Goal: Task Accomplishment & Management: Manage account settings

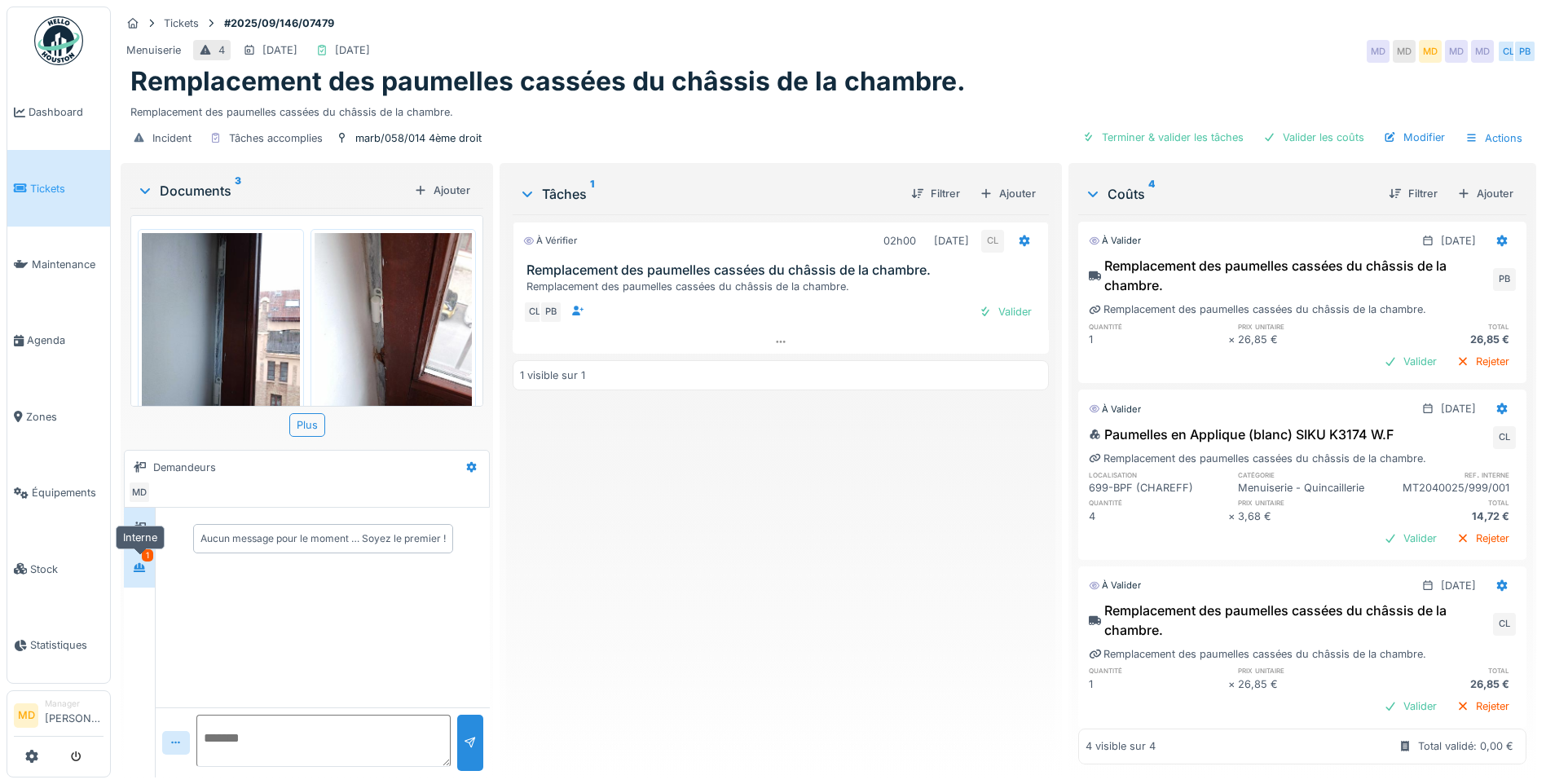
click at [140, 572] on icon at bounding box center [140, 566] width 13 height 10
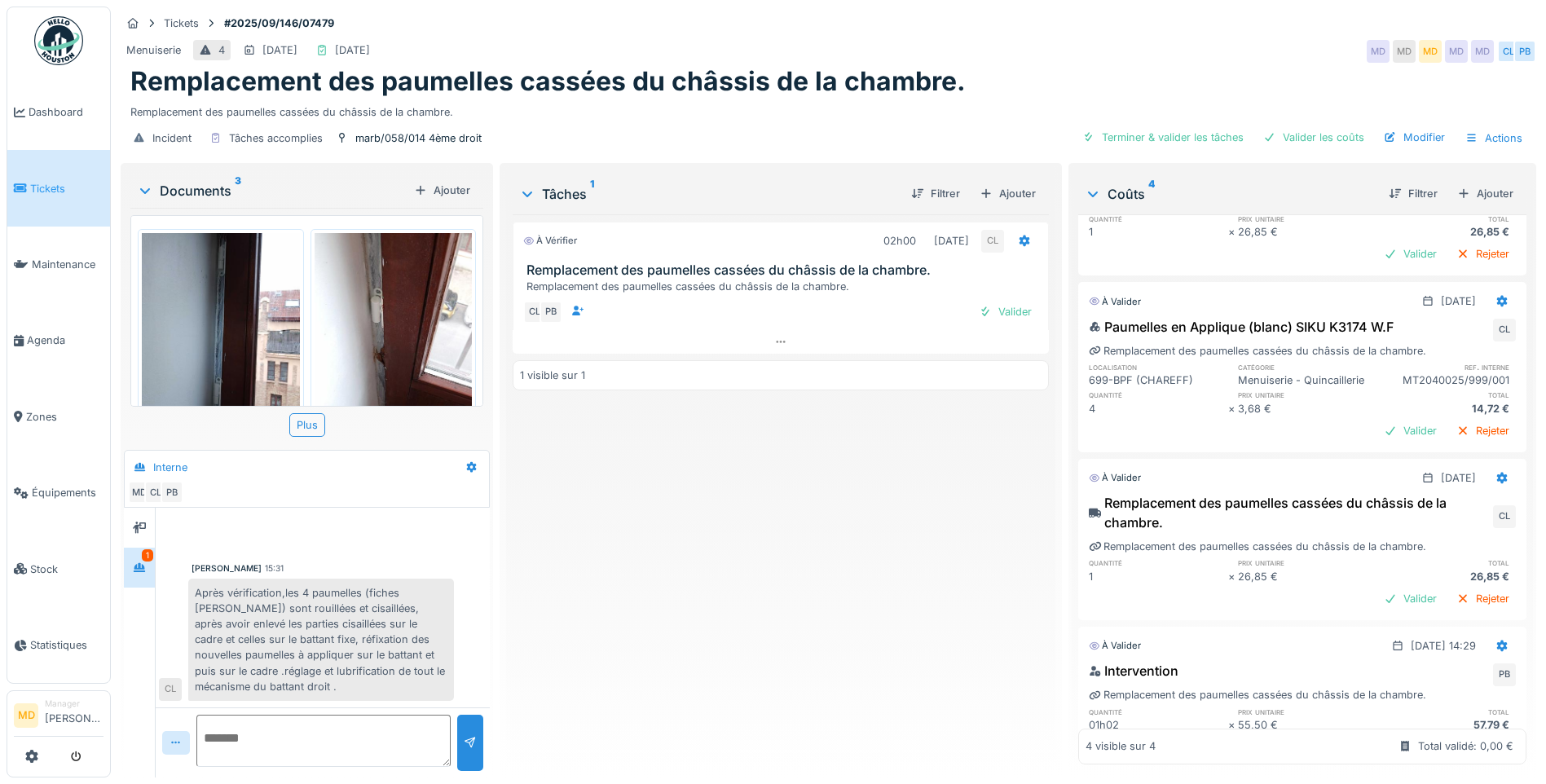
scroll to position [194, 0]
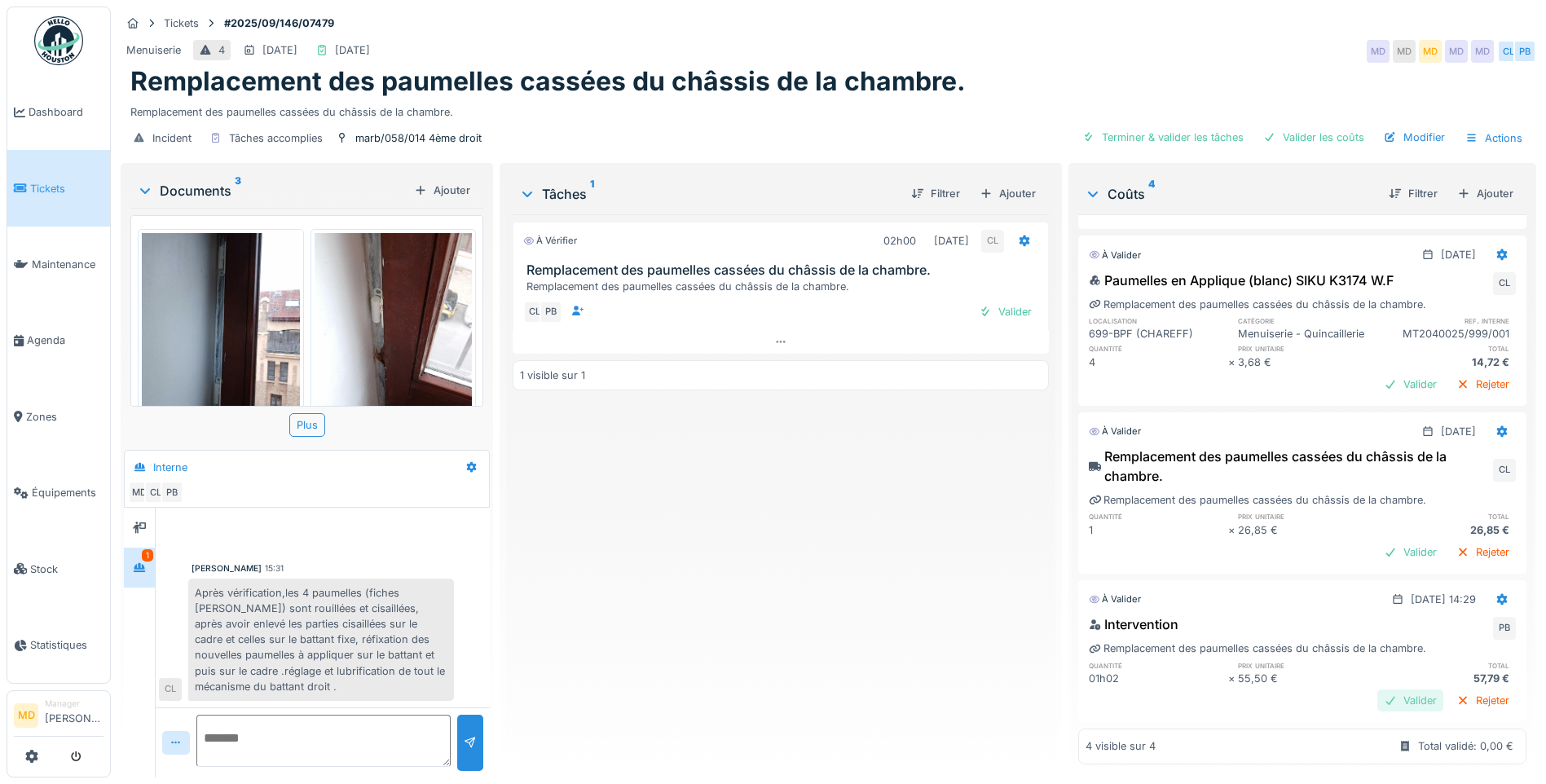
click at [1380, 689] on div "Valider" at bounding box center [1410, 700] width 66 height 22
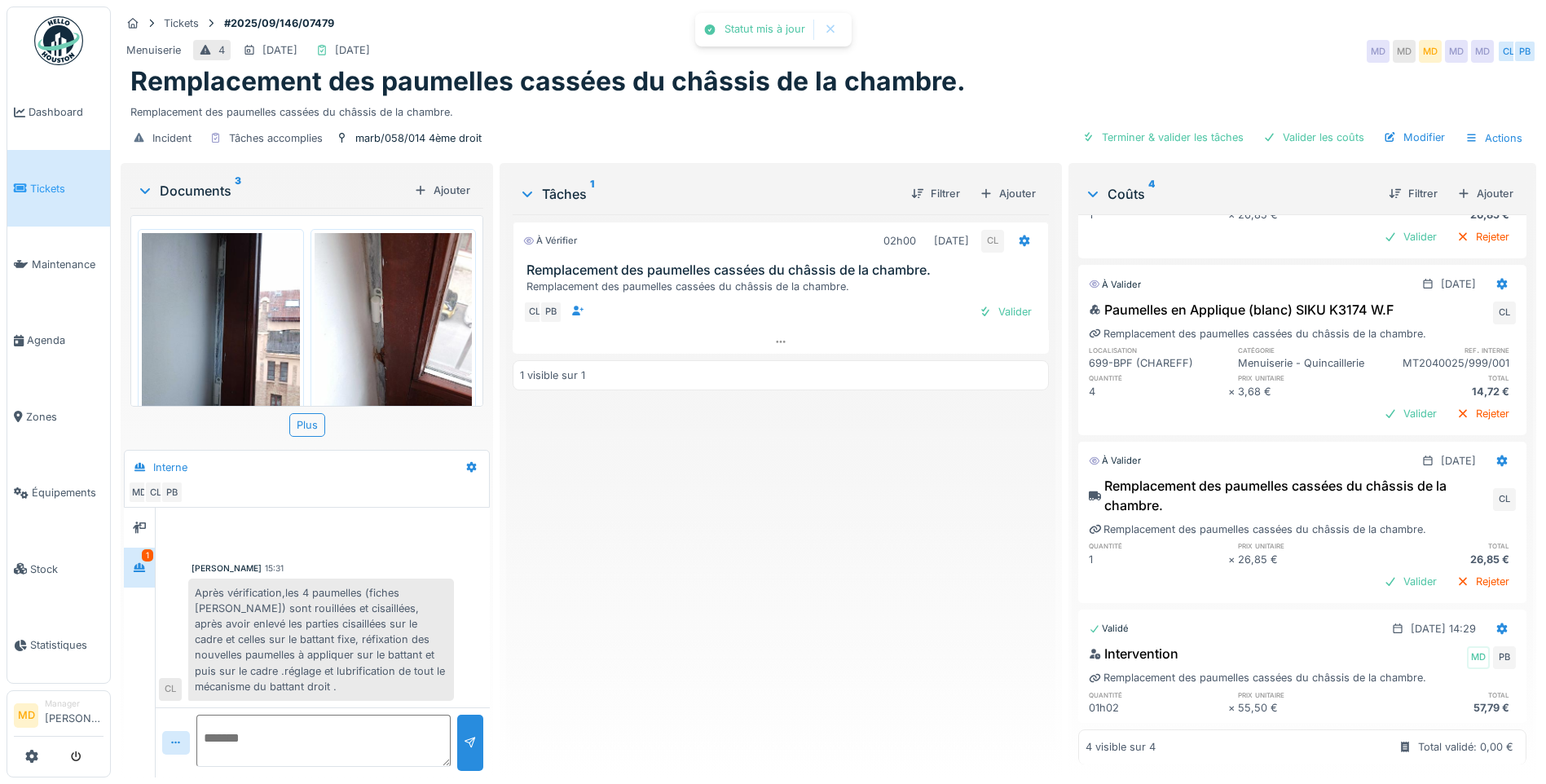
scroll to position [165, 0]
click at [1377, 570] on div "Valider" at bounding box center [1410, 580] width 66 height 22
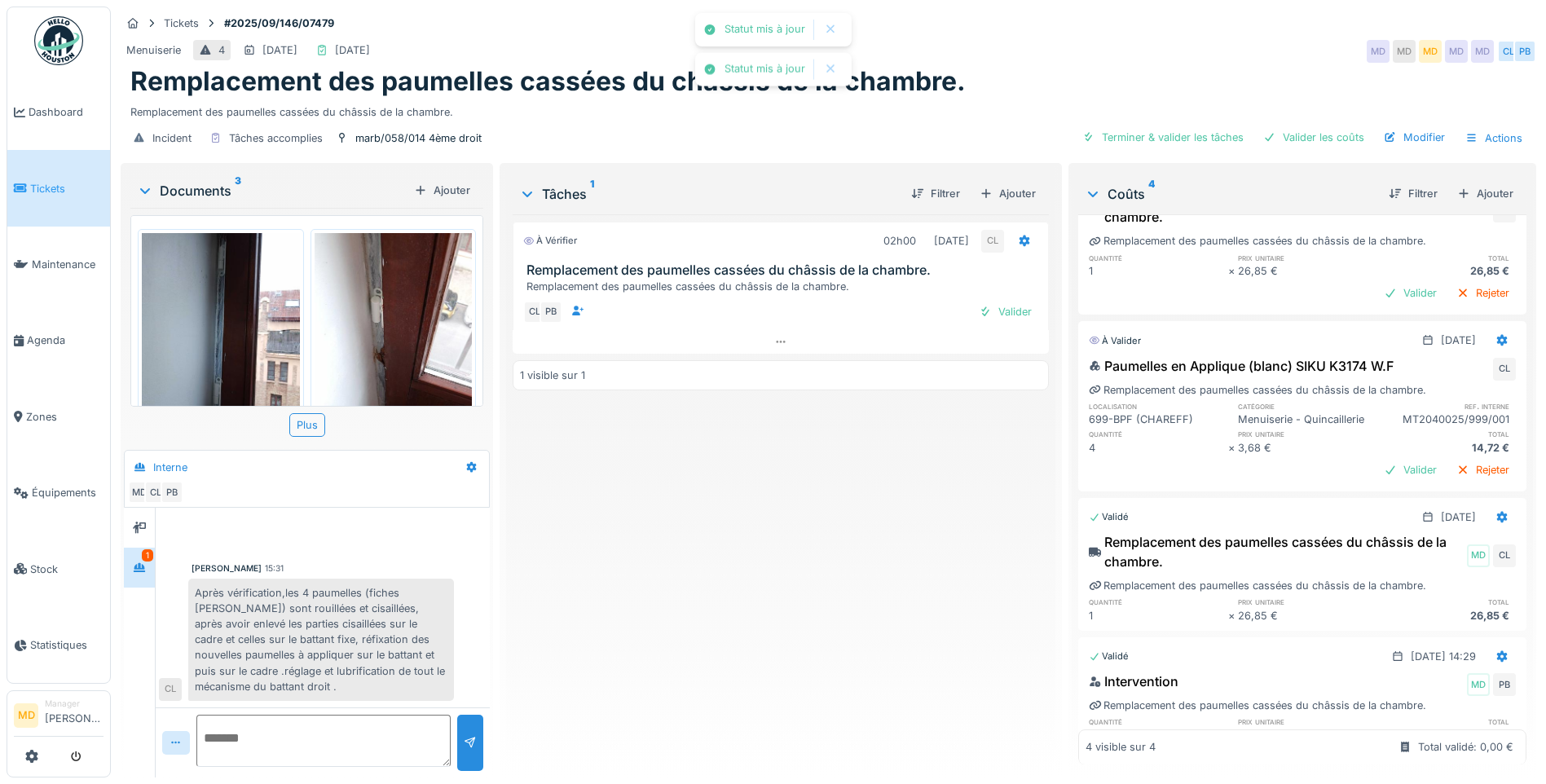
scroll to position [0, 0]
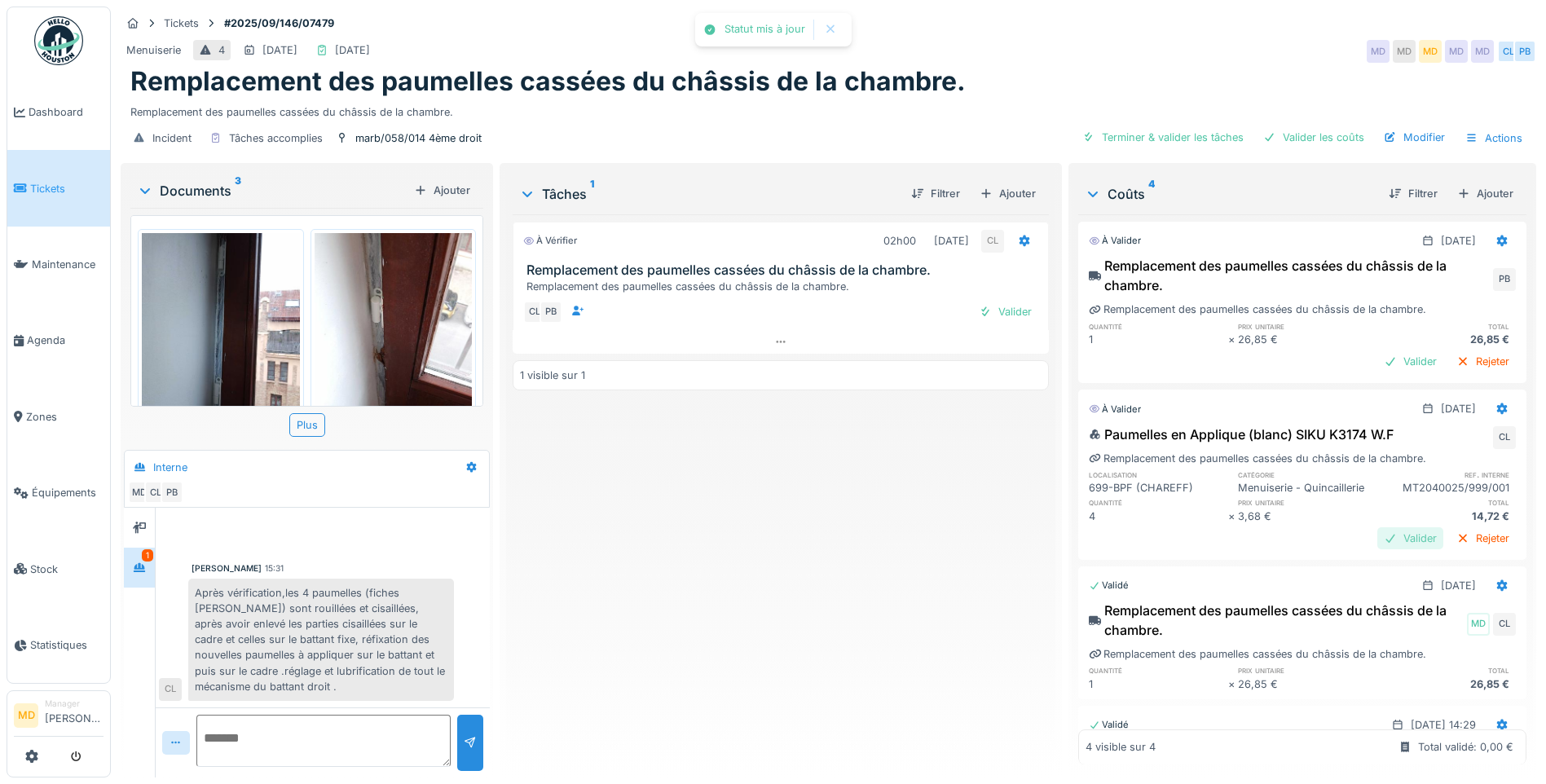
click at [1377, 549] on div "Valider" at bounding box center [1410, 537] width 66 height 22
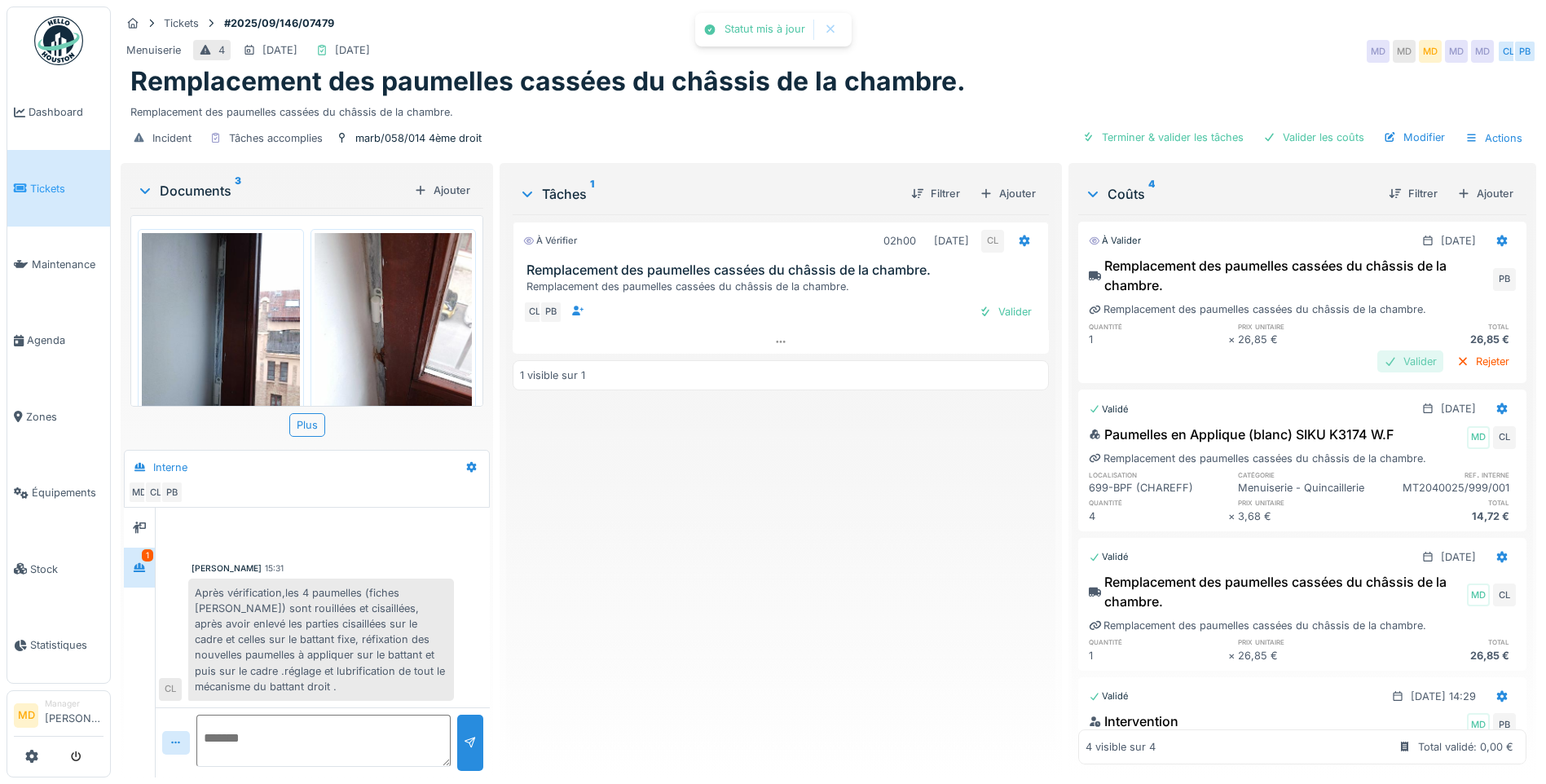
click at [1377, 359] on div "Valider" at bounding box center [1410, 361] width 66 height 22
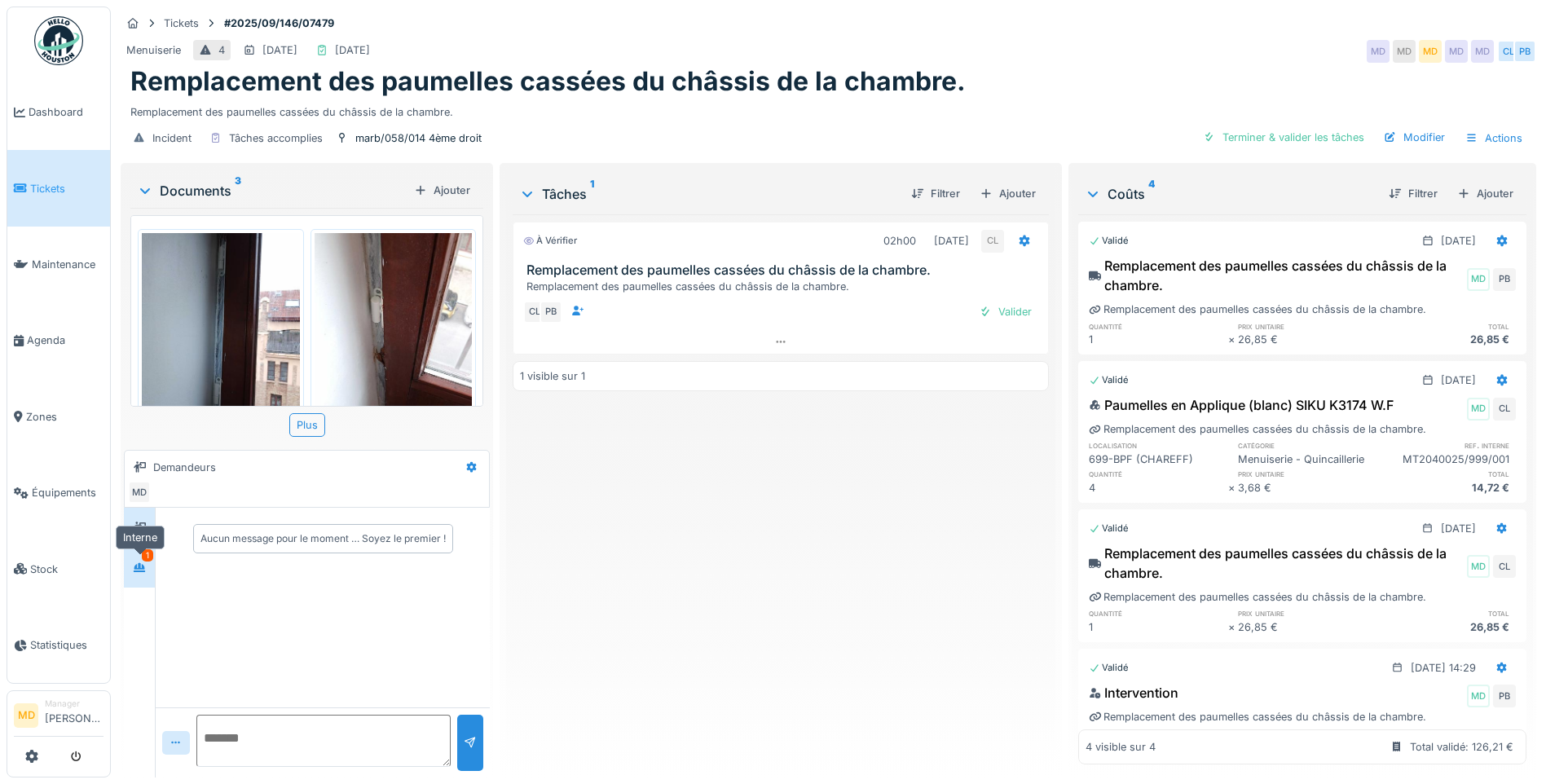
click at [144, 565] on icon at bounding box center [139, 567] width 11 height 9
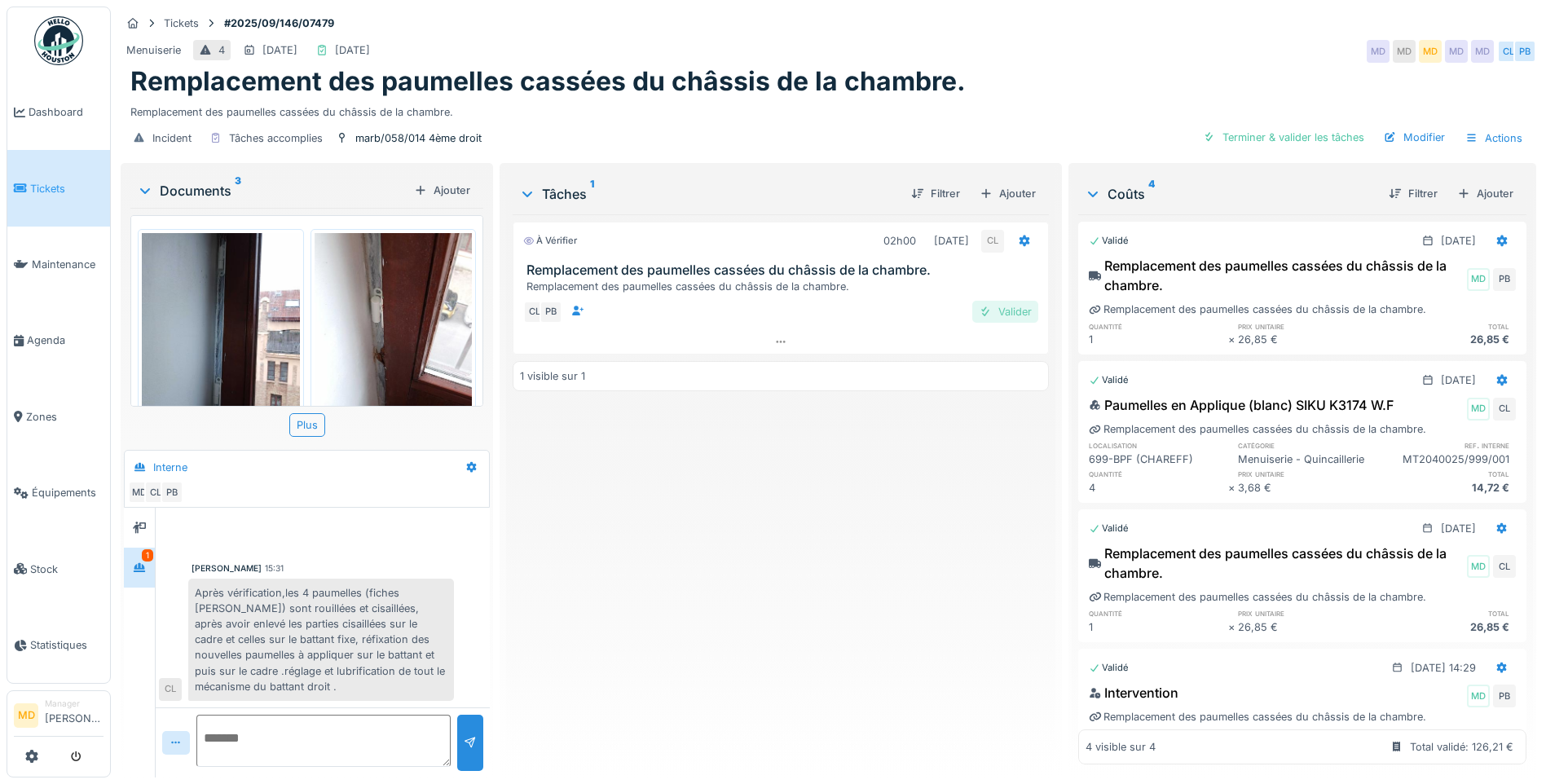
click at [995, 306] on div "Valider" at bounding box center [1005, 311] width 66 height 22
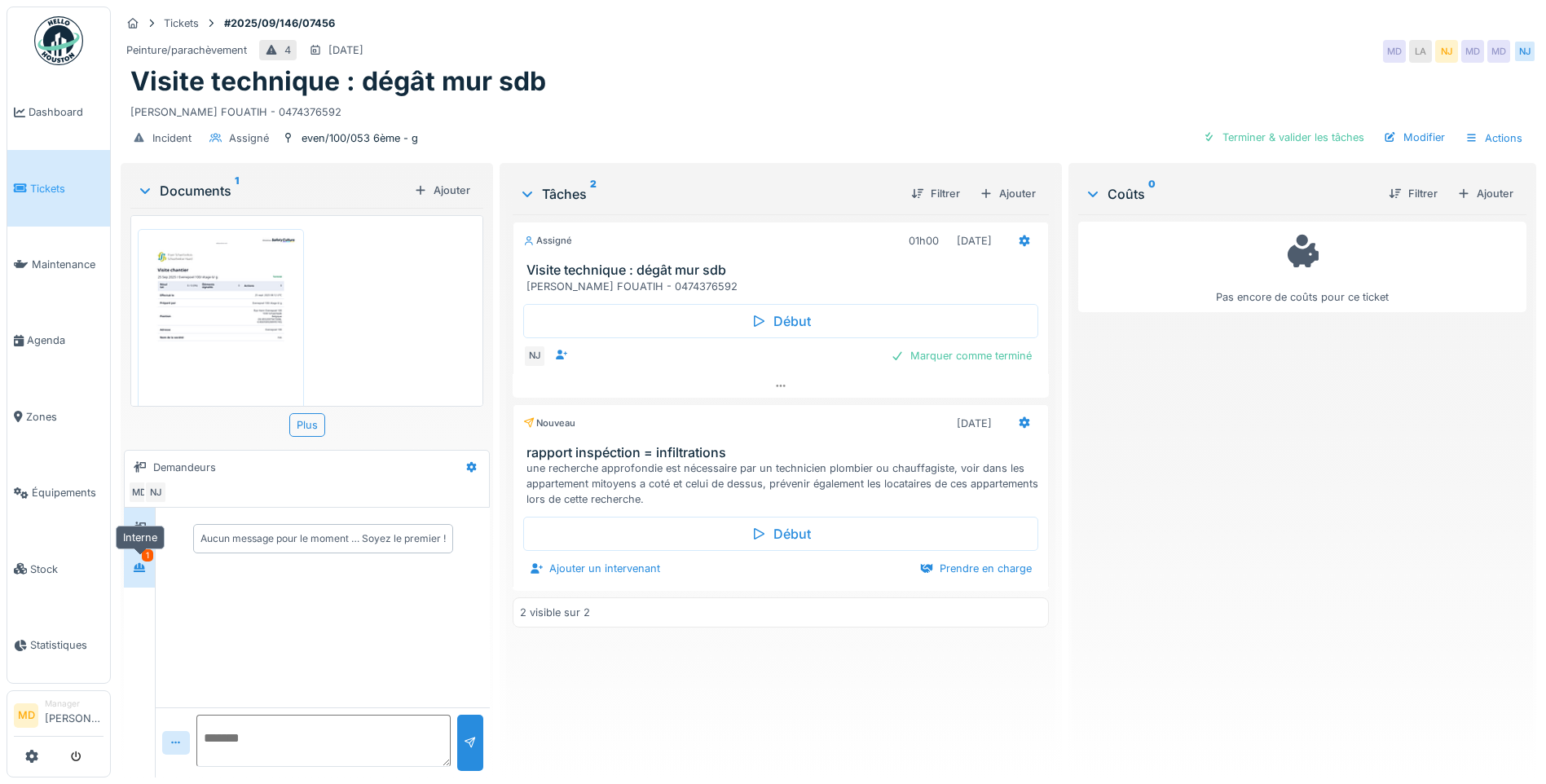
click at [142, 570] on icon at bounding box center [139, 567] width 11 height 9
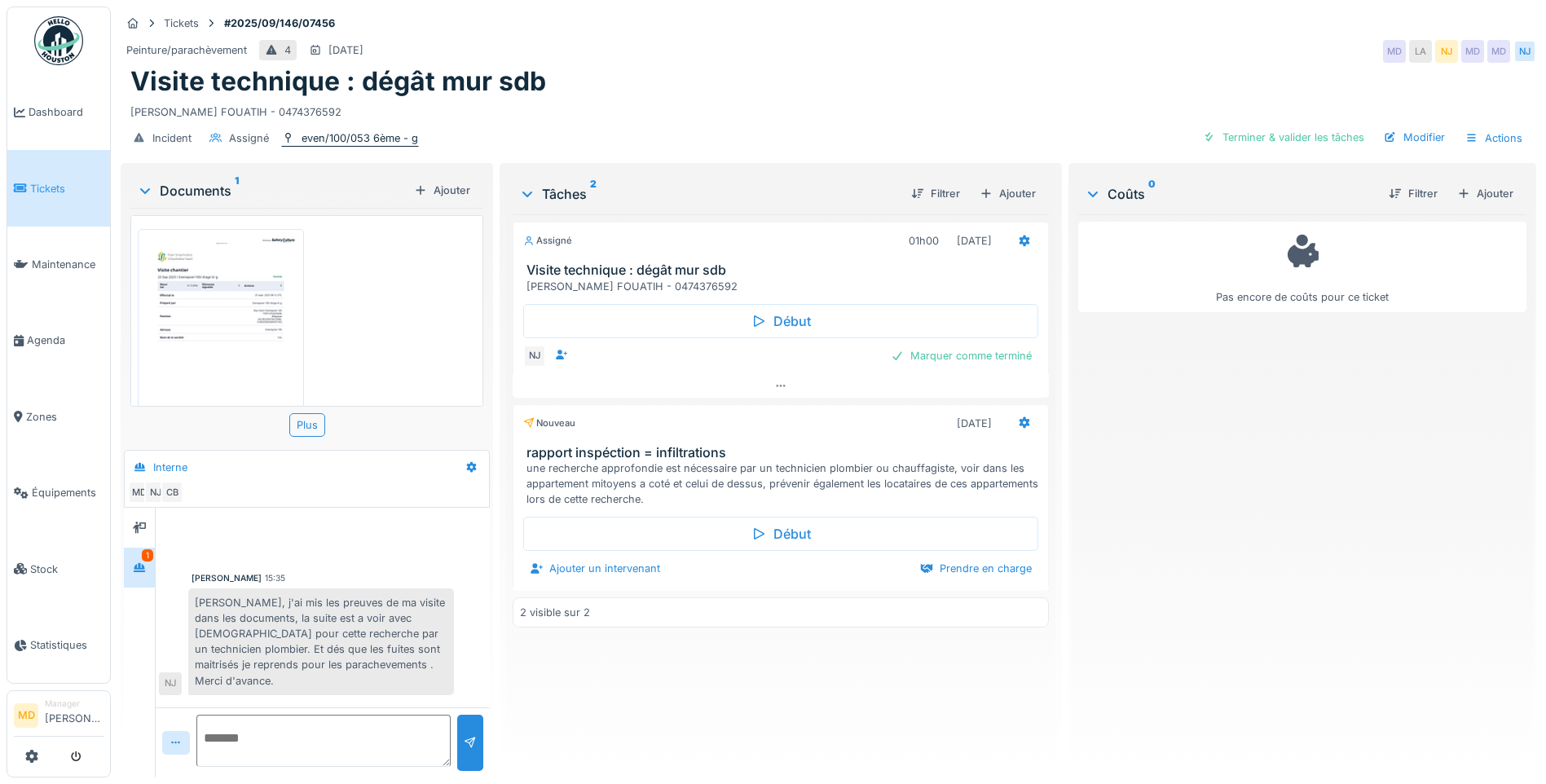
click at [375, 130] on div "even/100/053 6ème - g" at bounding box center [359, 138] width 116 height 16
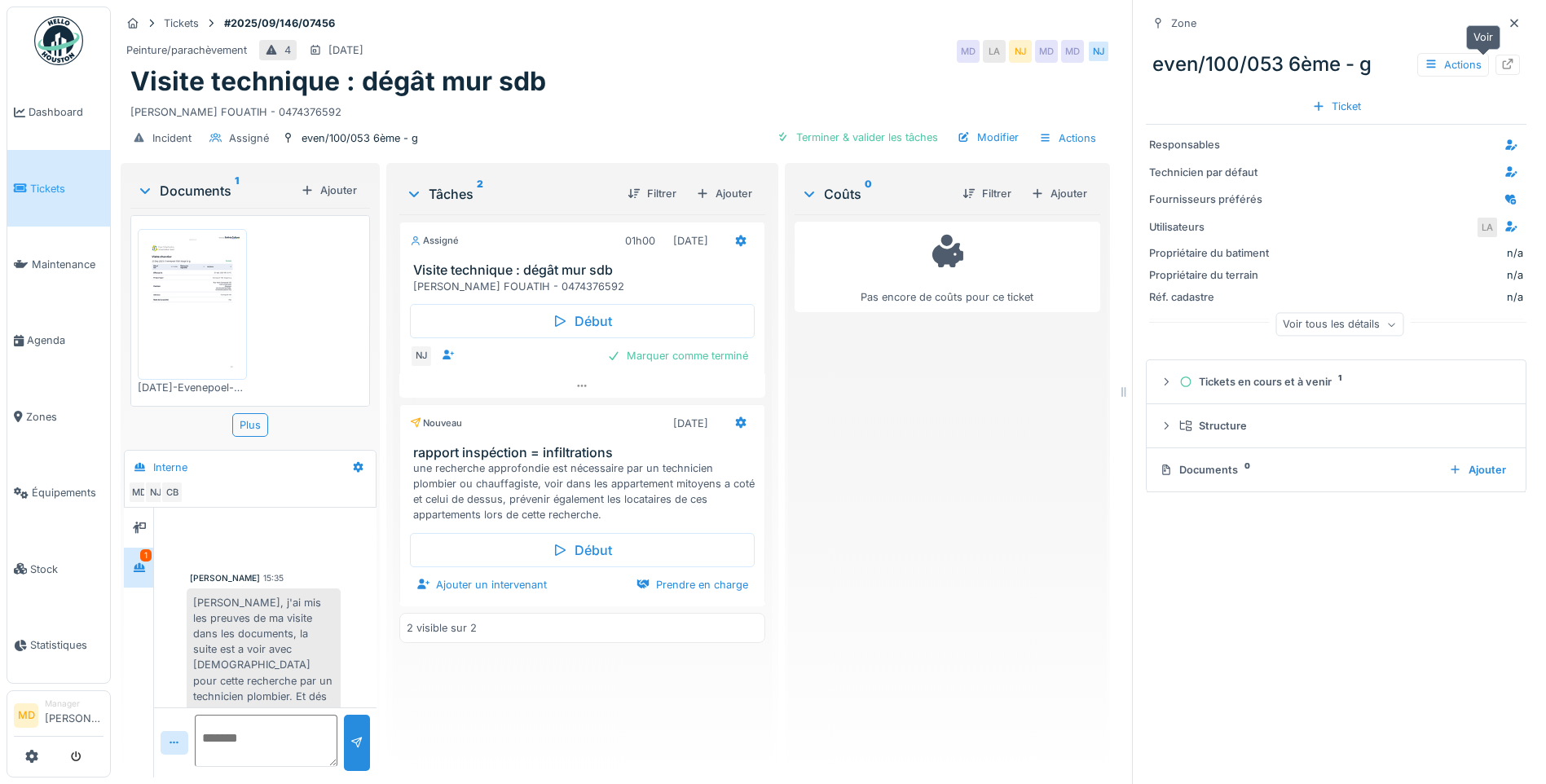
click at [1503, 60] on icon at bounding box center [1508, 64] width 10 height 10
click at [1508, 22] on icon at bounding box center [1514, 23] width 13 height 10
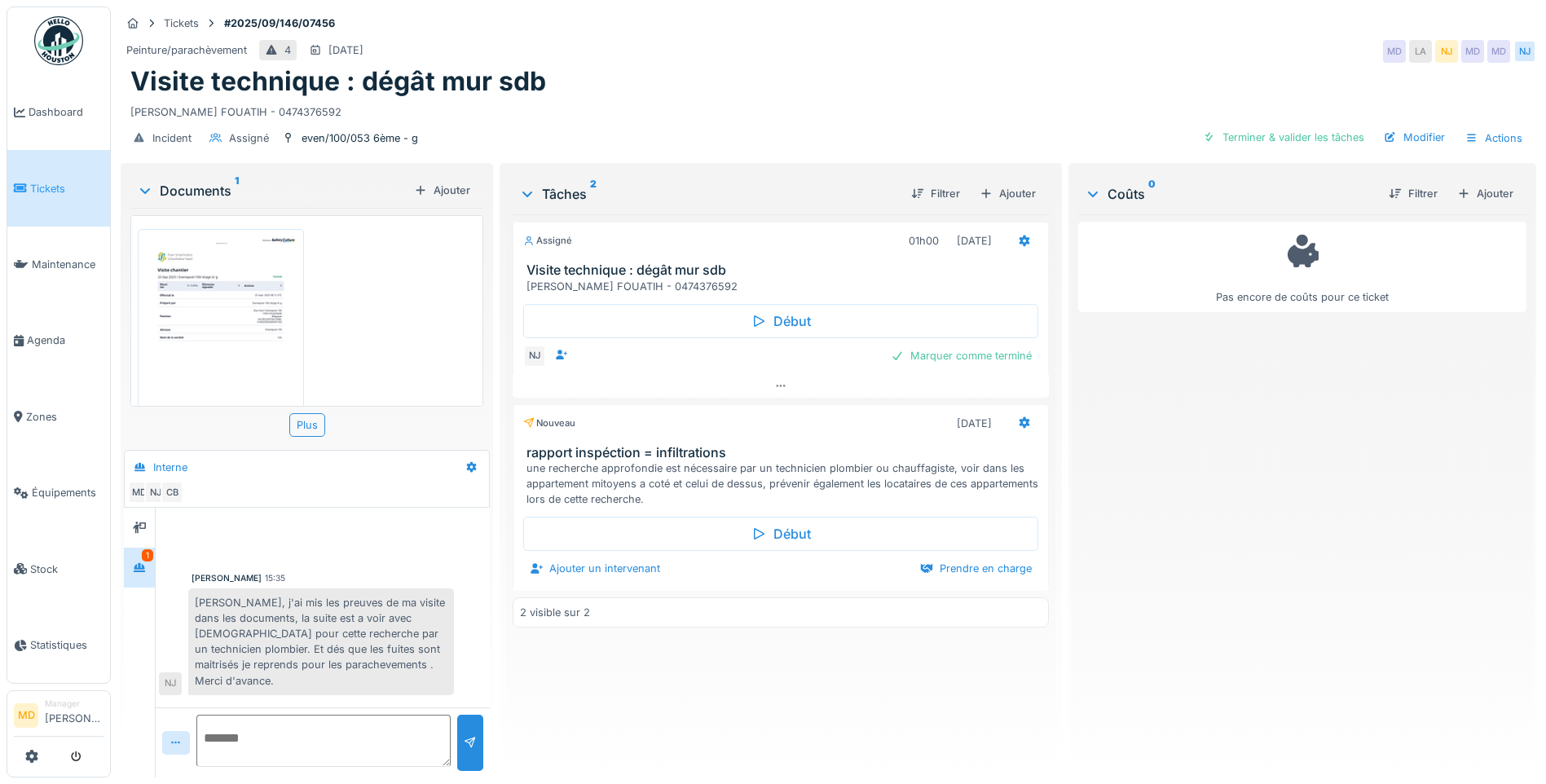
scroll to position [72, 0]
click at [233, 295] on img at bounding box center [220, 272] width 159 height 223
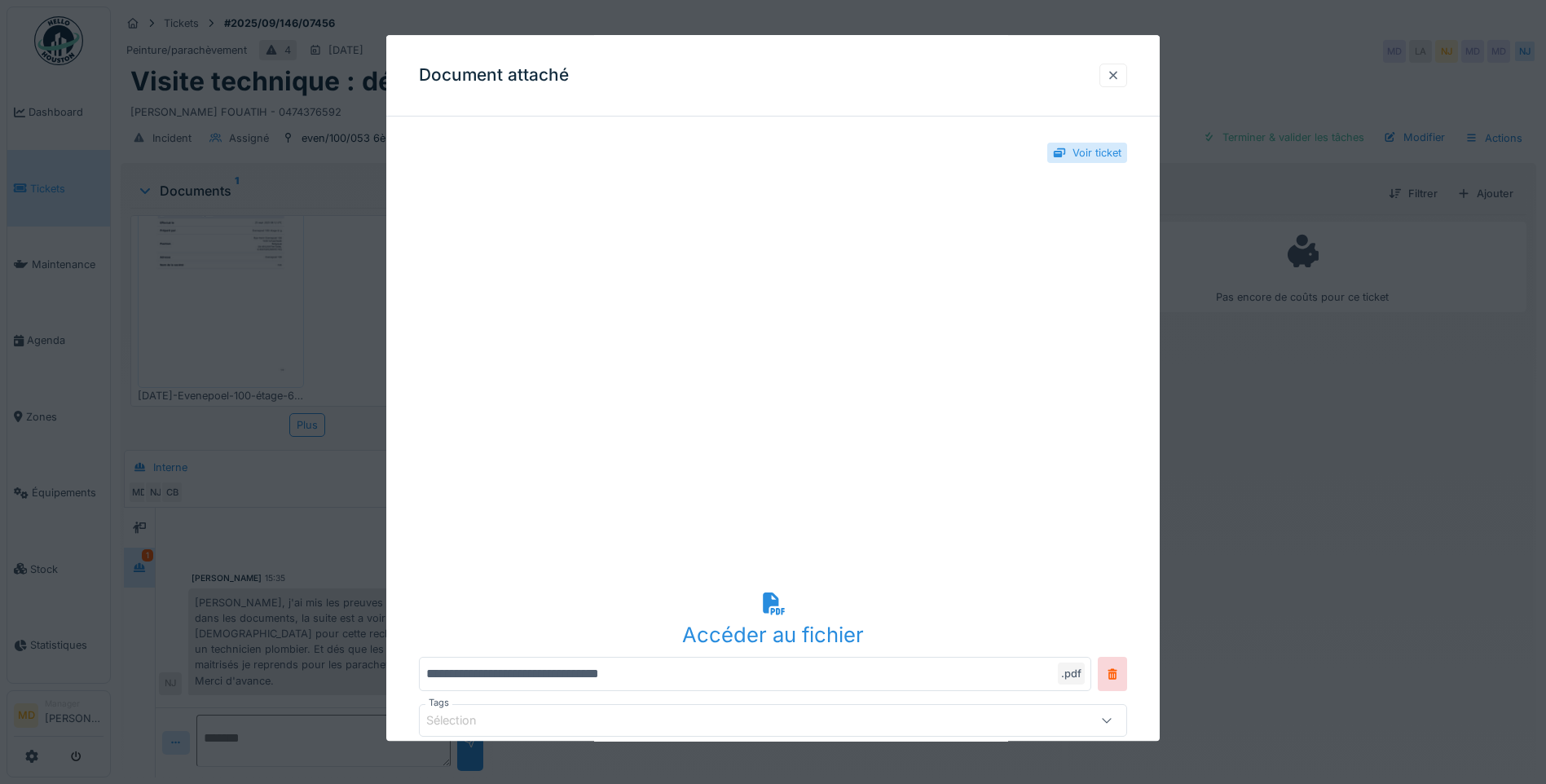
click at [1106, 77] on div at bounding box center [1114, 75] width 28 height 23
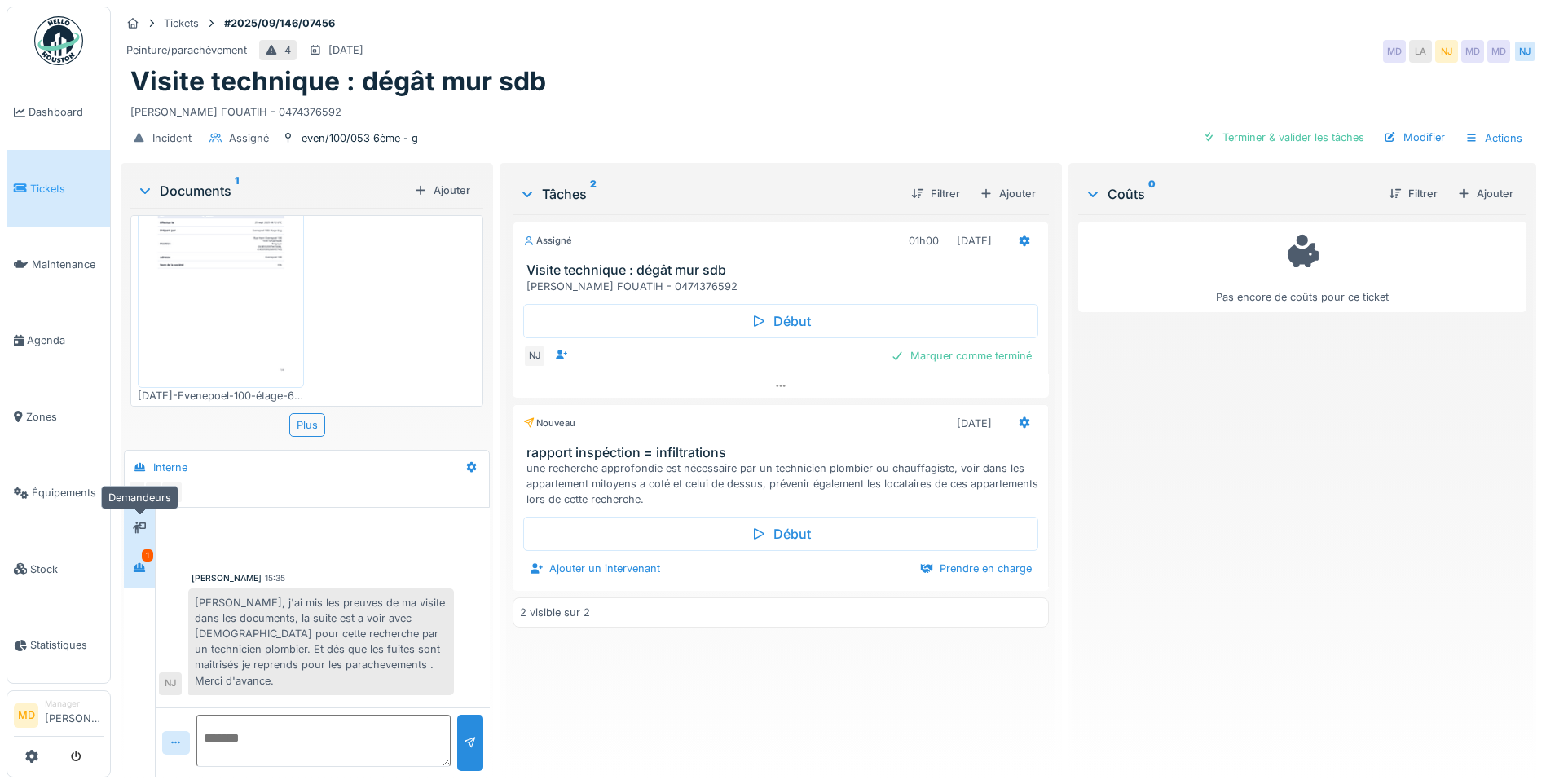
click at [148, 523] on div at bounding box center [140, 528] width 24 height 21
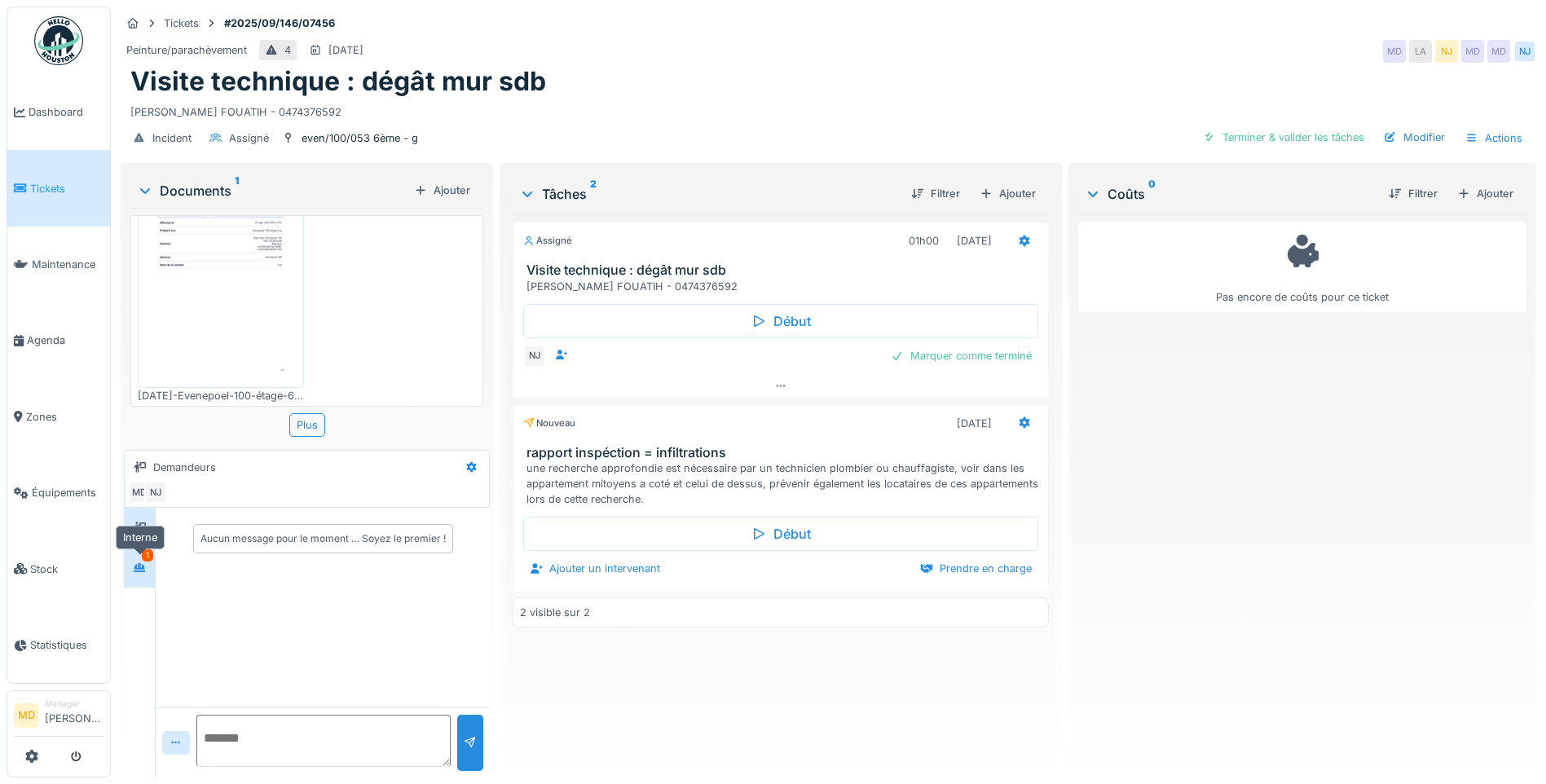
click at [139, 574] on div at bounding box center [140, 567] width 13 height 16
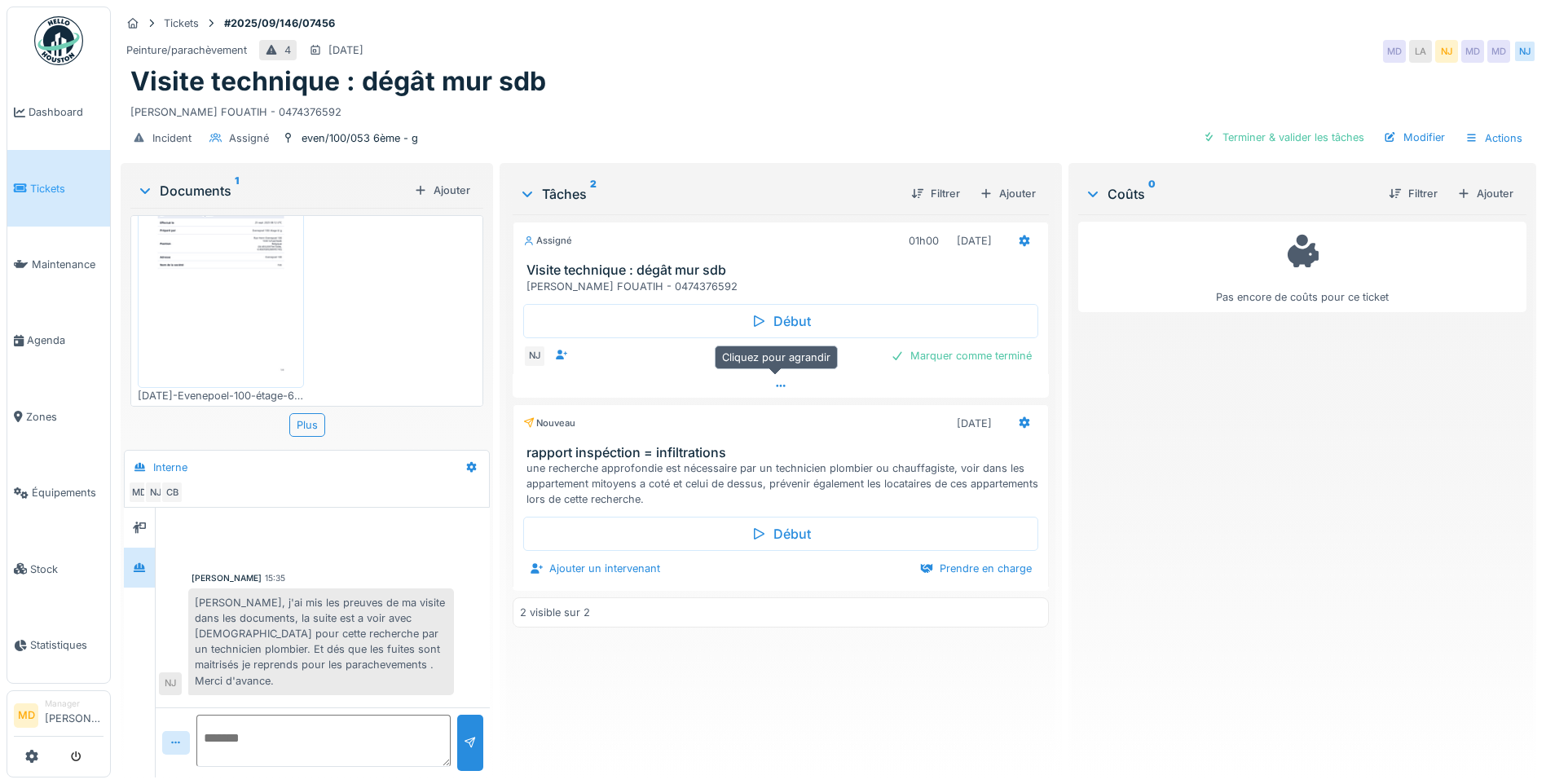
click at [783, 376] on div at bounding box center [781, 385] width 537 height 23
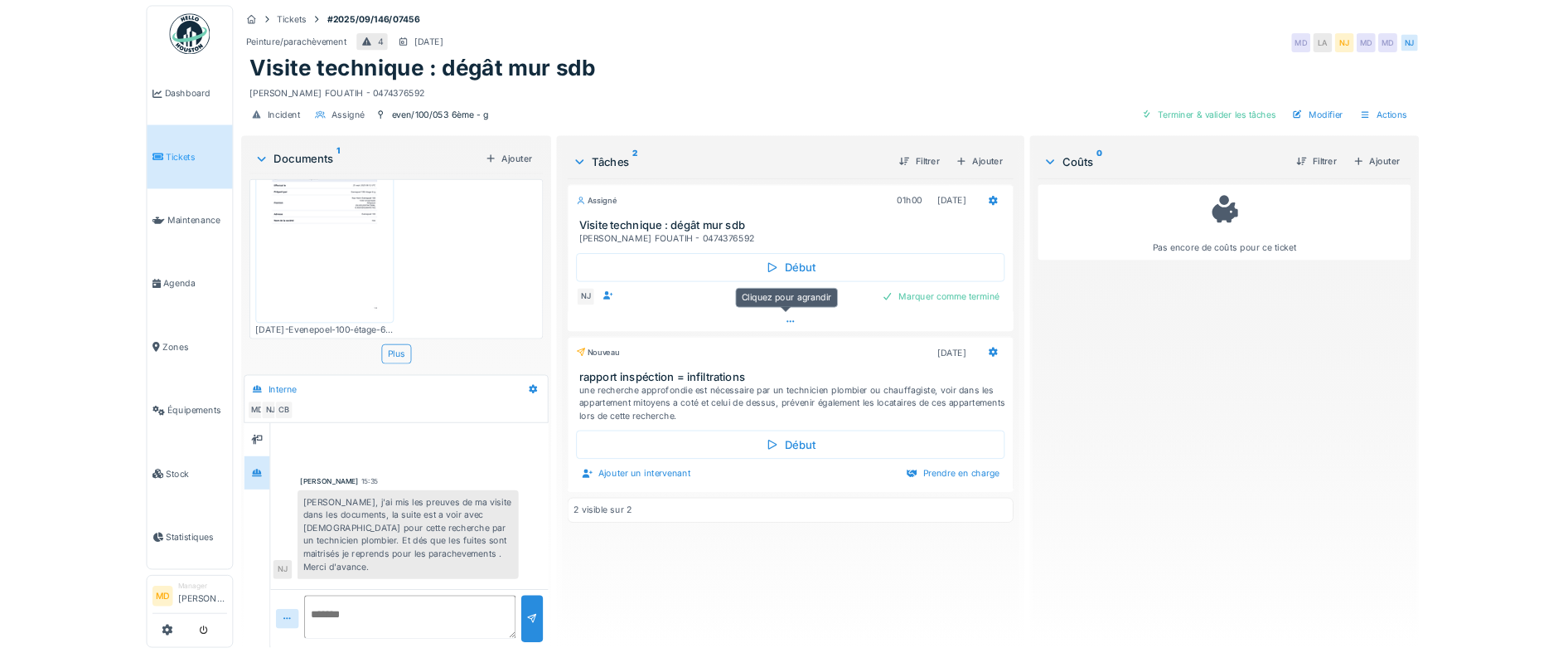
scroll to position [12, 0]
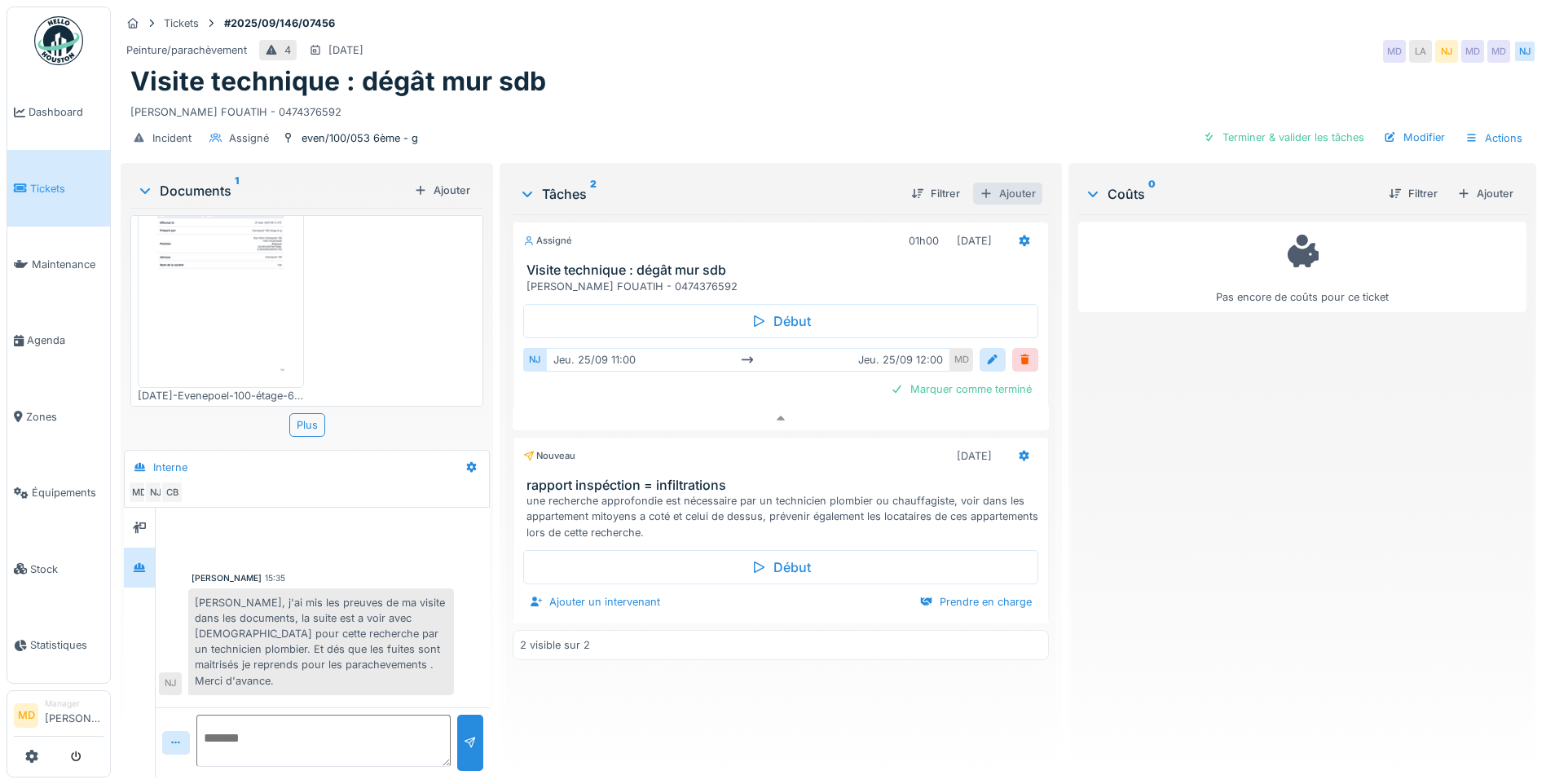
click at [1002, 183] on div "Ajouter" at bounding box center [1008, 193] width 69 height 22
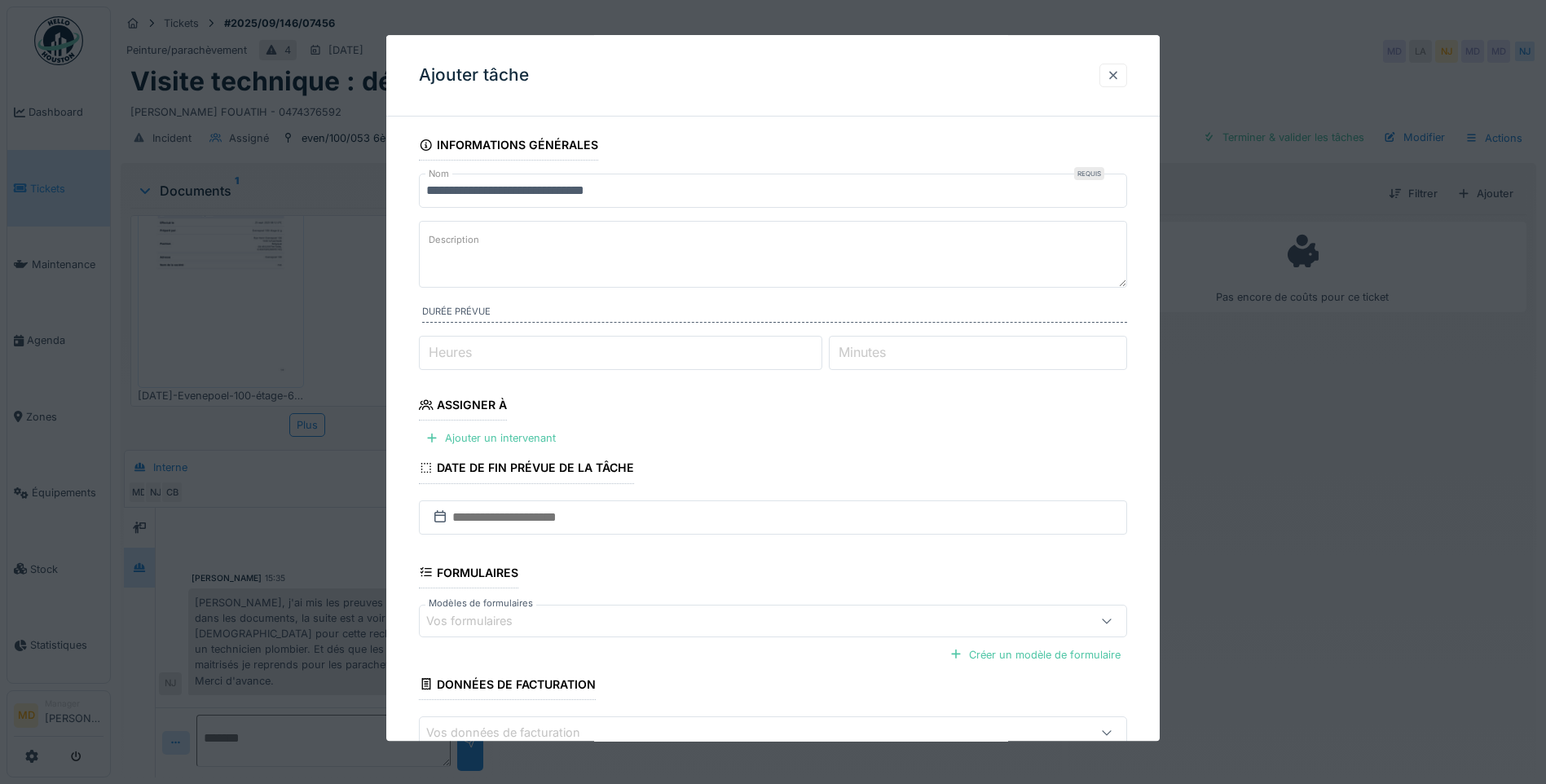
click at [1115, 73] on div at bounding box center [1114, 75] width 13 height 16
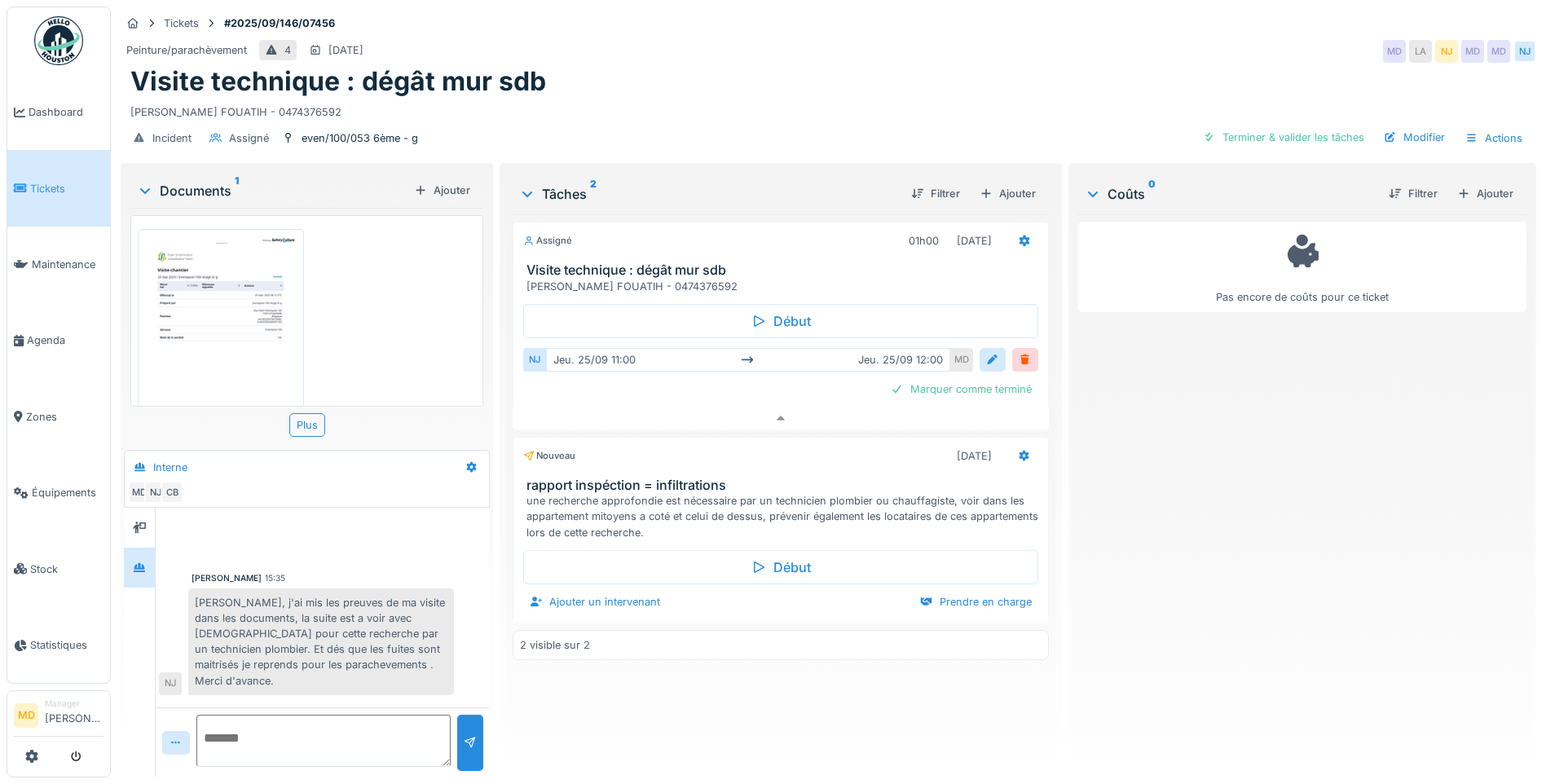
drag, startPoint x: 44, startPoint y: 337, endPoint x: 115, endPoint y: 264, distance: 101.8
click at [1008, 185] on div "Ajouter" at bounding box center [1008, 193] width 69 height 22
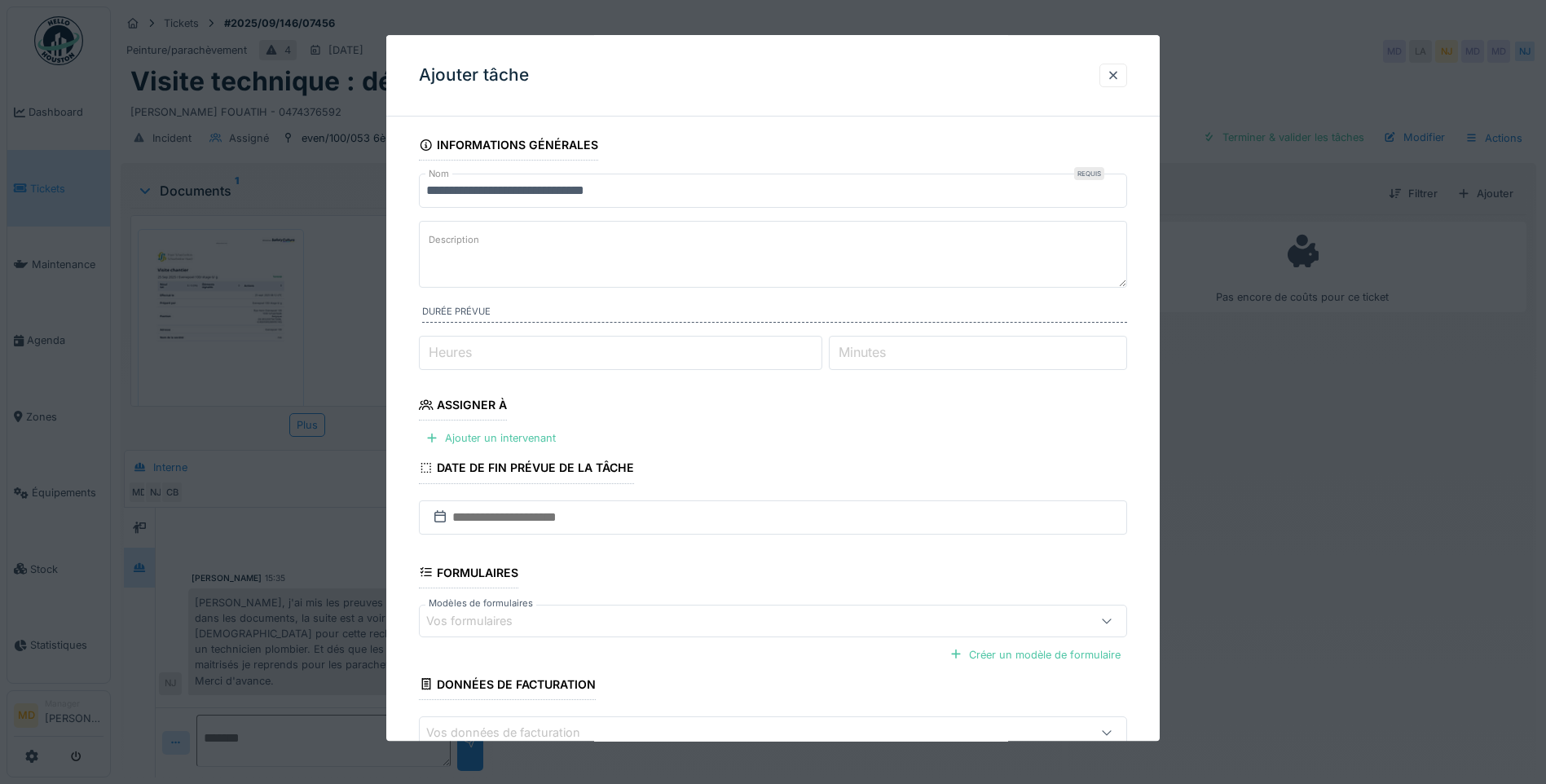
click at [480, 339] on input "Heures" at bounding box center [620, 353] width 403 height 34
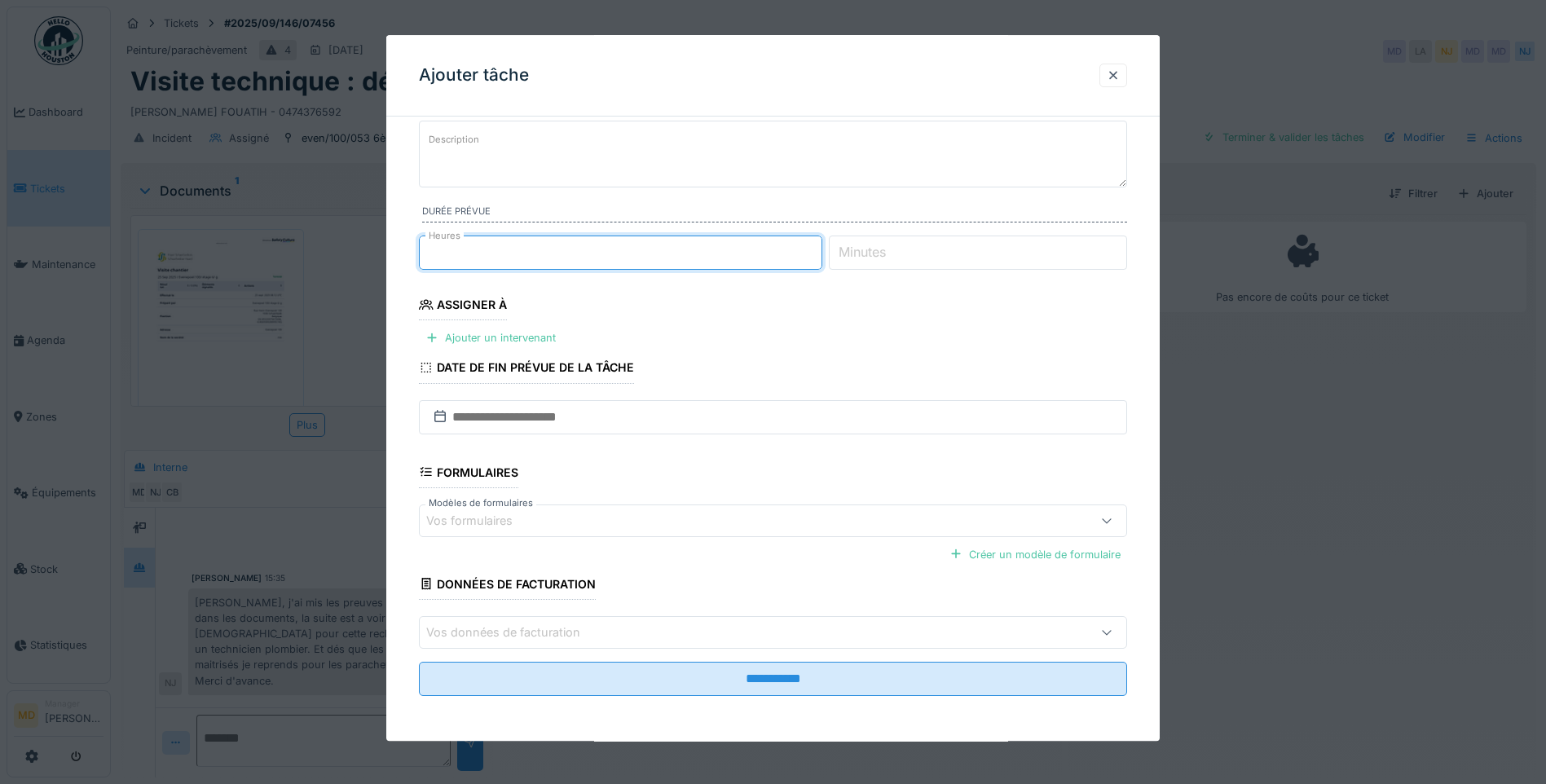
scroll to position [101, 0]
type input "*"
click at [462, 339] on div "Ajouter un intervenant" at bounding box center [490, 336] width 144 height 22
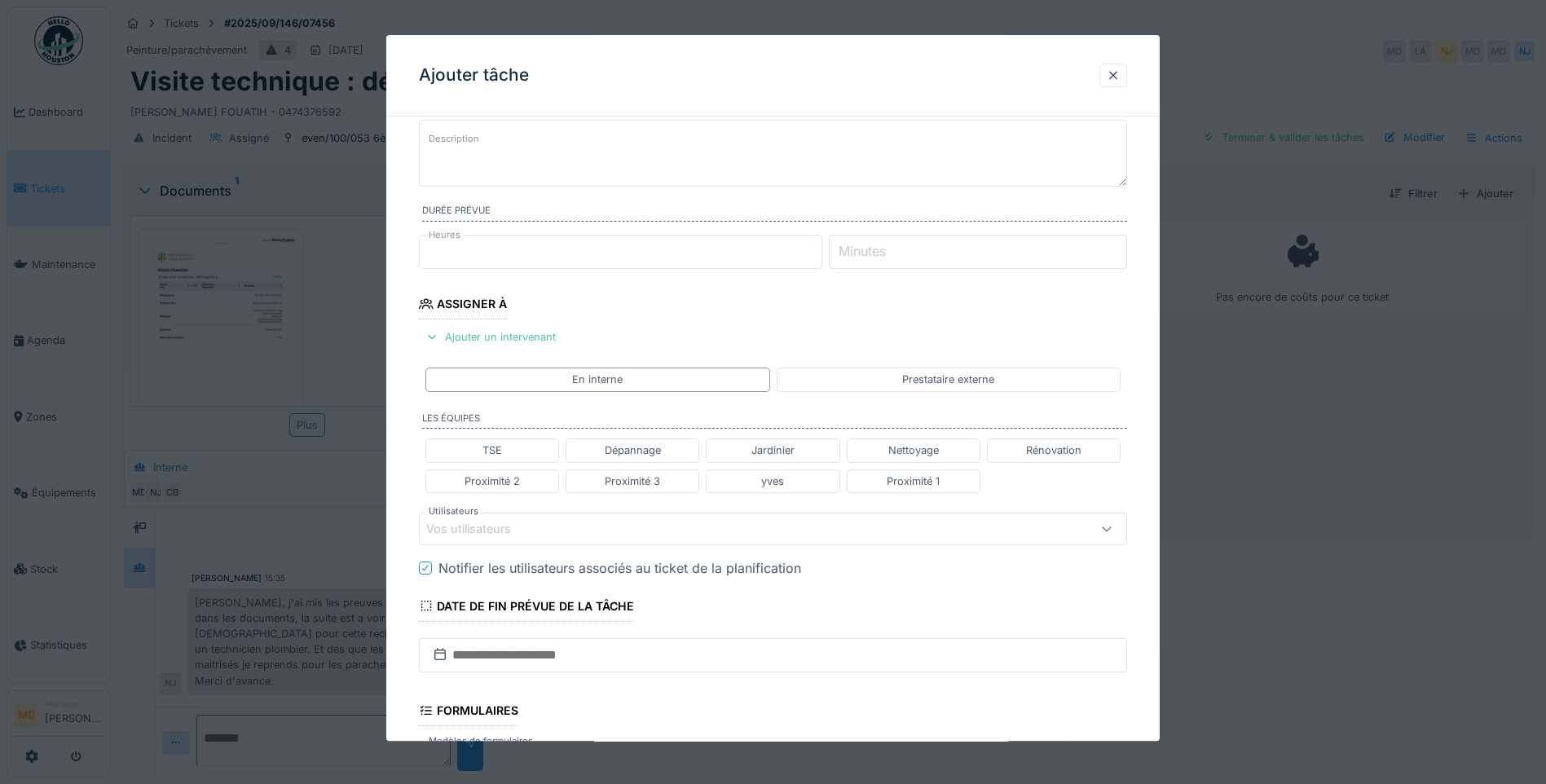
click at [475, 527] on div "Vos utilisateurs" at bounding box center [479, 528] width 108 height 18
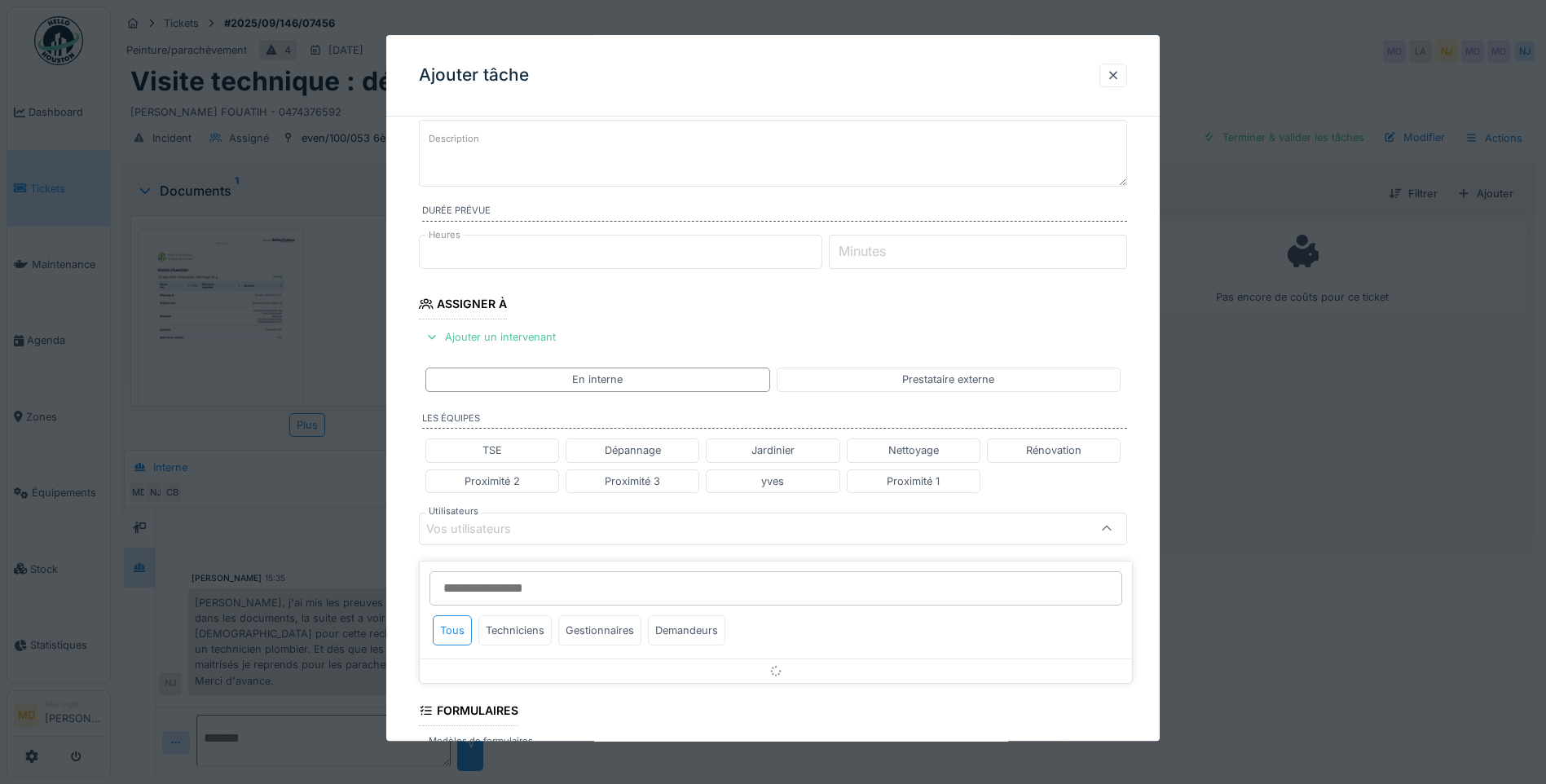
scroll to position [242, 0]
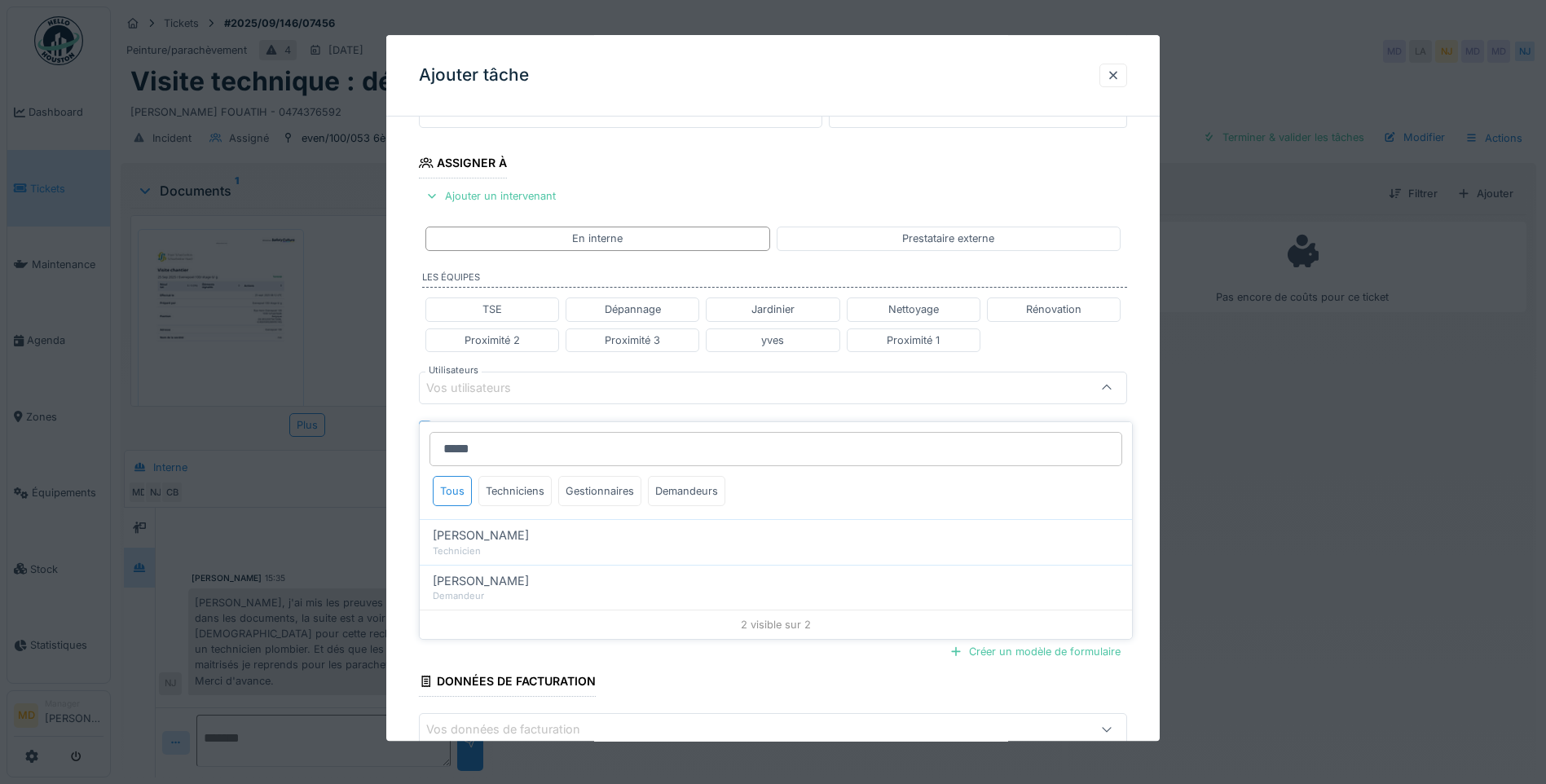
type input "*****"
click at [475, 527] on span "Peter Acheampong" at bounding box center [480, 535] width 96 height 18
type input "****"
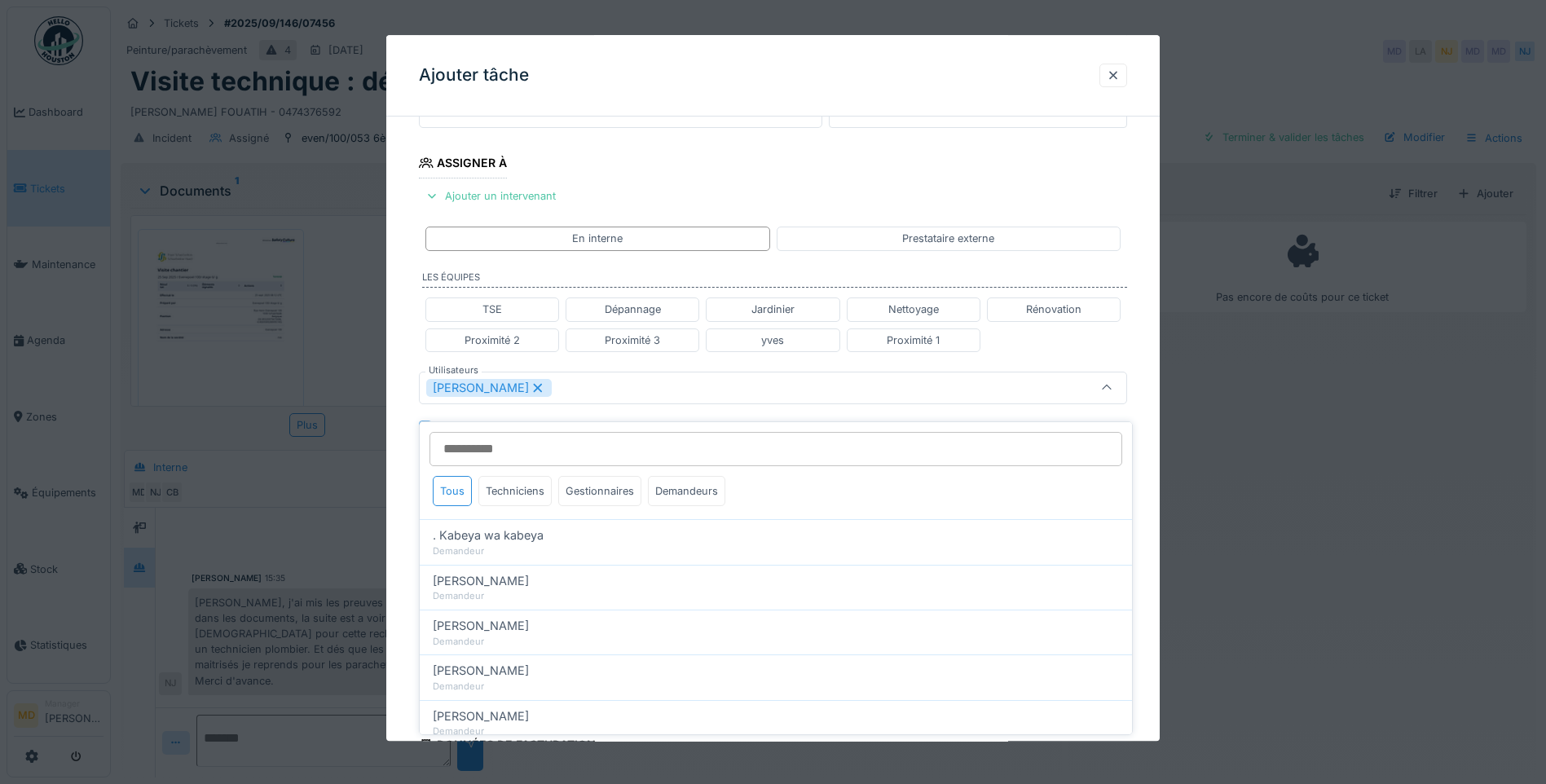
click at [405, 382] on div "**********" at bounding box center [773, 394] width 773 height 1014
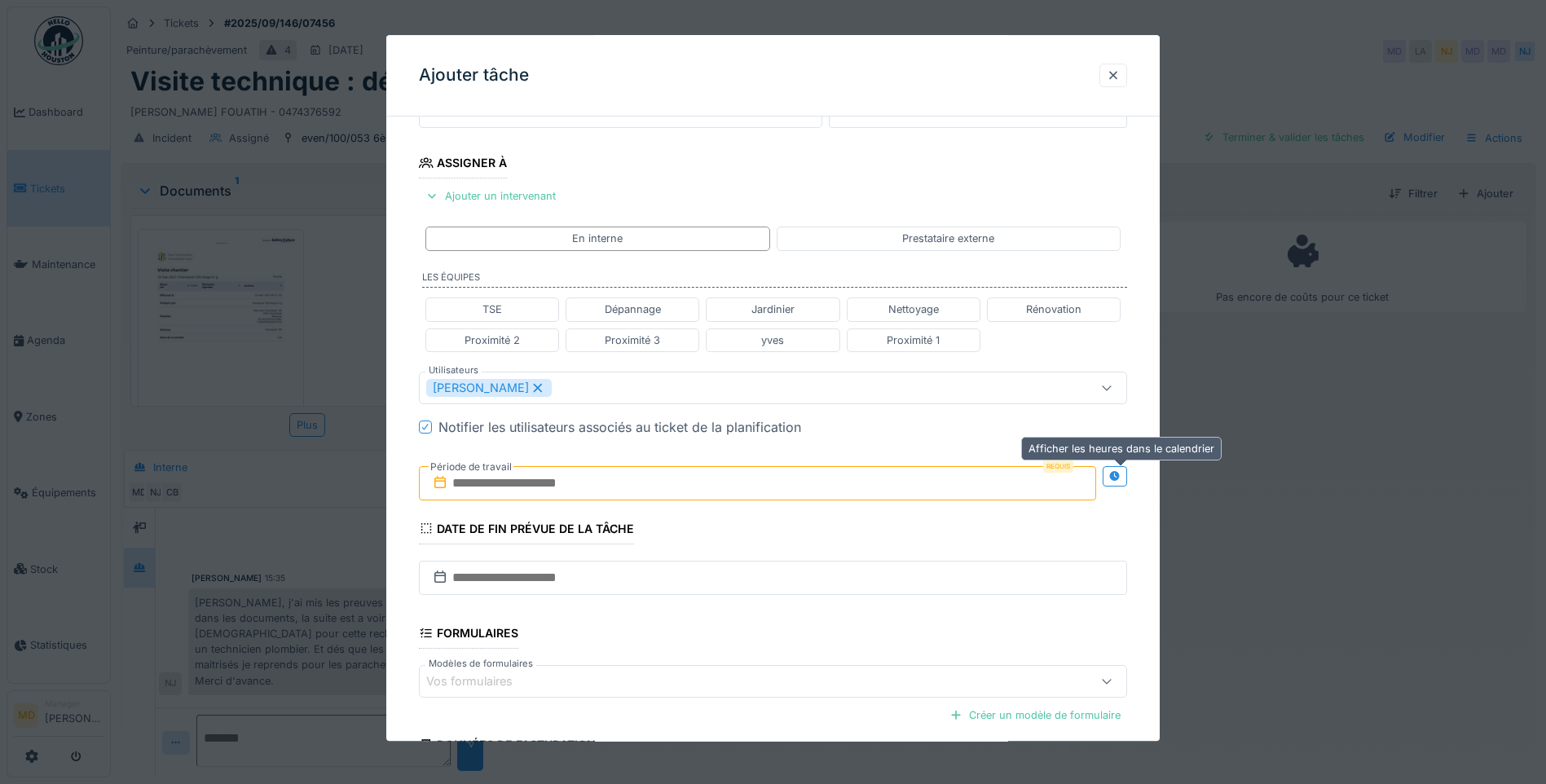
click at [1112, 472] on div at bounding box center [1114, 476] width 24 height 21
click at [613, 478] on input "text" at bounding box center [582, 483] width 326 height 34
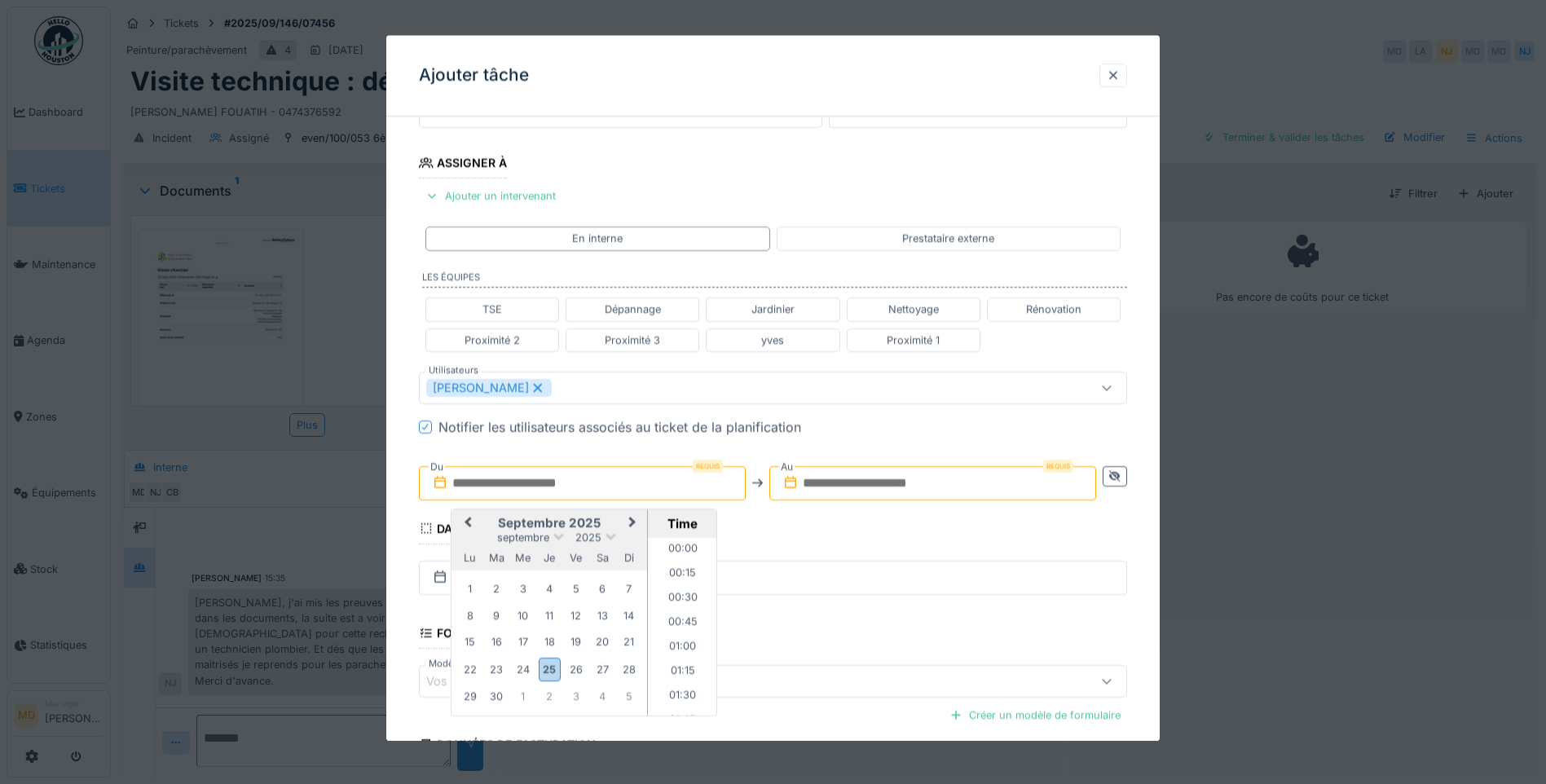
scroll to position [1439, 0]
click at [503, 698] on div "30" at bounding box center [496, 696] width 22 height 22
click at [871, 479] on input "text" at bounding box center [932, 483] width 326 height 34
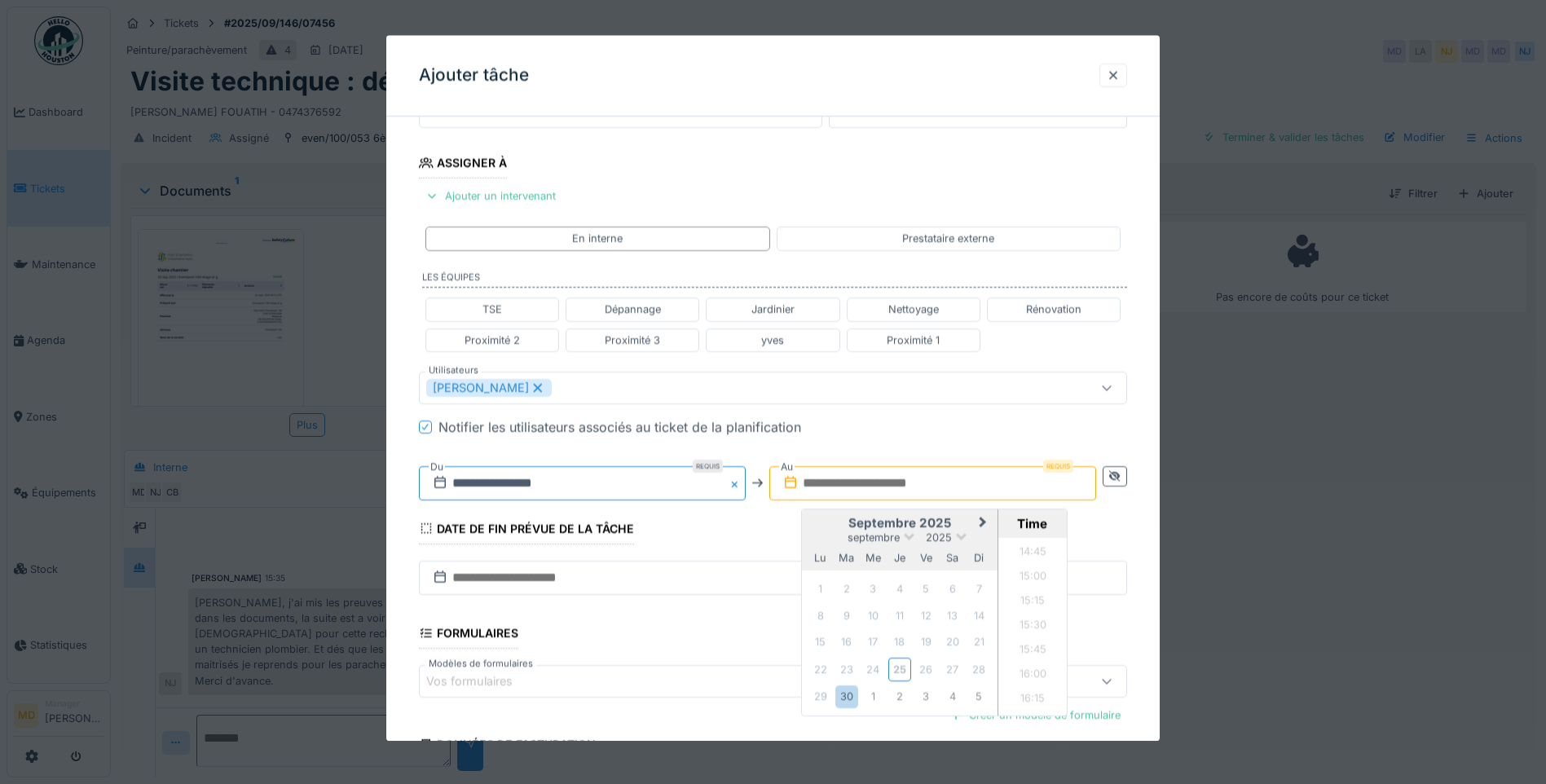
click at [535, 492] on input "**********" at bounding box center [582, 483] width 326 height 34
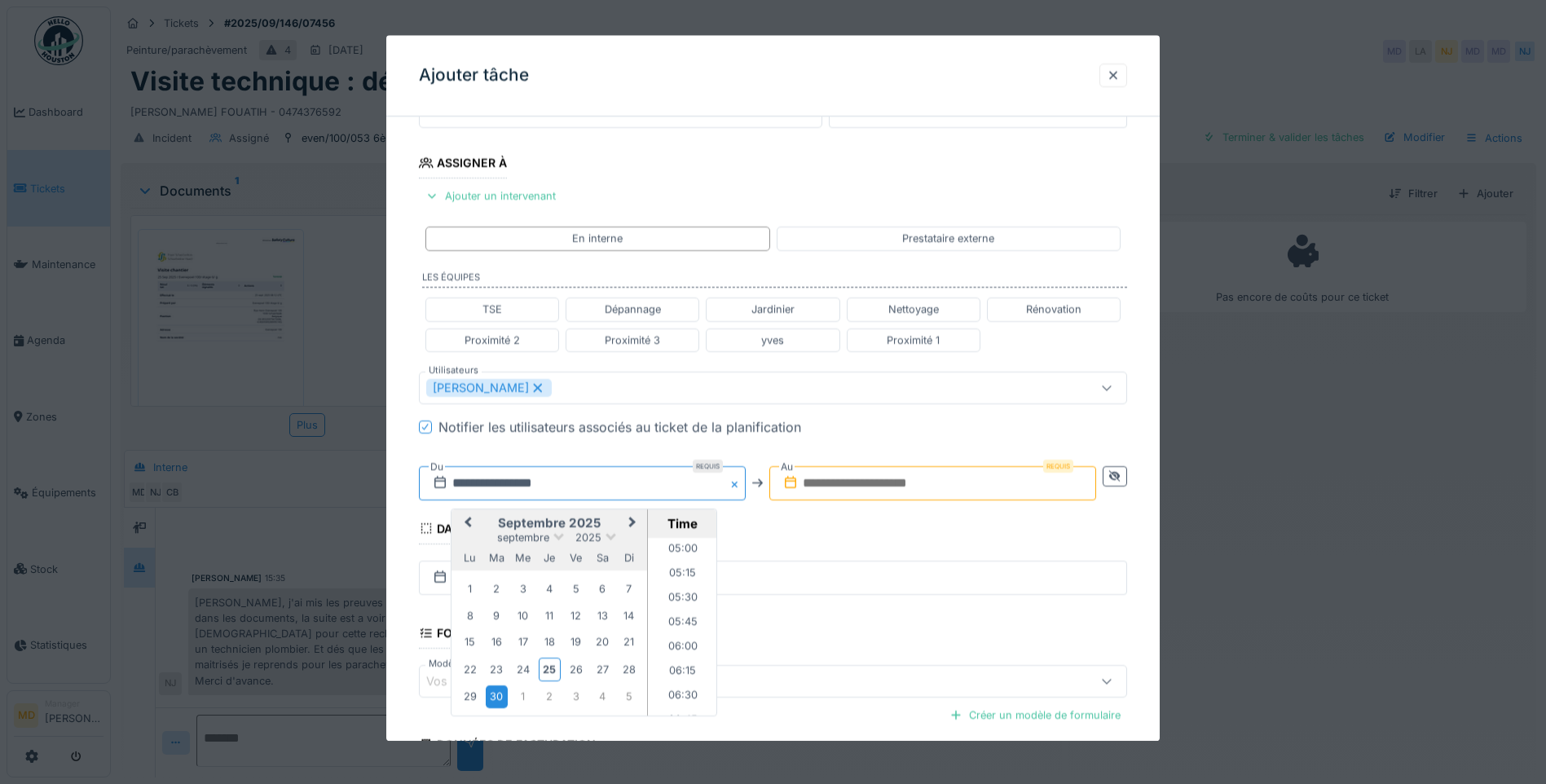
scroll to position [652, 0]
click at [679, 673] on li "08:00" at bounding box center [683, 680] width 69 height 24
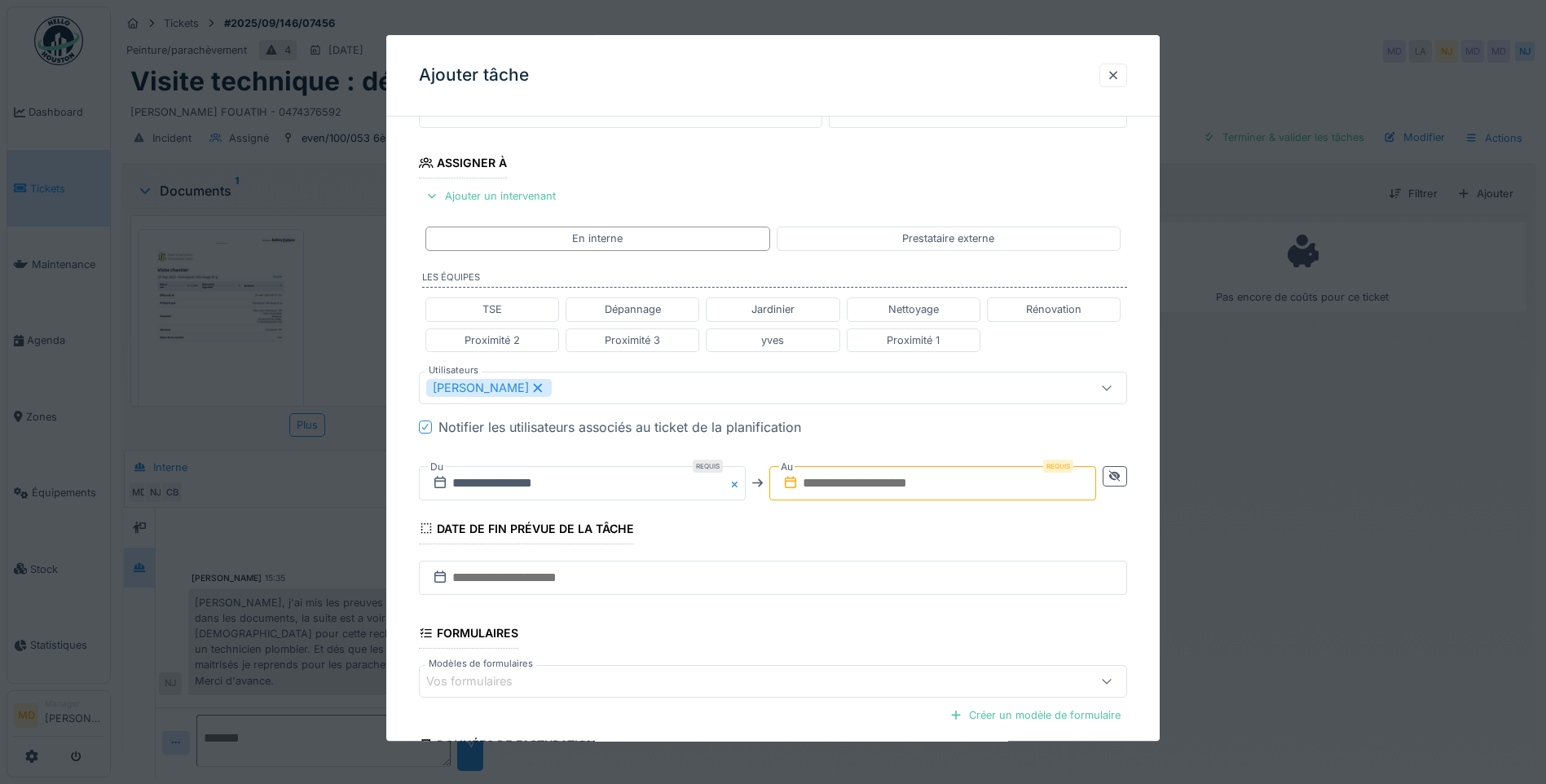
click at [872, 481] on input "text" at bounding box center [932, 483] width 326 height 34
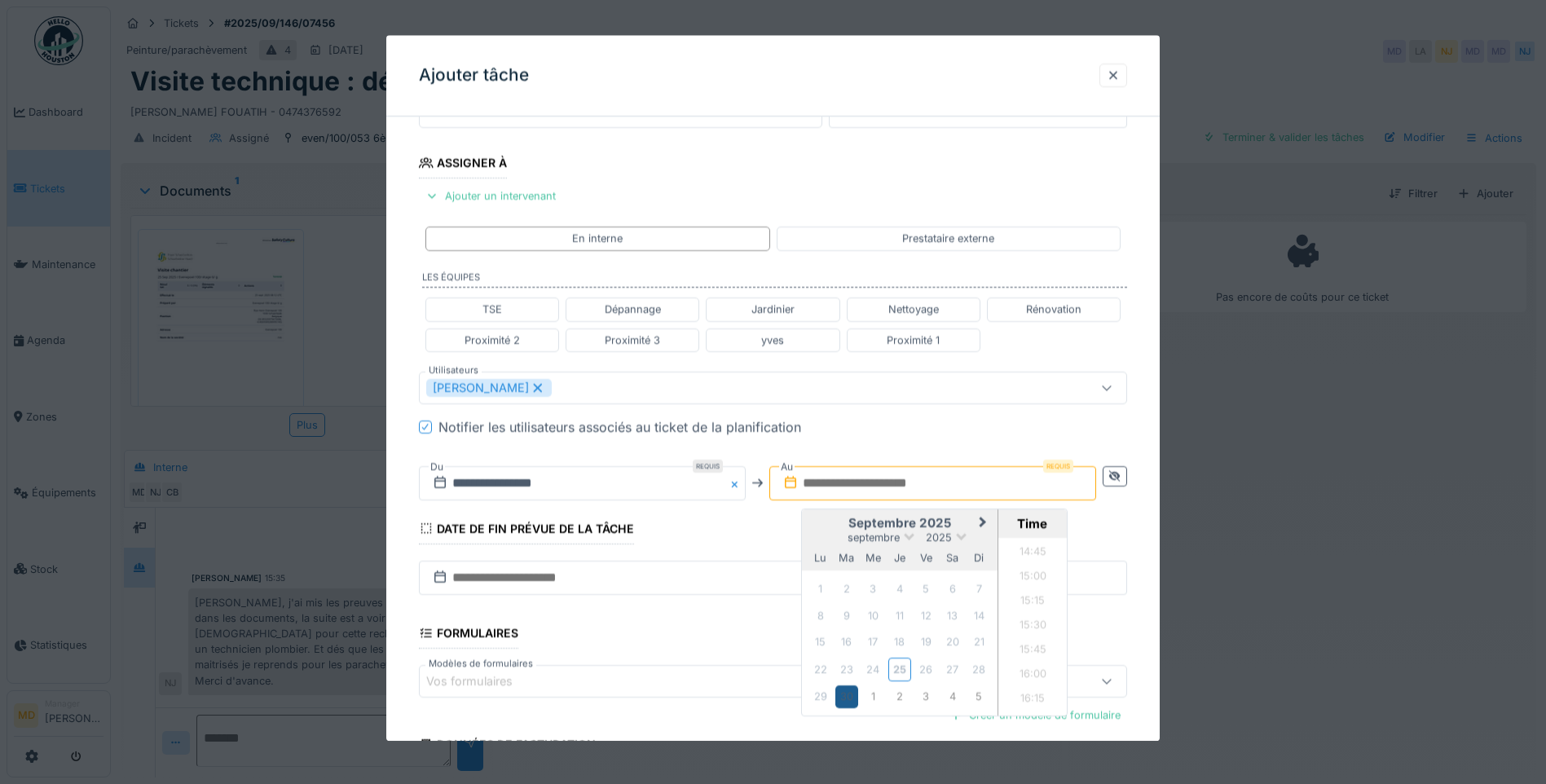
click at [852, 699] on div "30" at bounding box center [845, 696] width 22 height 22
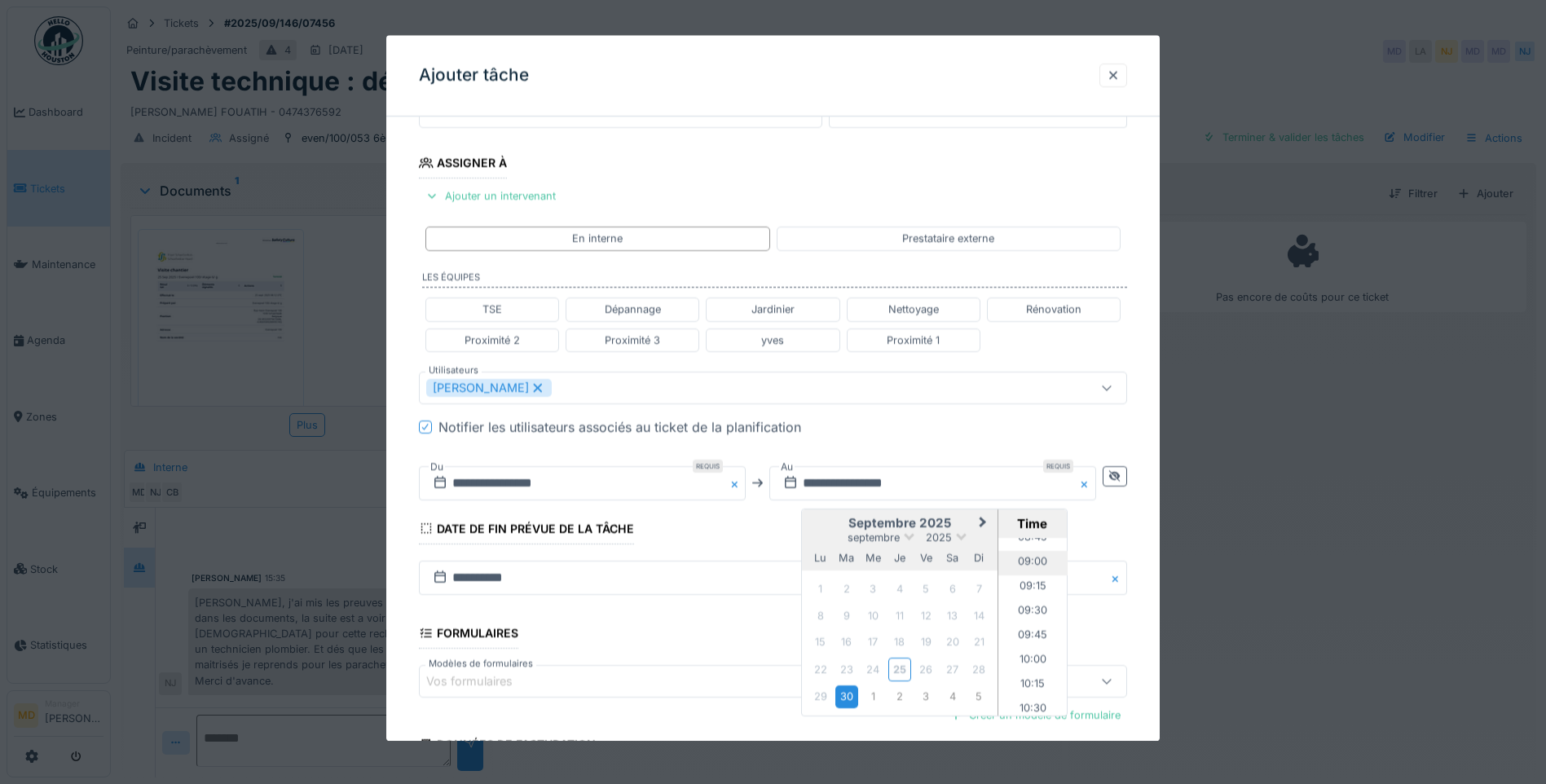
scroll to position [868, 0]
click at [1025, 559] on li "09:00" at bounding box center [1033, 561] width 69 height 24
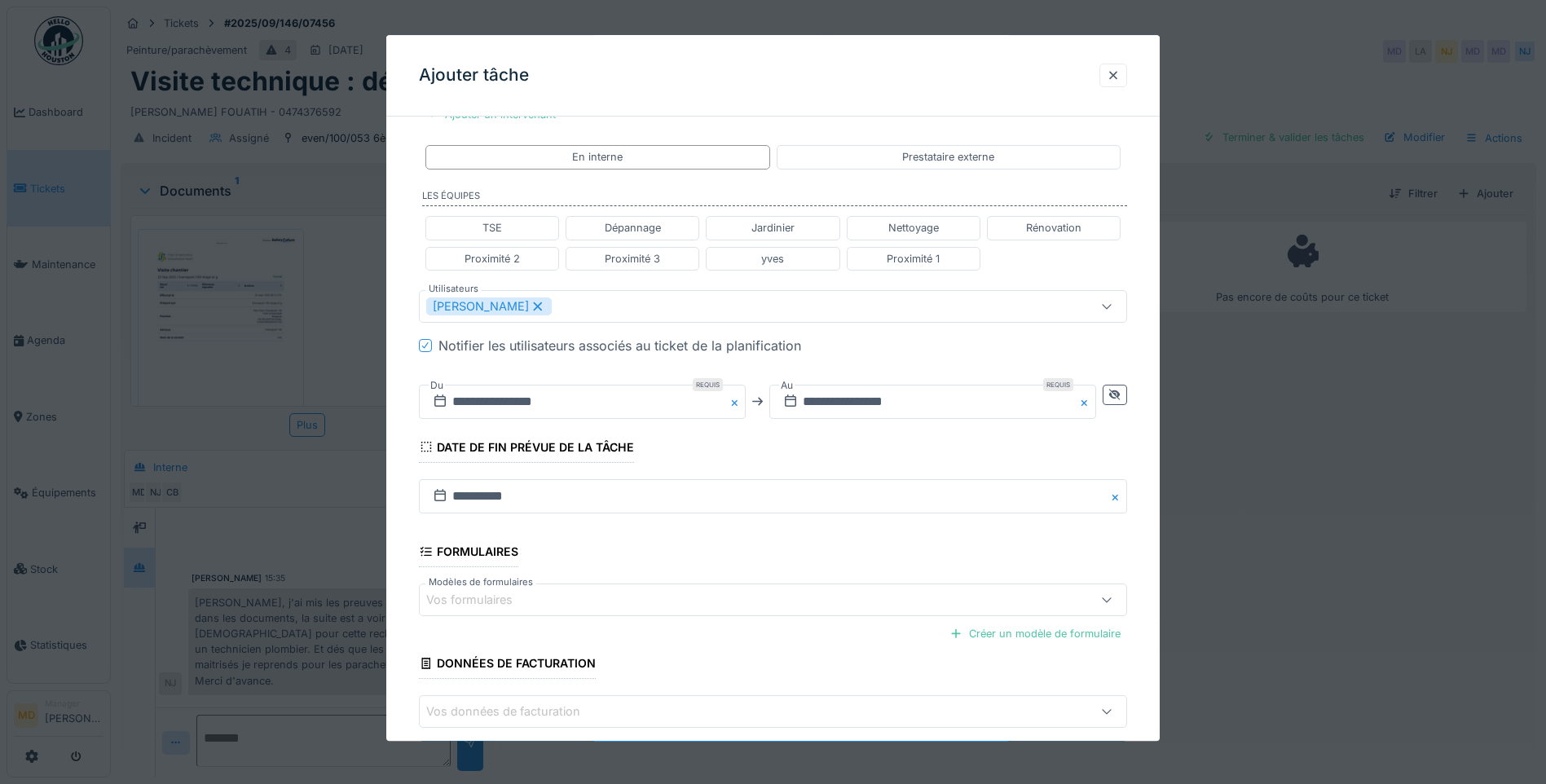
scroll to position [403, 0]
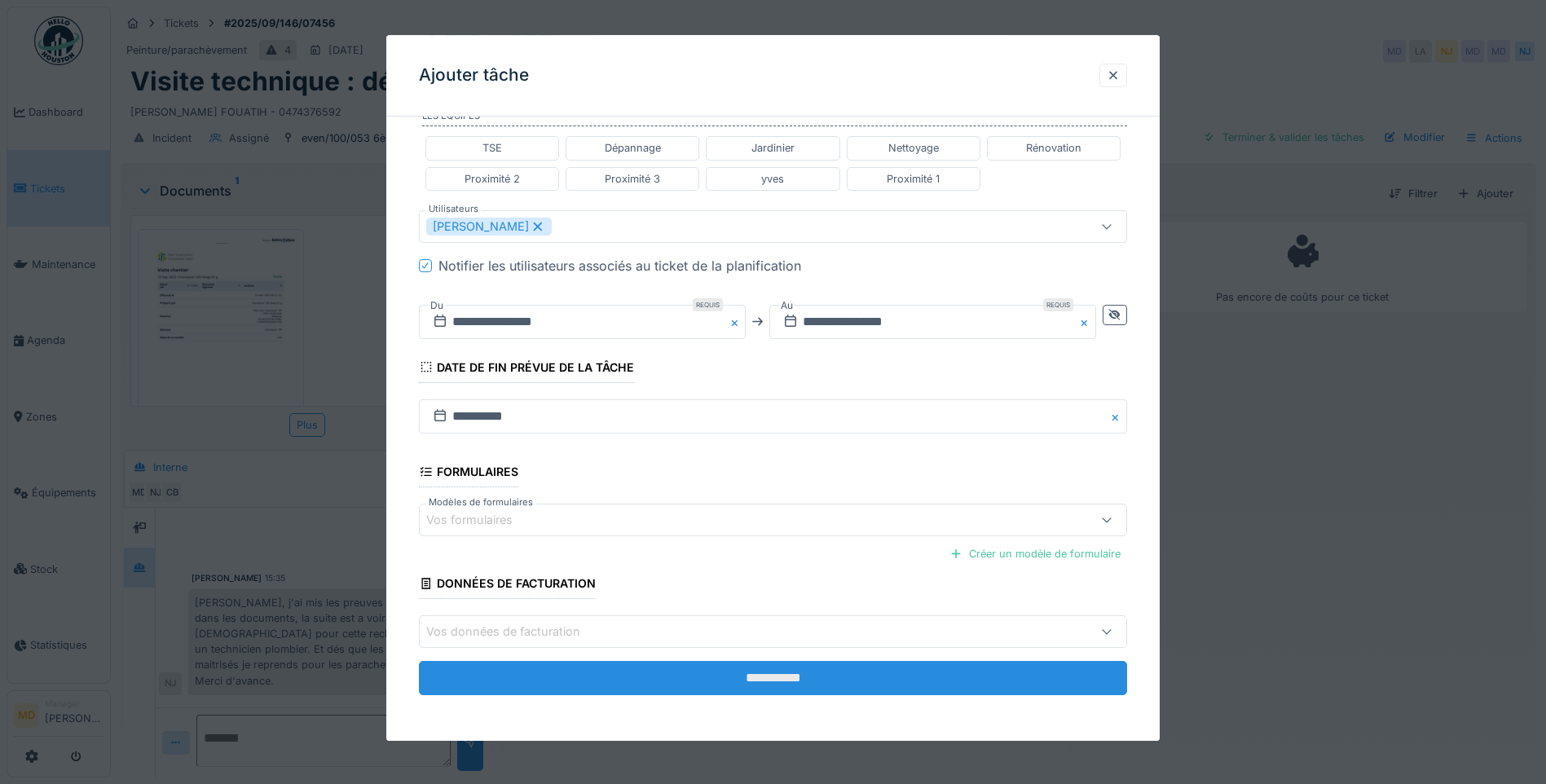
click at [759, 671] on input "**********" at bounding box center [772, 678] width 708 height 34
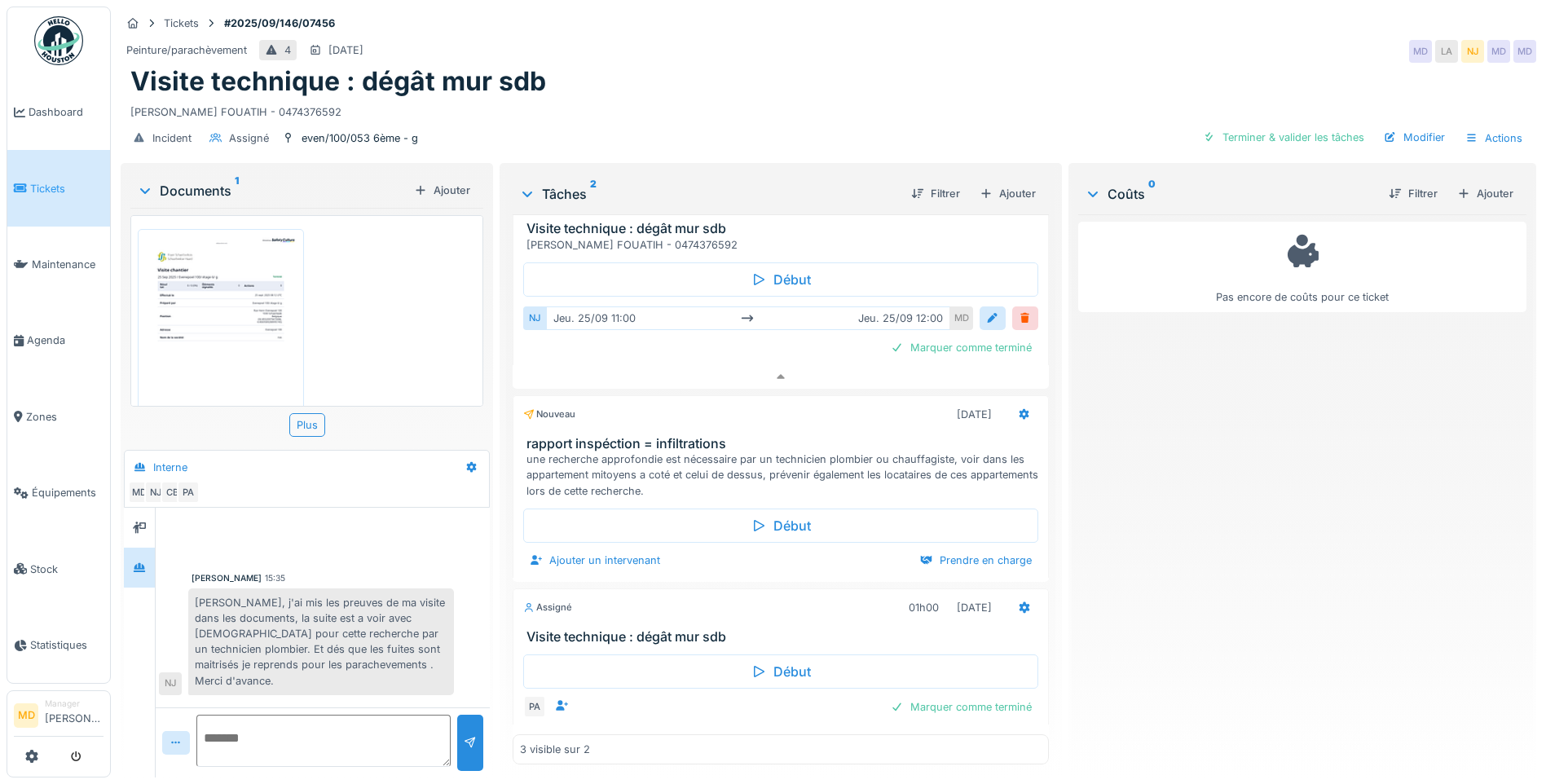
scroll to position [64, 0]
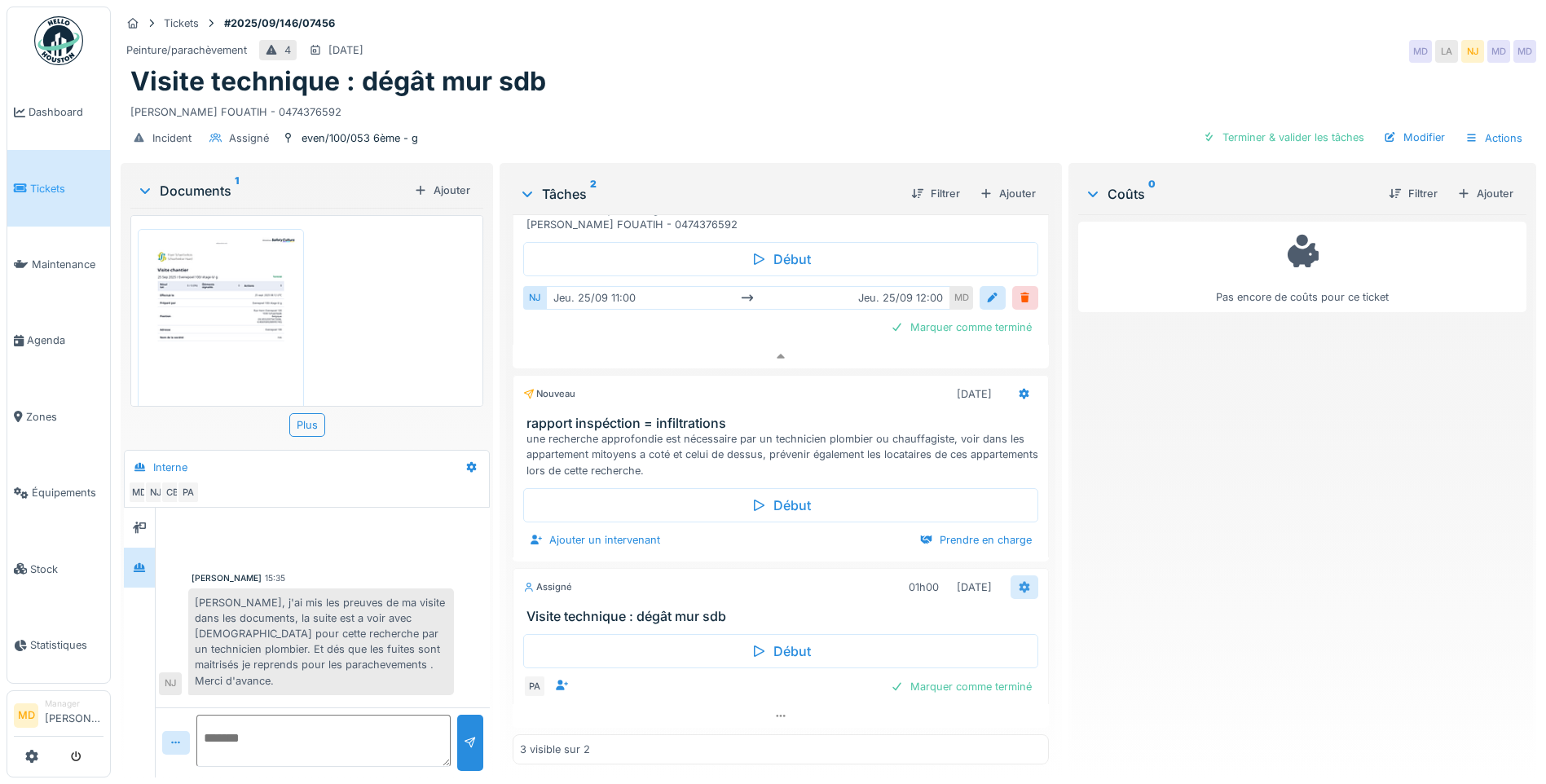
click at [1020, 580] on icon at bounding box center [1024, 586] width 10 height 11
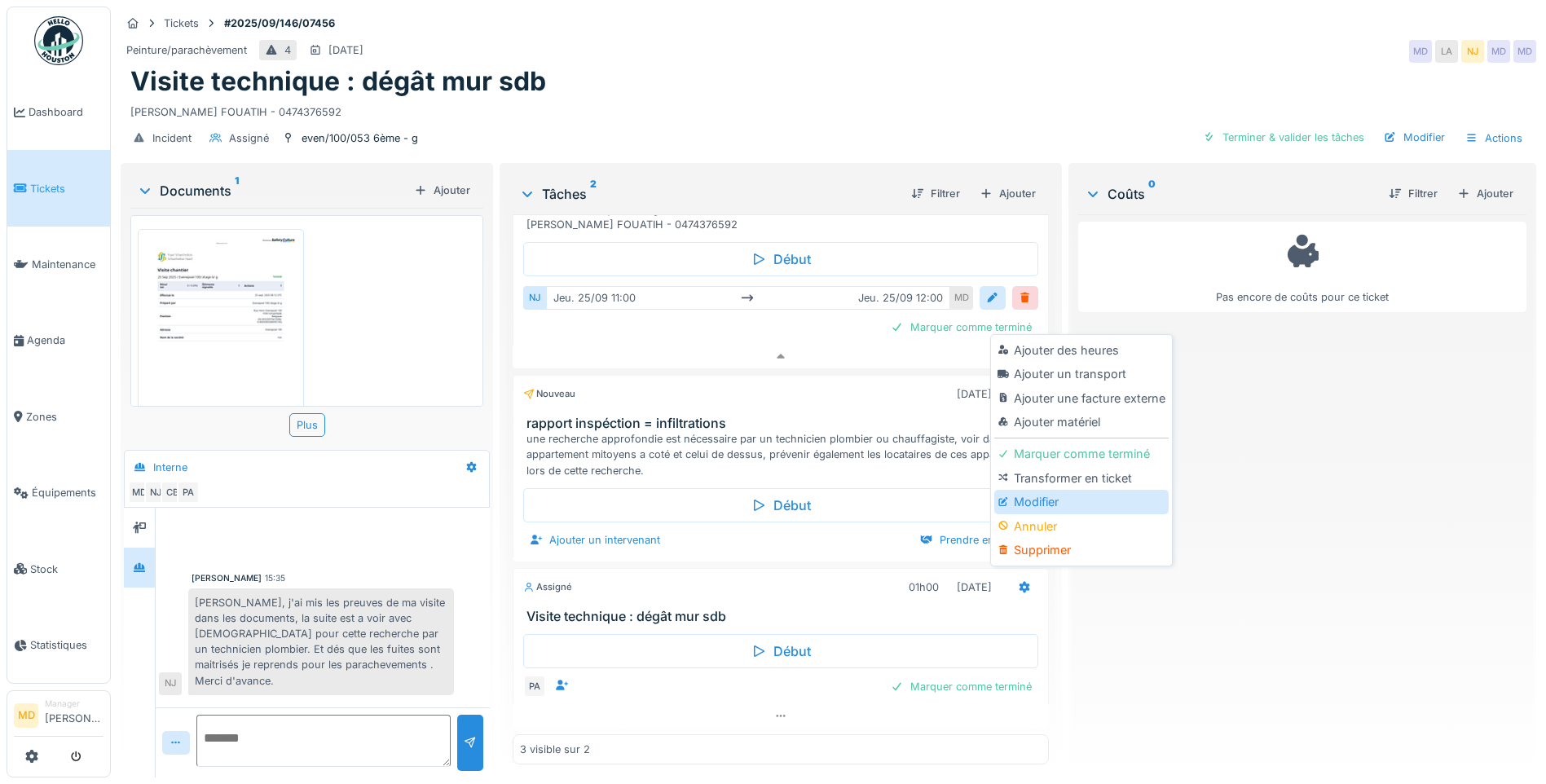
click at [1025, 492] on div "Modifier" at bounding box center [1081, 502] width 174 height 24
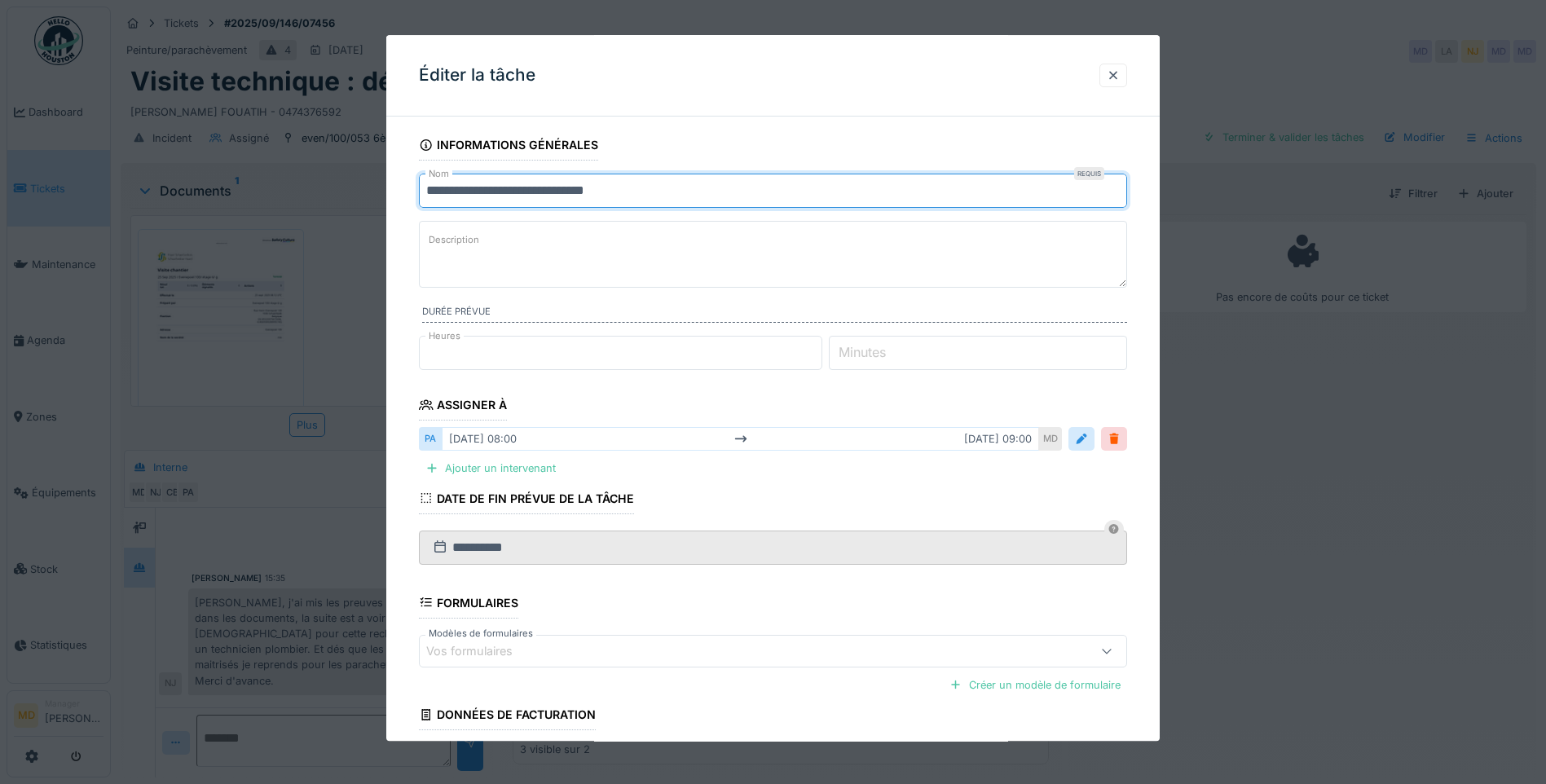
drag, startPoint x: 667, startPoint y: 186, endPoint x: 369, endPoint y: 188, distance: 298.0
click at [369, 188] on div "**********" at bounding box center [828, 392] width 1435 height 784
type input "*"
type input "**********"
click at [514, 260] on textarea "Description" at bounding box center [772, 253] width 708 height 67
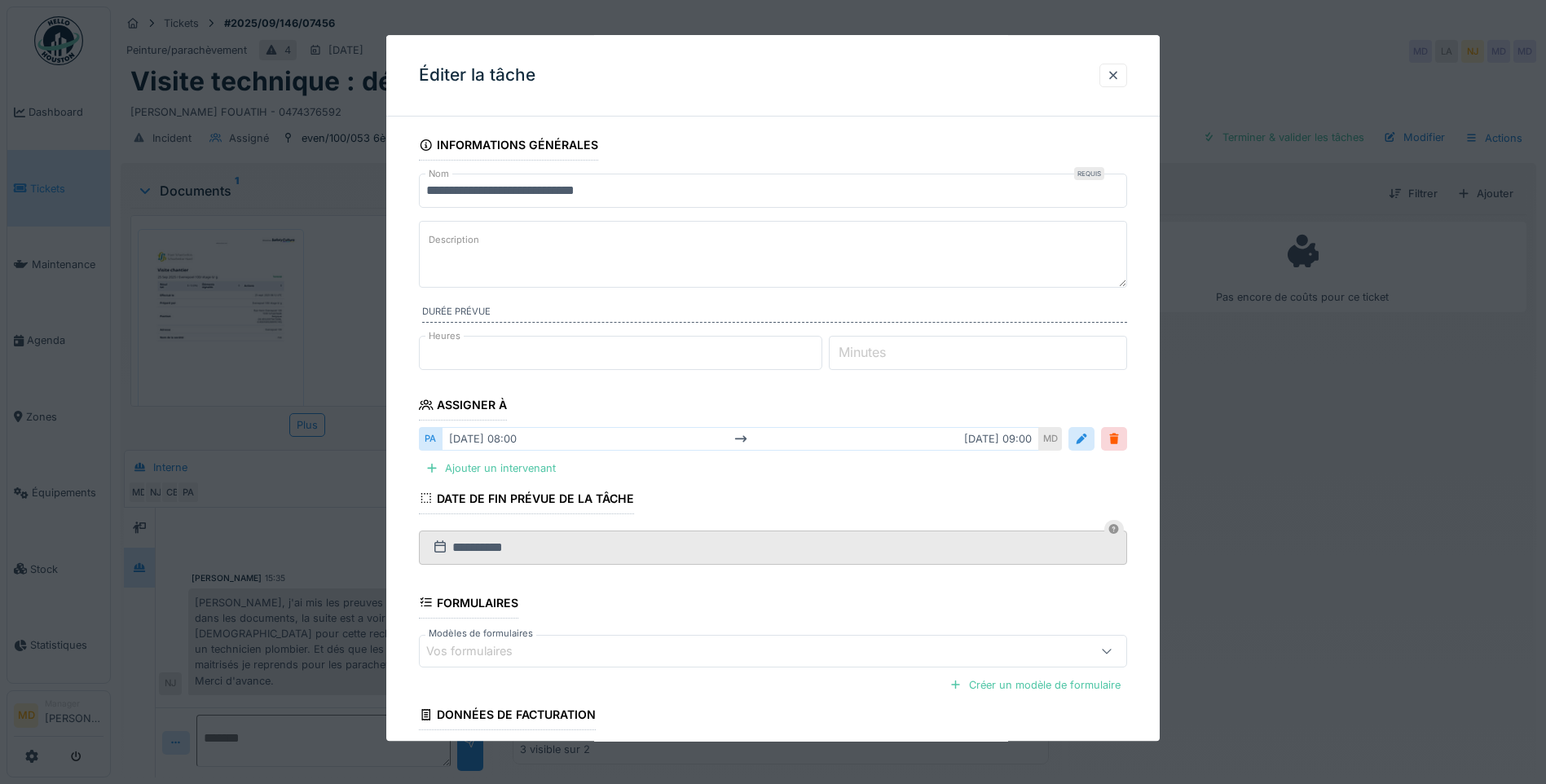
scroll to position [131, 0]
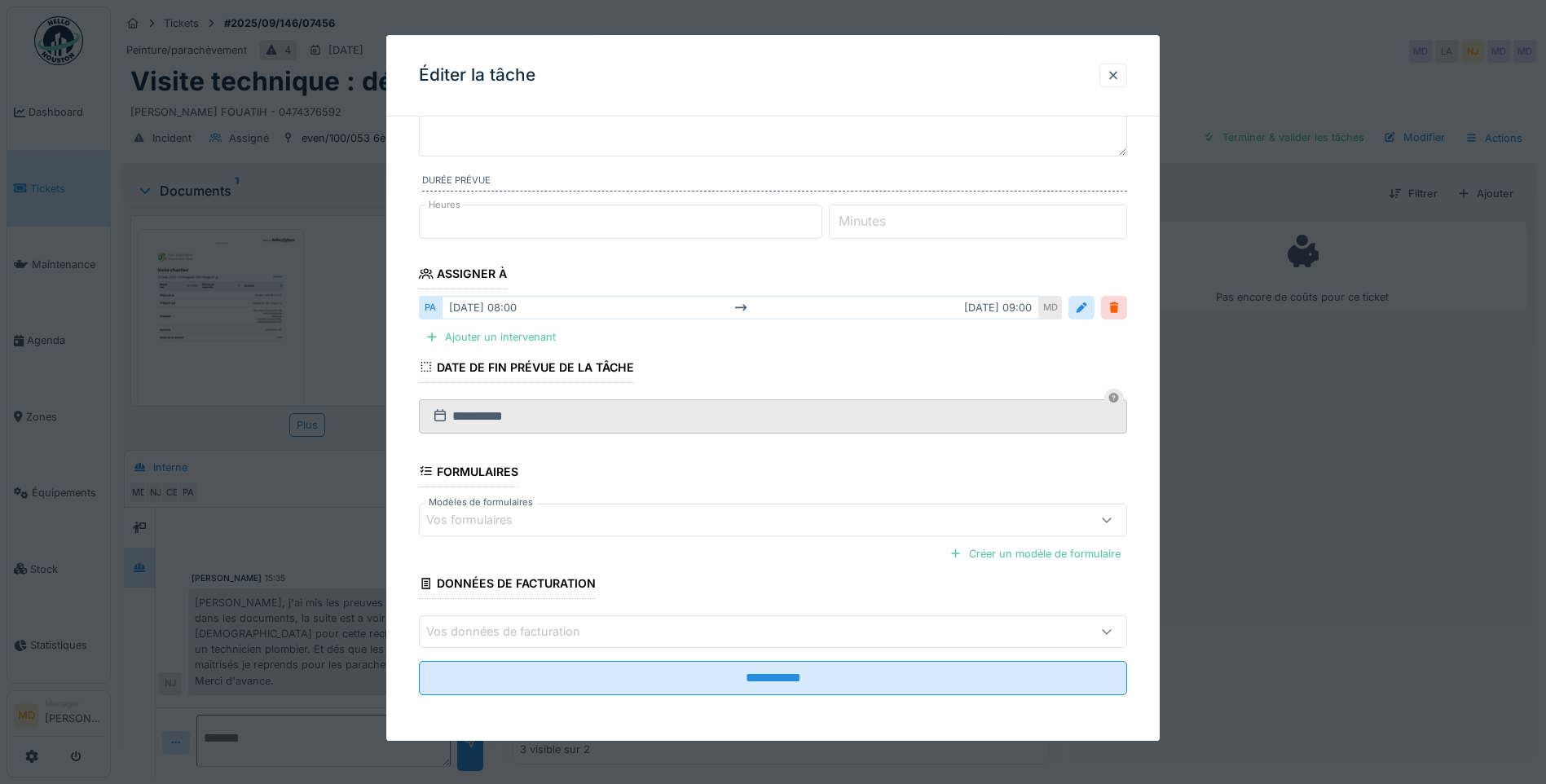
click at [810, 698] on fieldset "**********" at bounding box center [772, 353] width 708 height 710
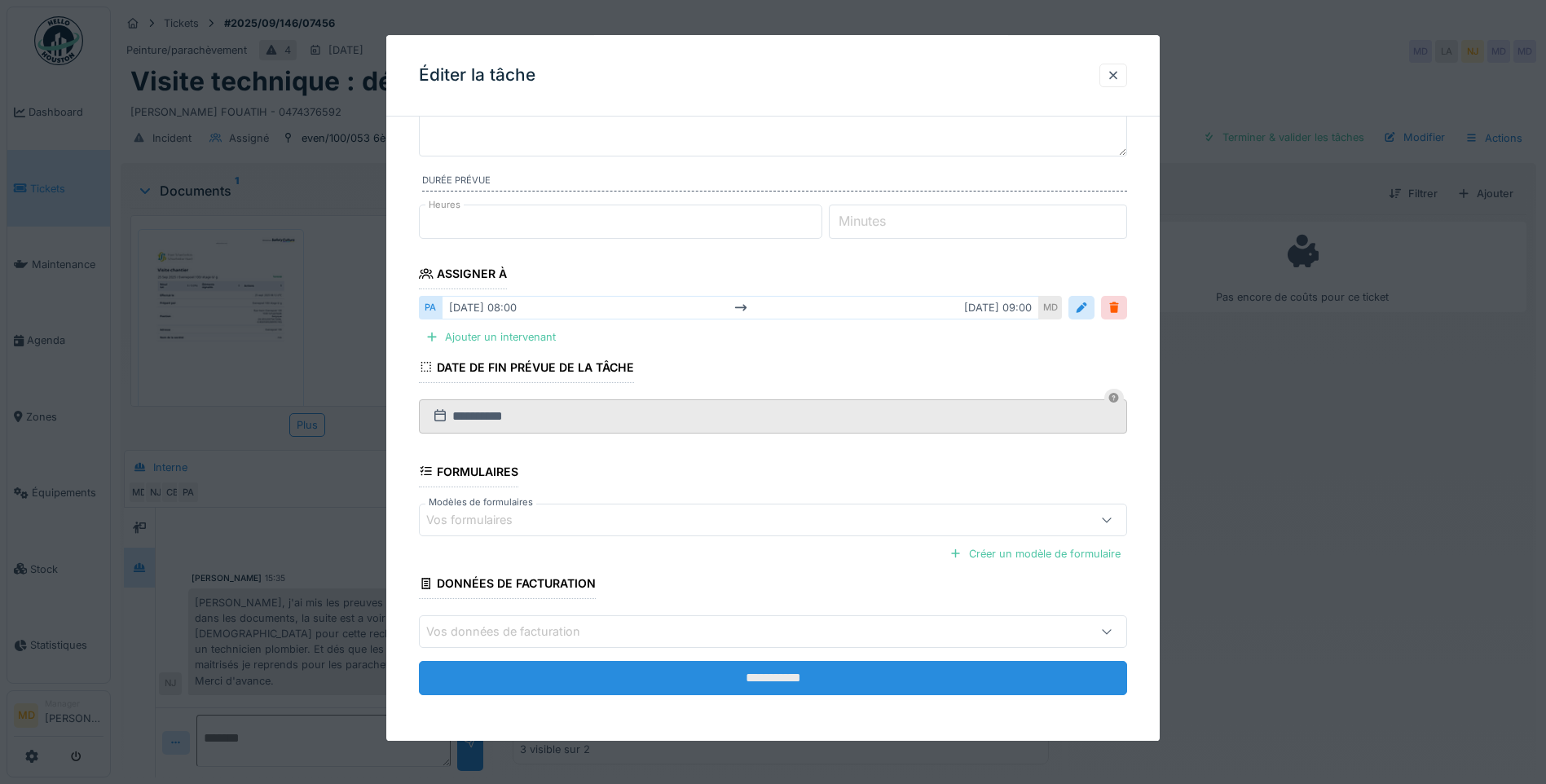
click at [805, 688] on input "**********" at bounding box center [772, 677] width 708 height 34
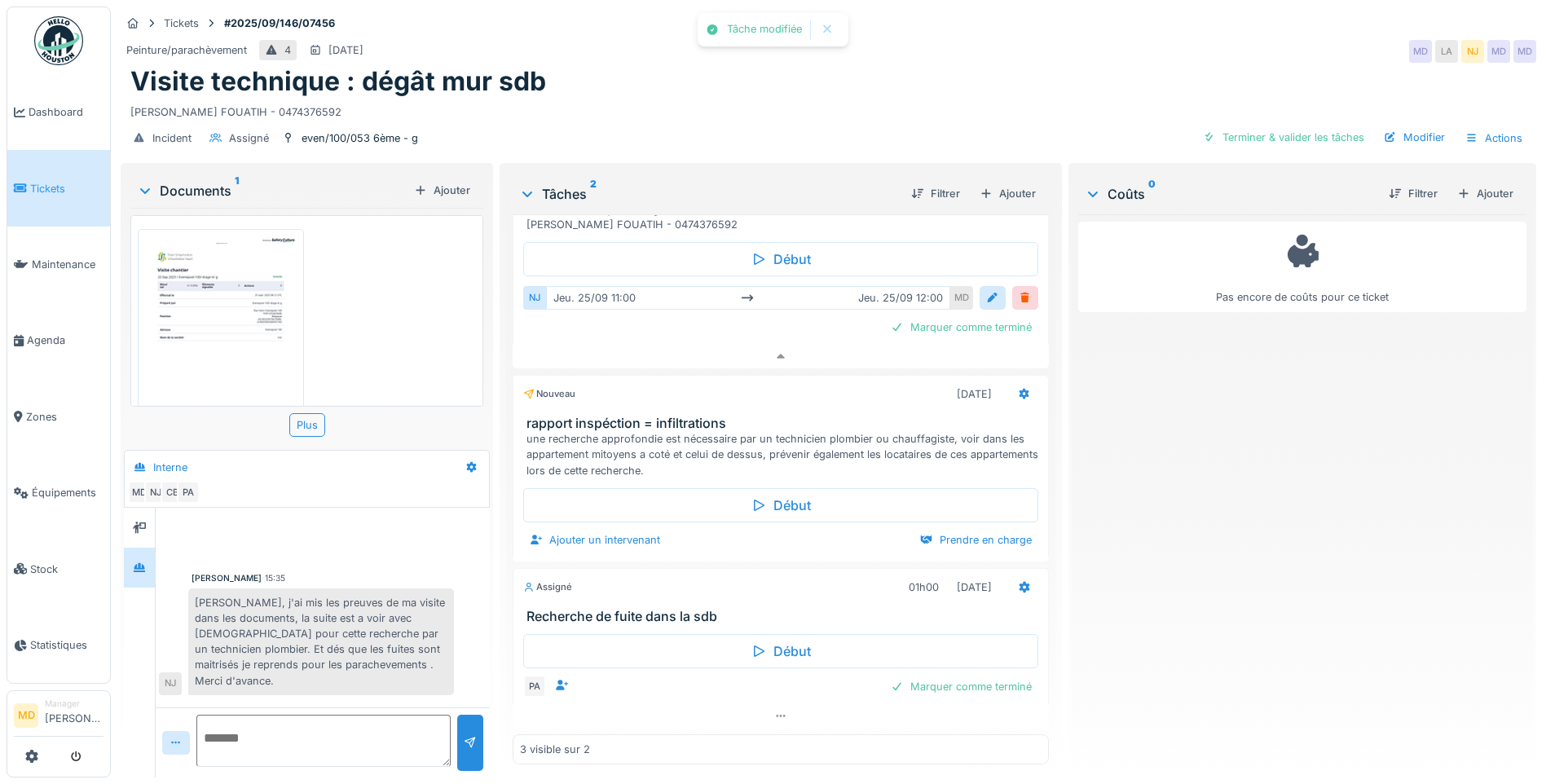
scroll to position [0, 0]
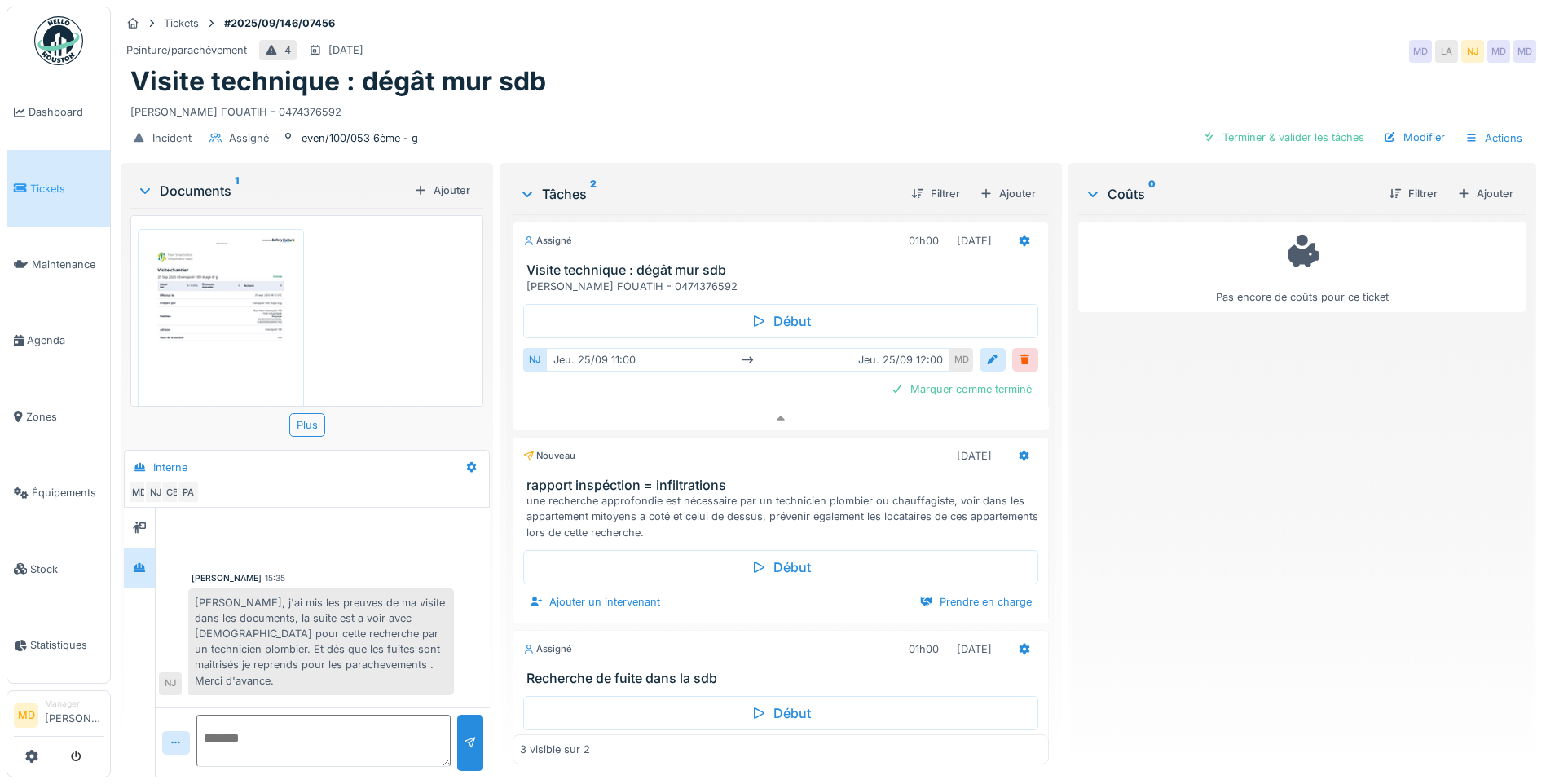
drag, startPoint x: 795, startPoint y: 266, endPoint x: 493, endPoint y: 273, distance: 302.1
click at [493, 273] on div "Tickets #2025/09/146/07456 Peinture/parachèvement 4 29/09/2025 MD LA NJ MD MD V…" at bounding box center [828, 392] width 1435 height 784
copy div "Madame Lahouaria AHMED FOUATIH - 0474376592"
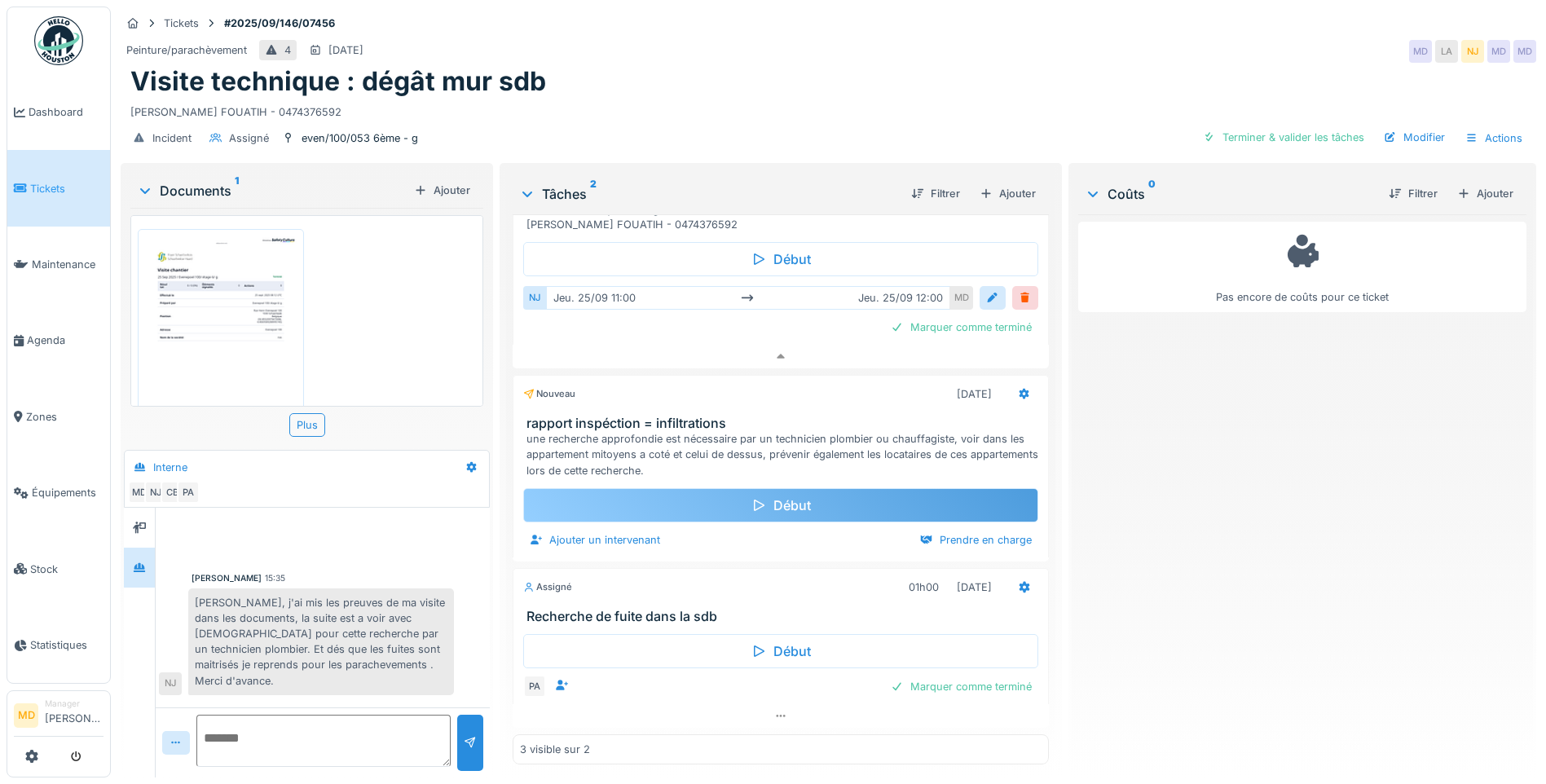
scroll to position [64, 0]
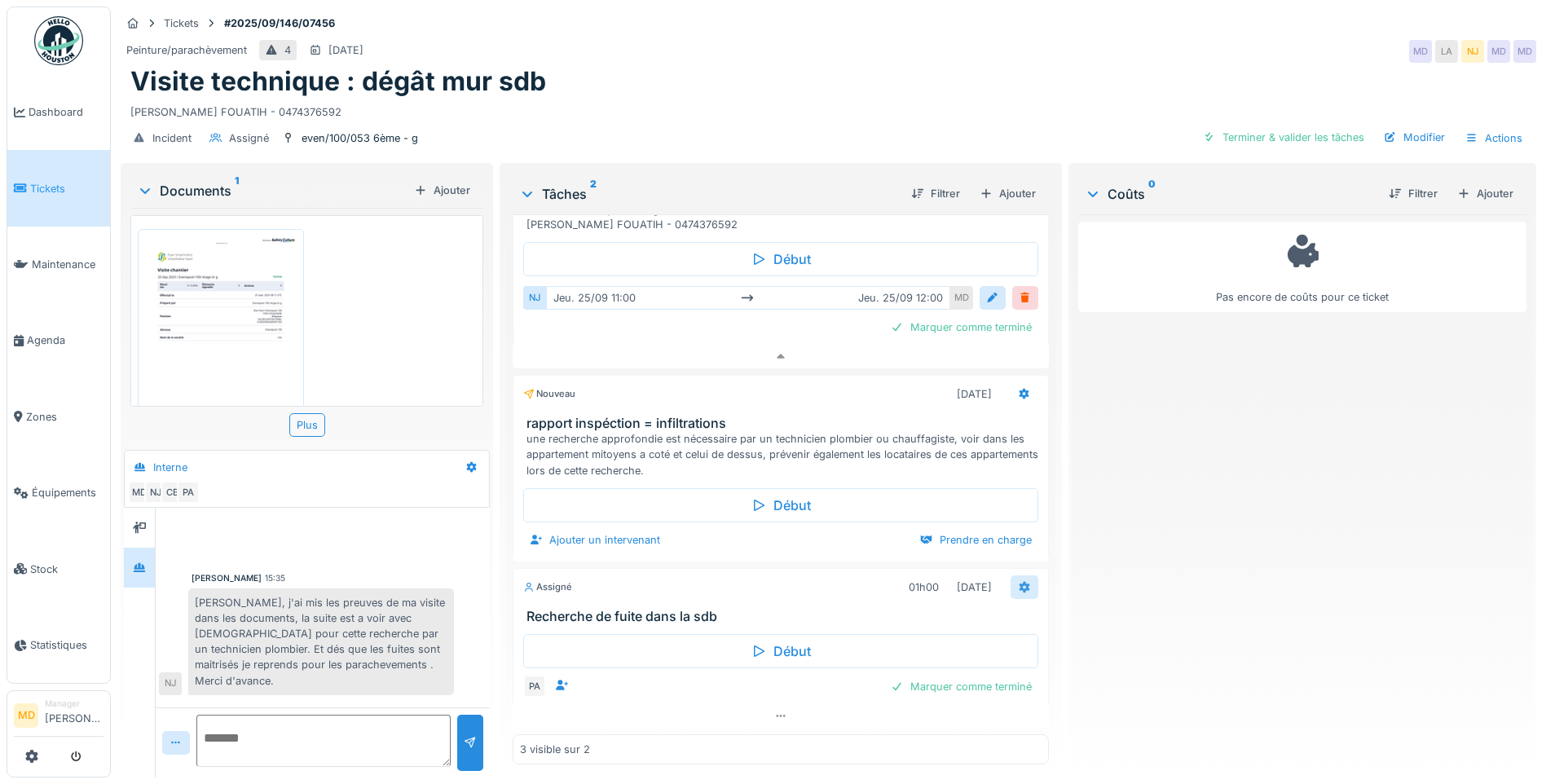
click at [1020, 580] on icon at bounding box center [1024, 586] width 10 height 11
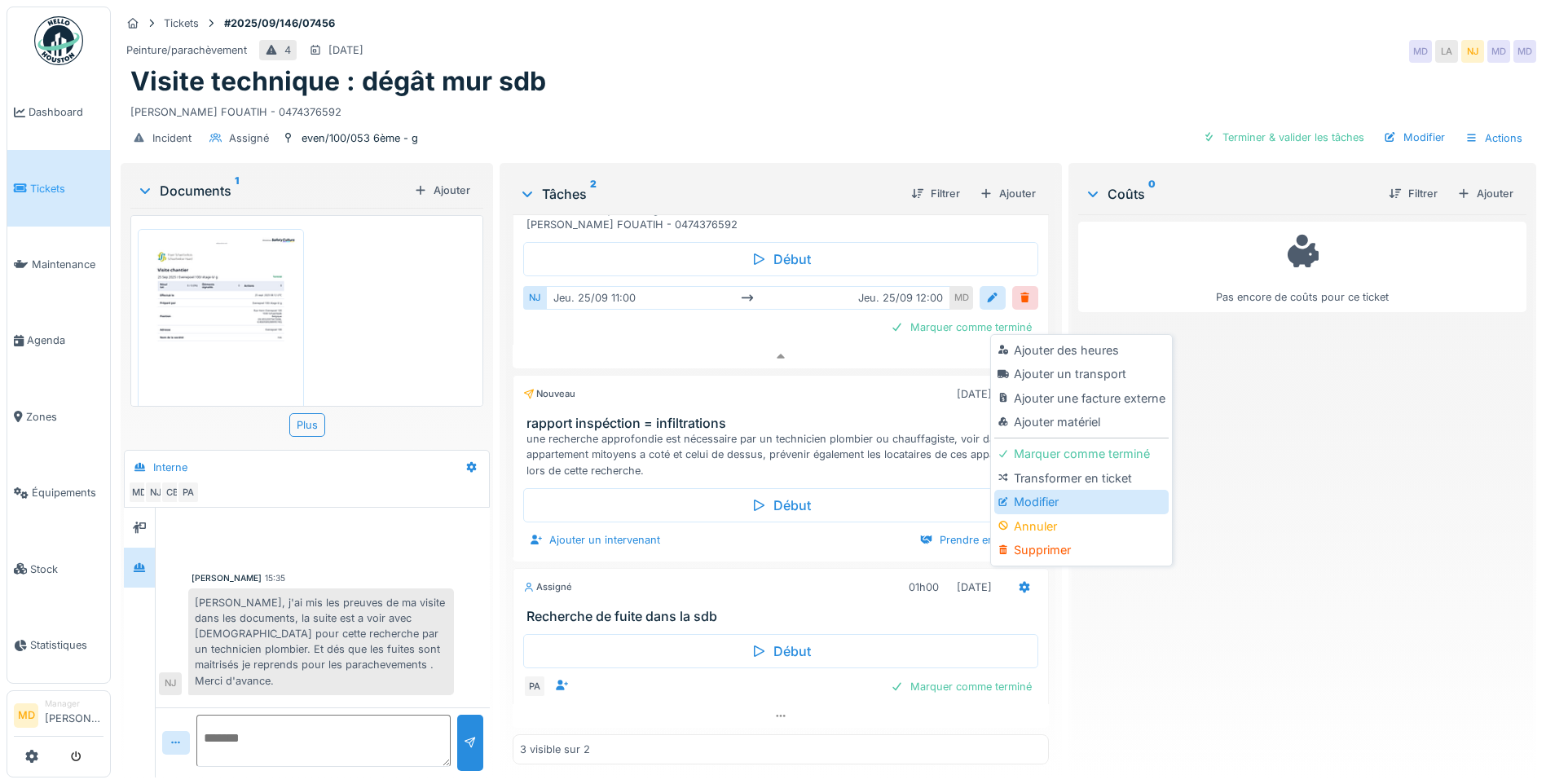
click at [1069, 490] on div "Modifier" at bounding box center [1081, 502] width 174 height 24
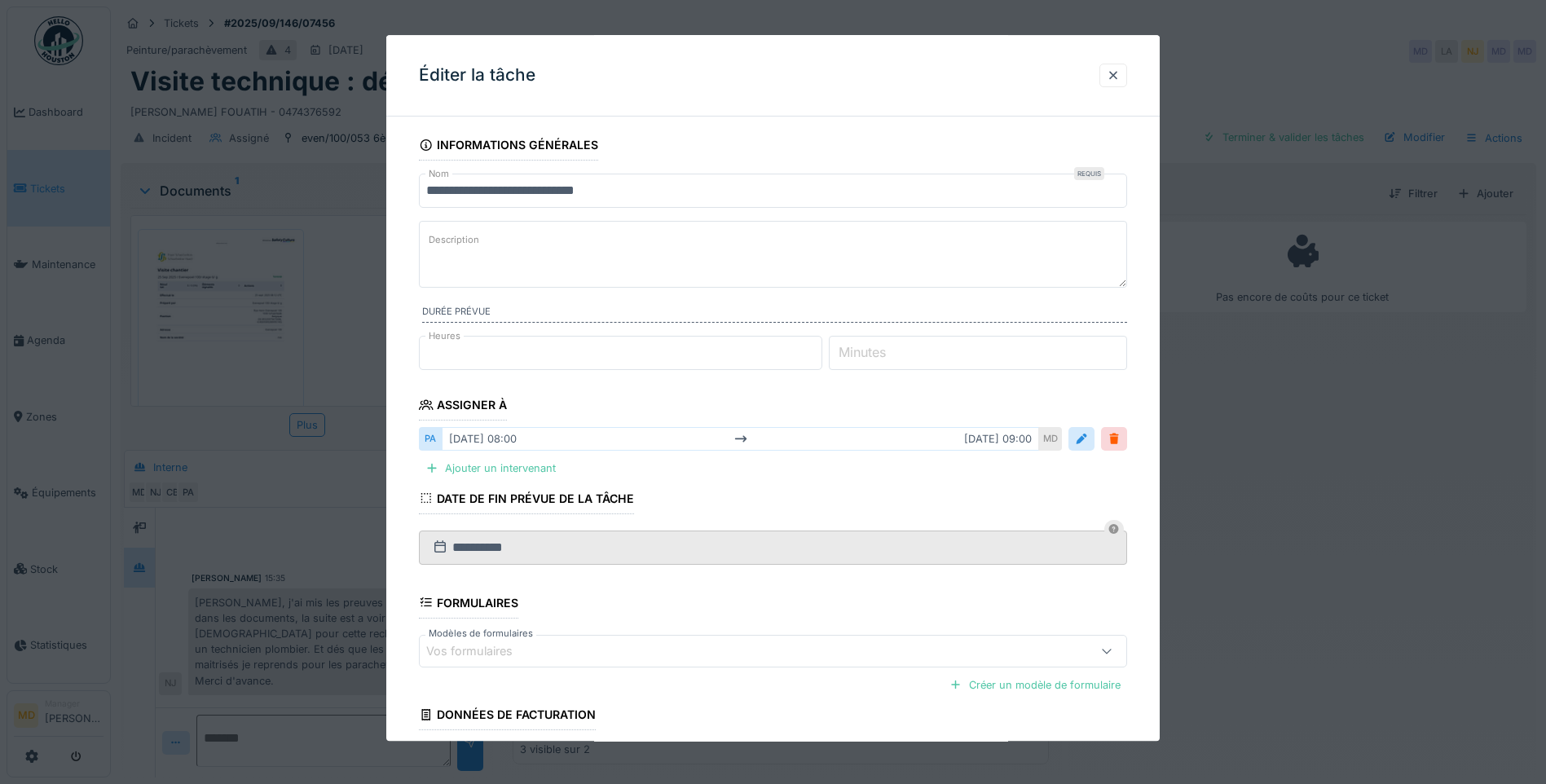
click at [470, 248] on label "Description" at bounding box center [453, 241] width 57 height 21
click at [470, 248] on textarea "Description" at bounding box center [772, 253] width 708 height 67
paste textarea "**********"
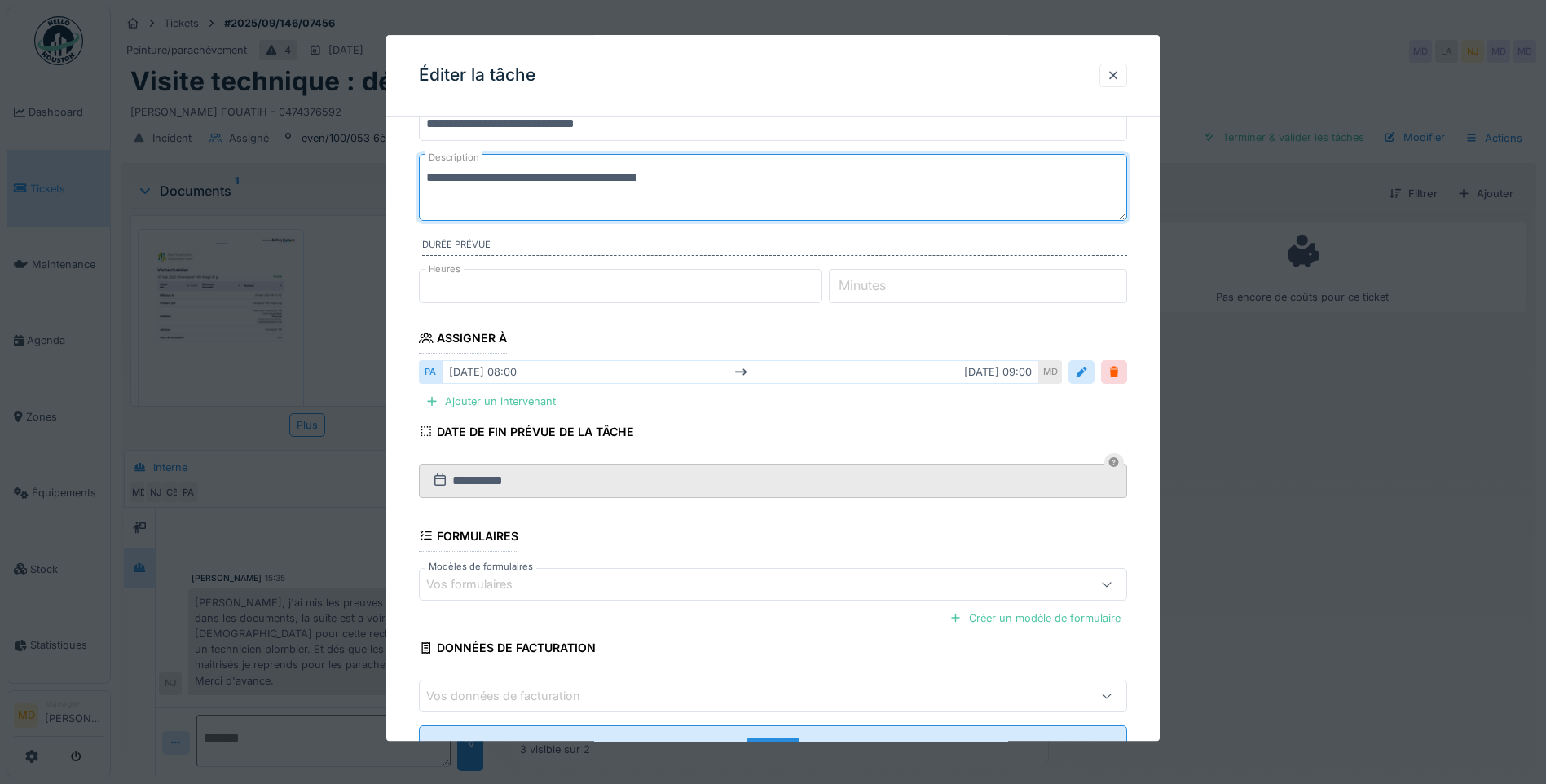
scroll to position [131, 0]
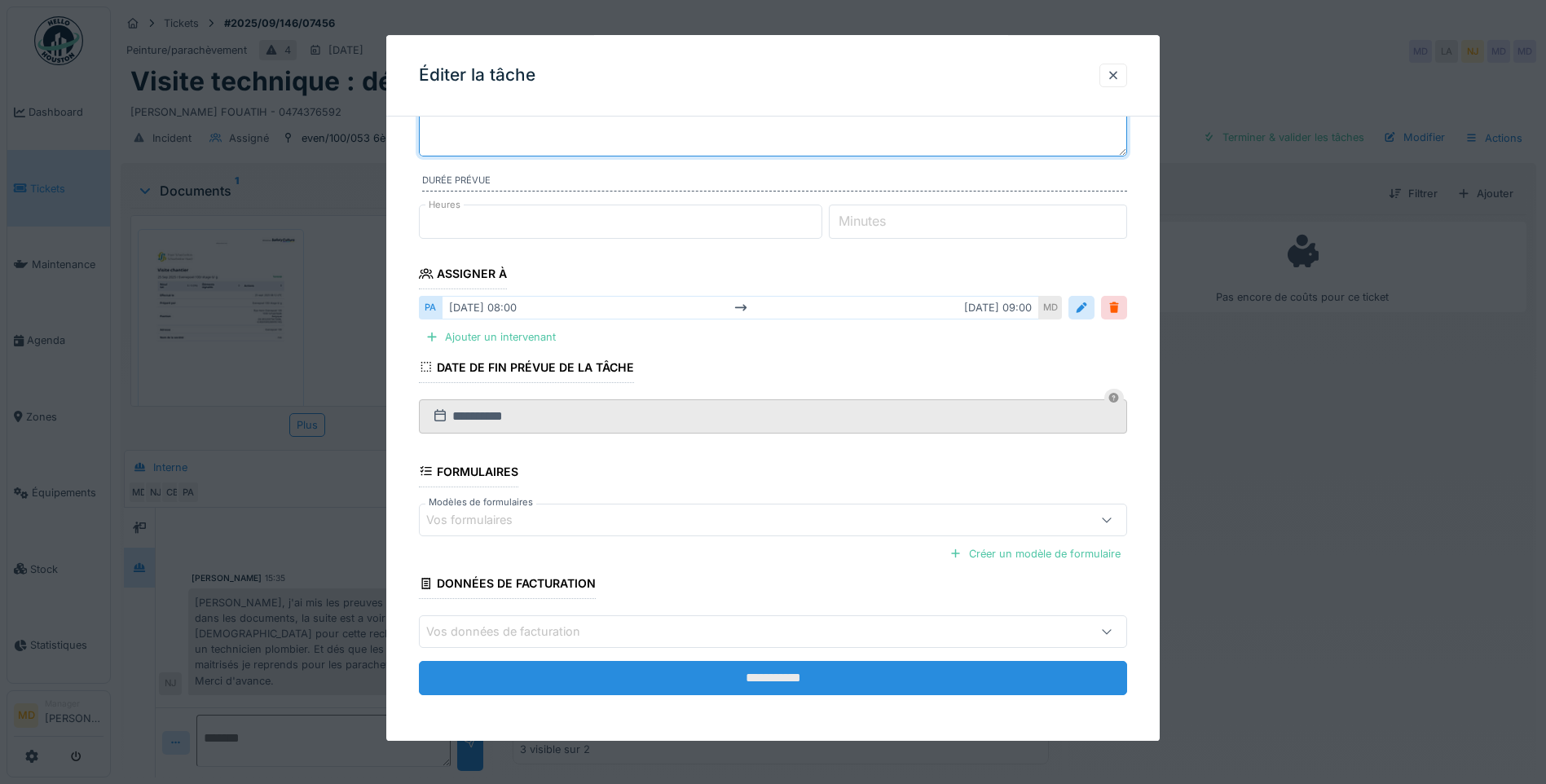
type textarea "**********"
click at [786, 675] on input "**********" at bounding box center [772, 677] width 708 height 34
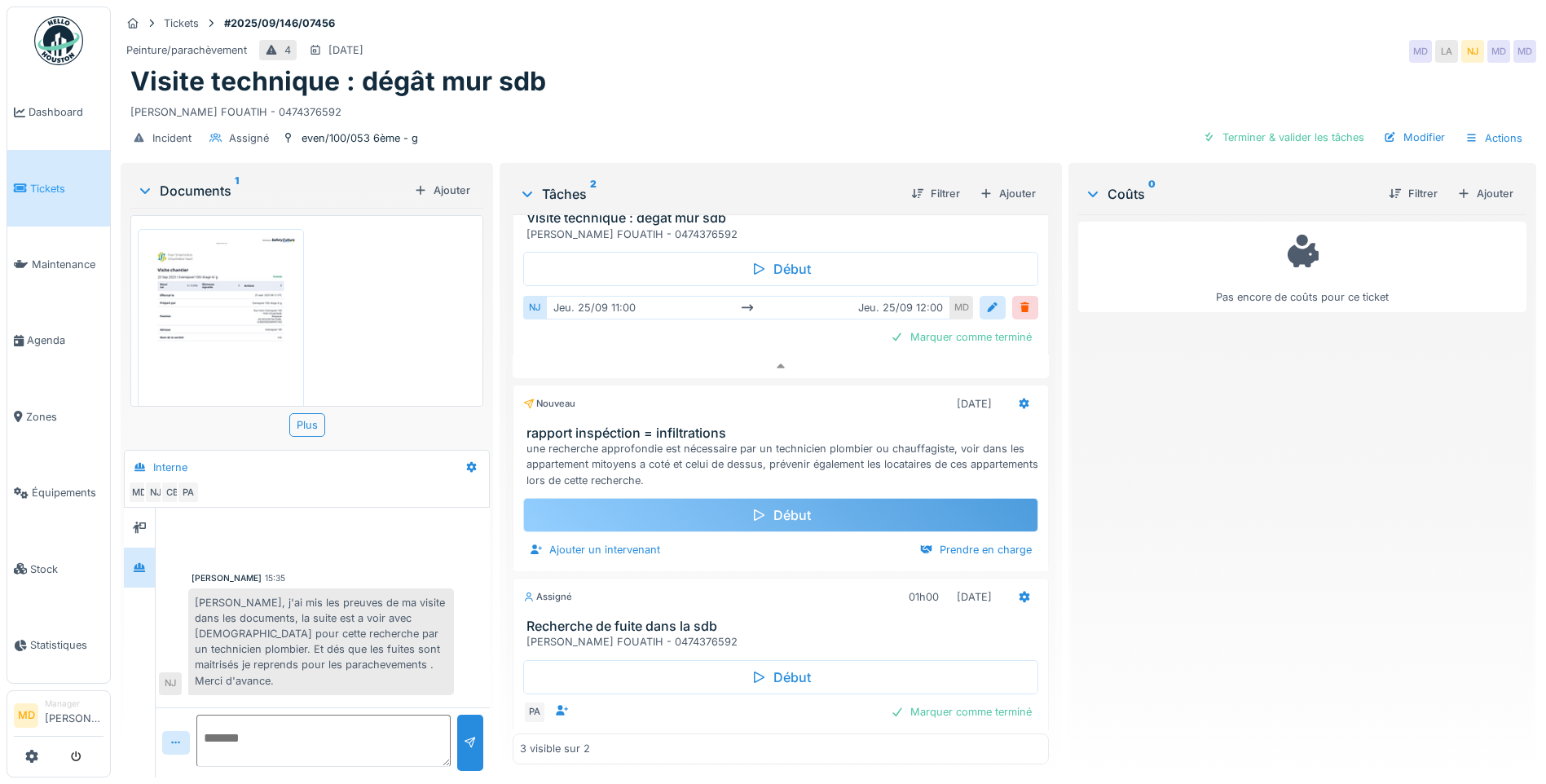
scroll to position [79, 0]
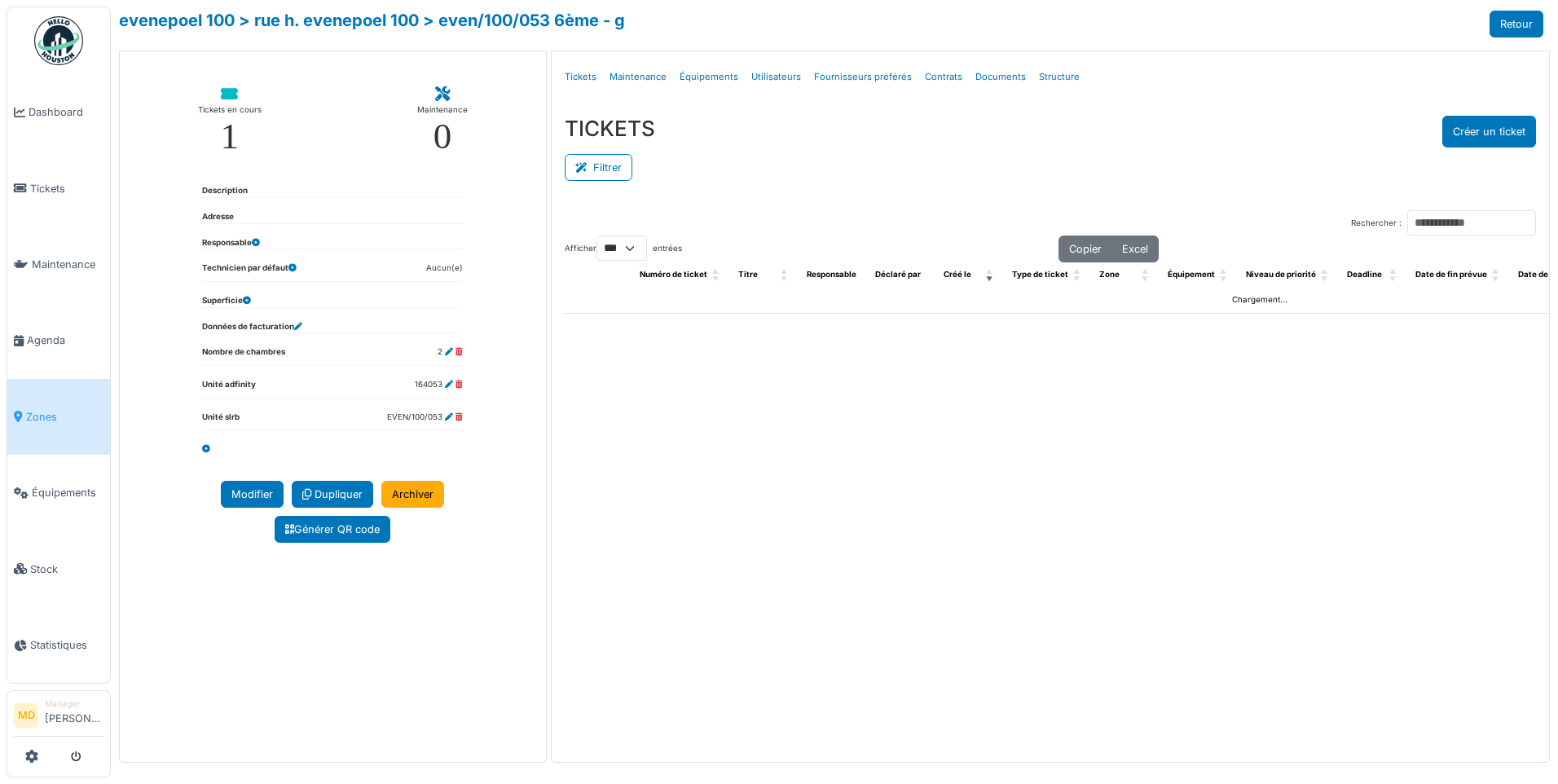
select select "***"
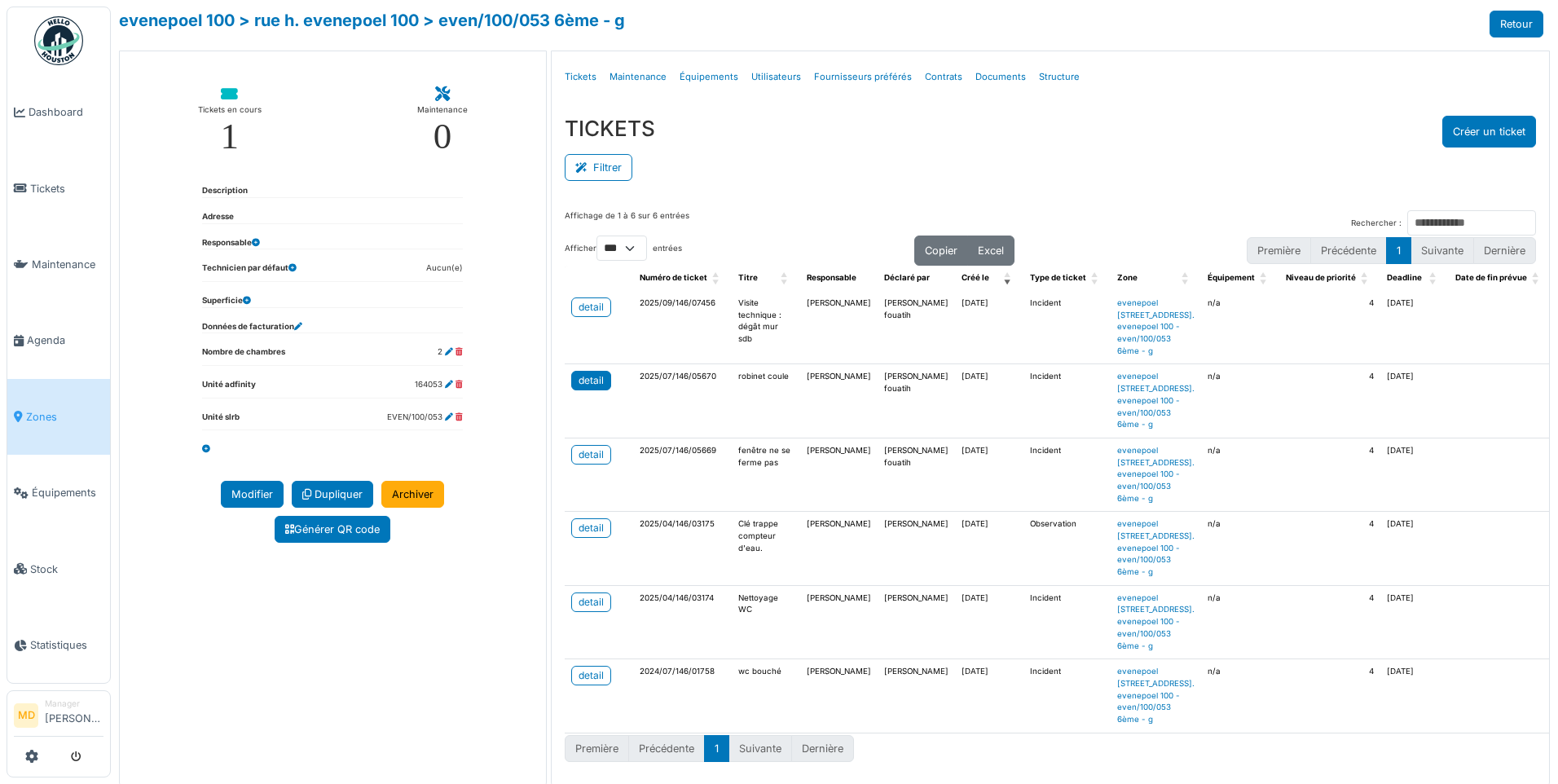
click at [584, 387] on div "detail" at bounding box center [591, 381] width 25 height 15
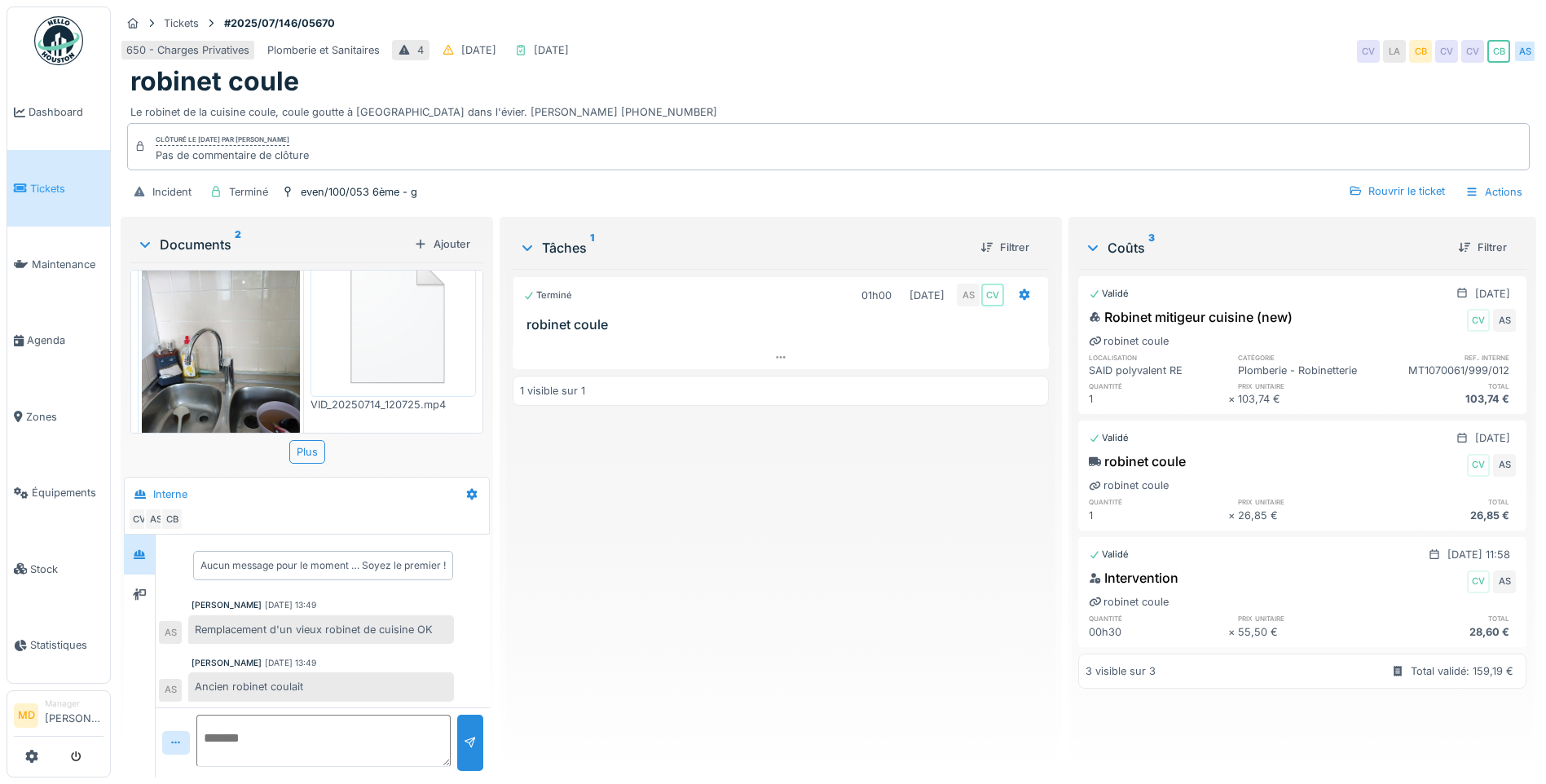
scroll to position [87, 0]
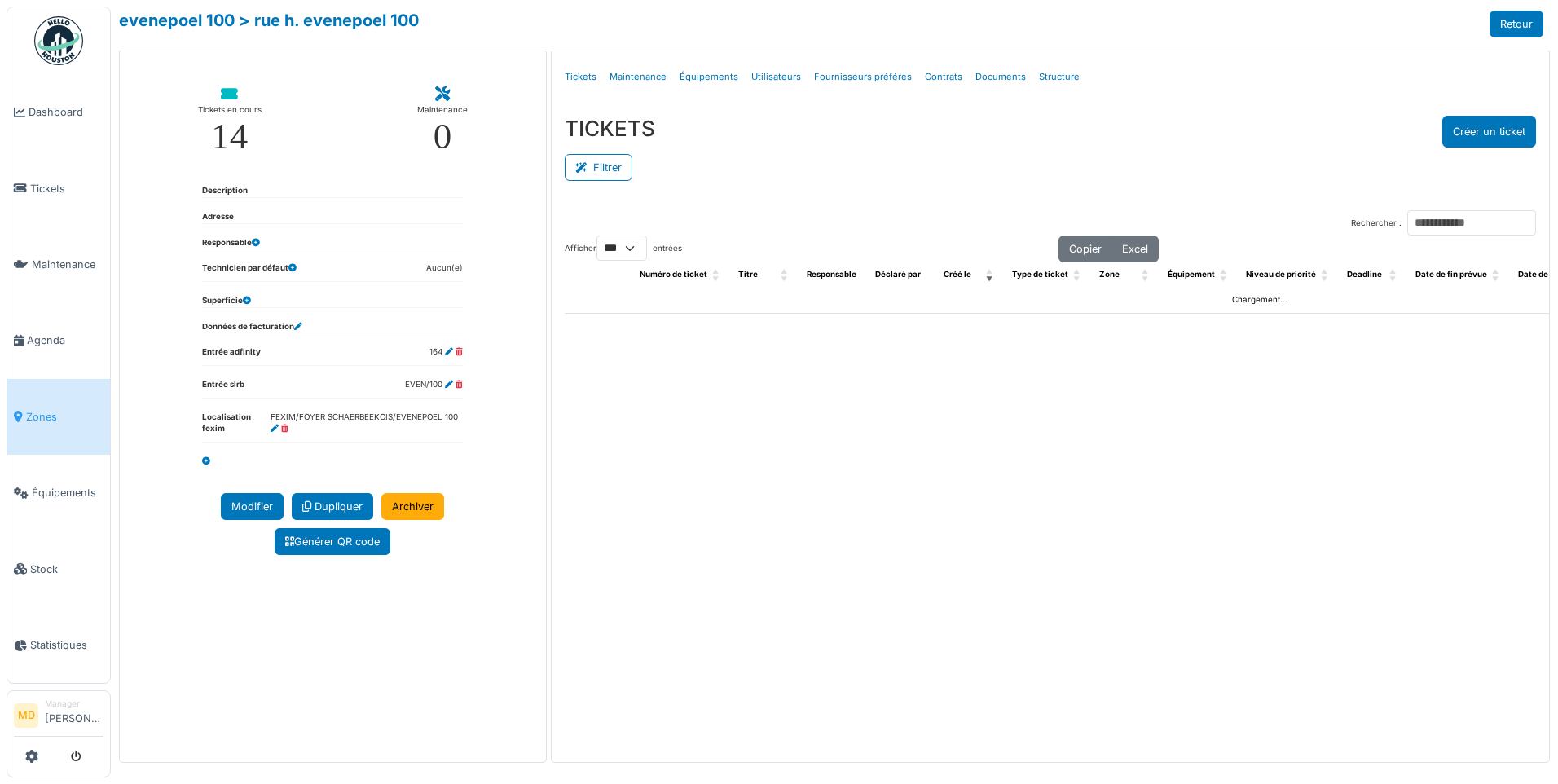
select select "***"
click at [1038, 76] on link "Structure" at bounding box center [1059, 77] width 53 height 38
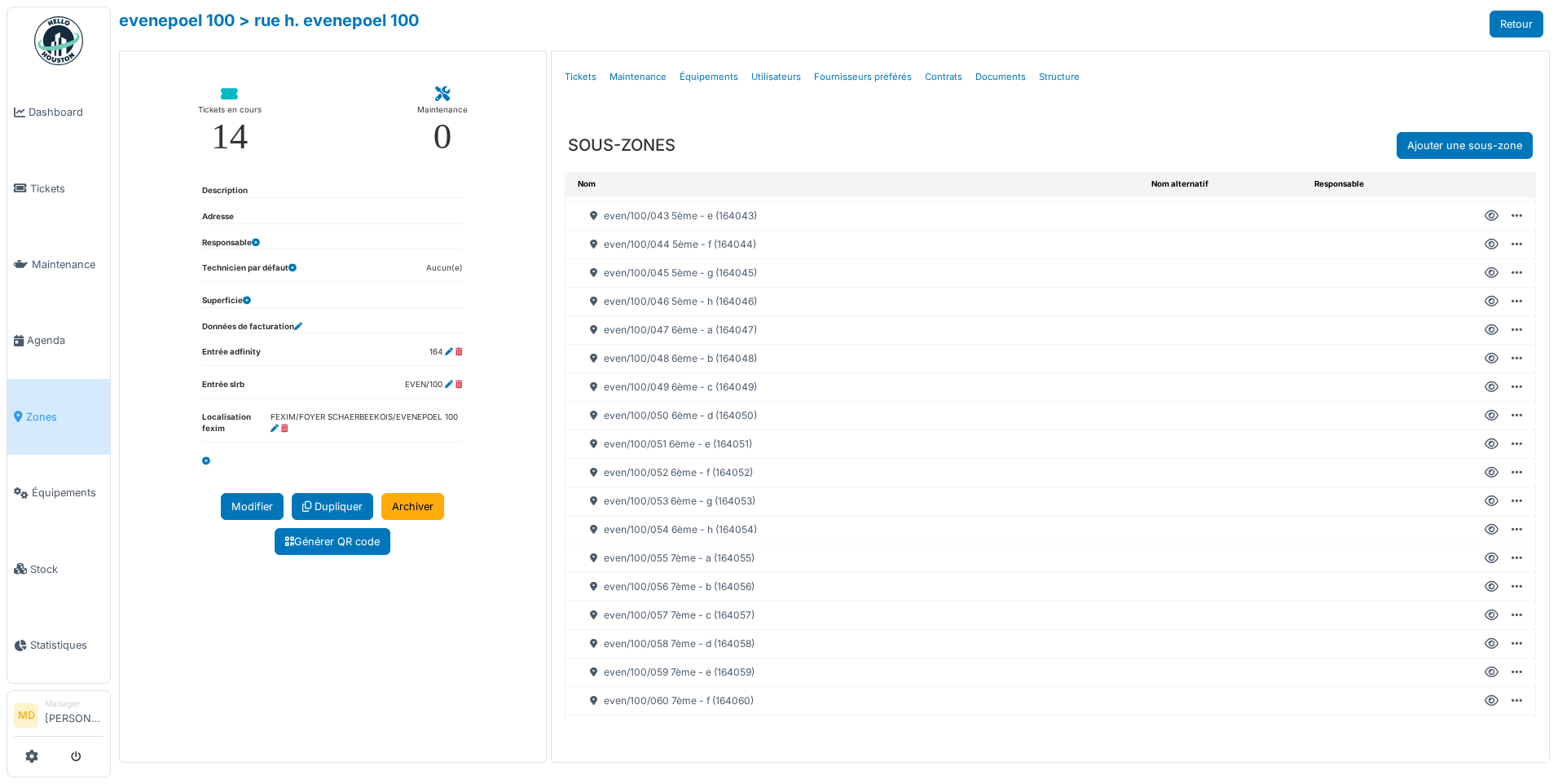
scroll to position [1304, 0]
click at [1485, 648] on icon at bounding box center [1491, 648] width 14 height 1
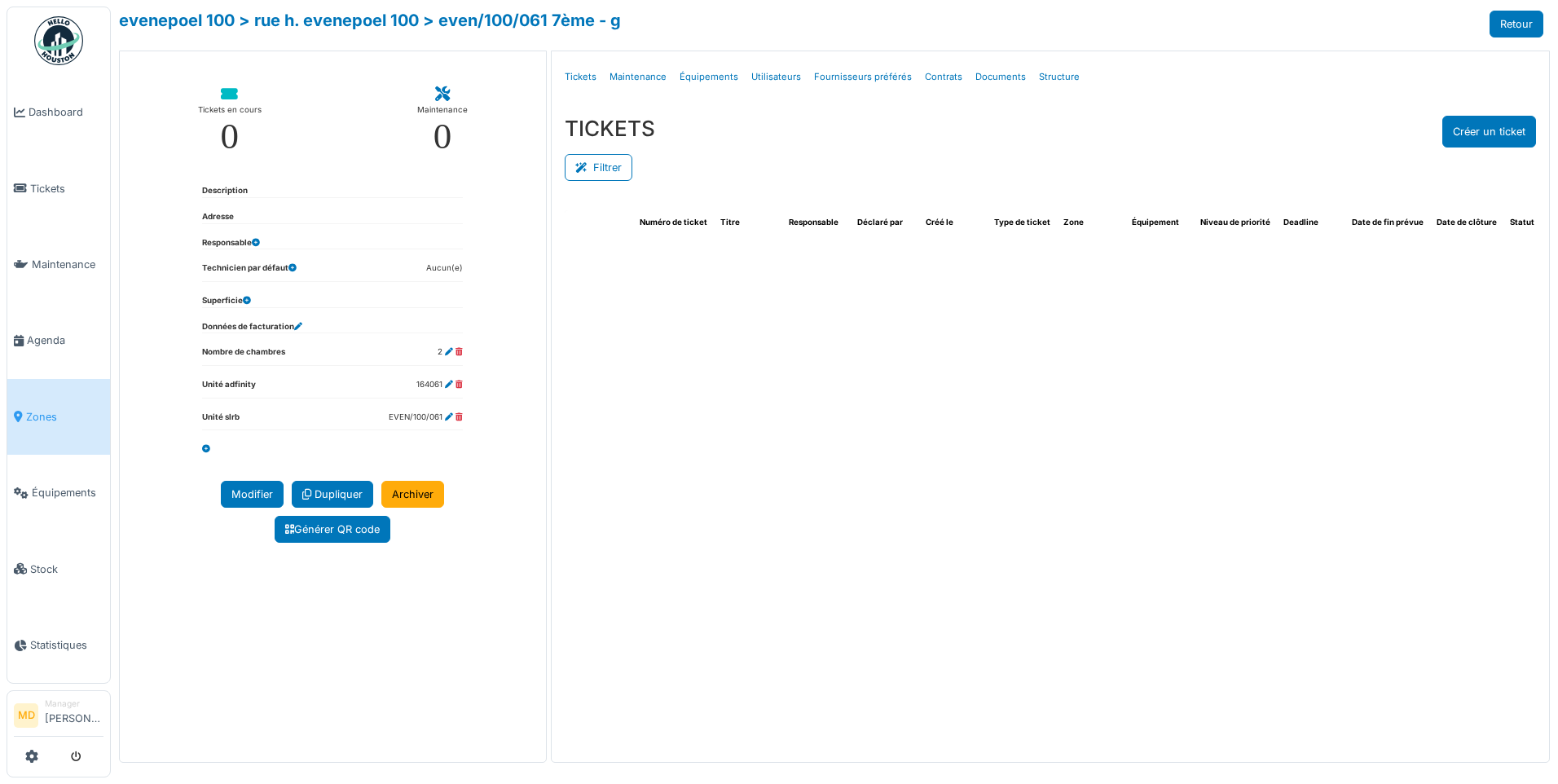
select select "***"
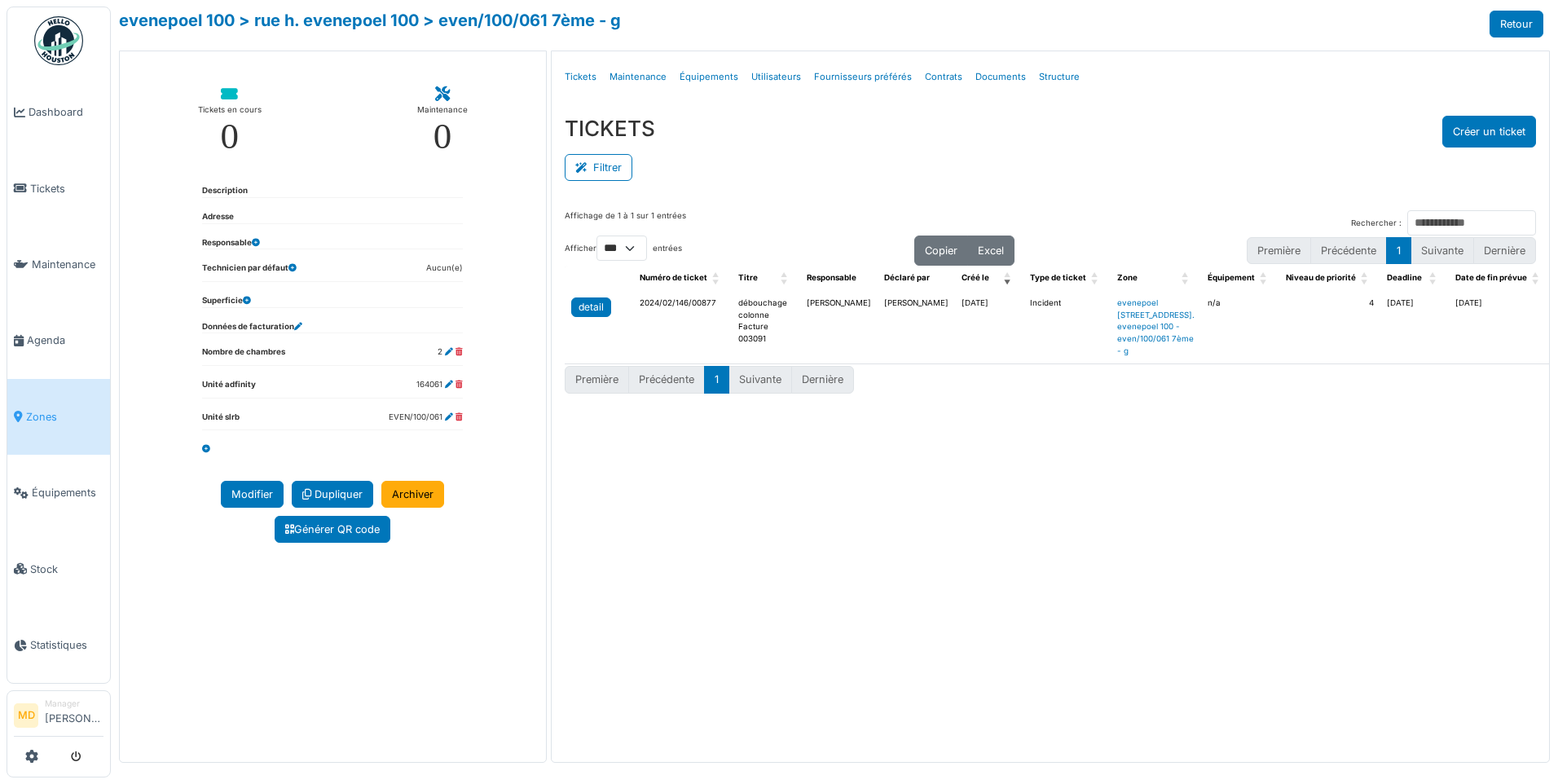
click at [592, 307] on div "detail" at bounding box center [591, 308] width 25 height 15
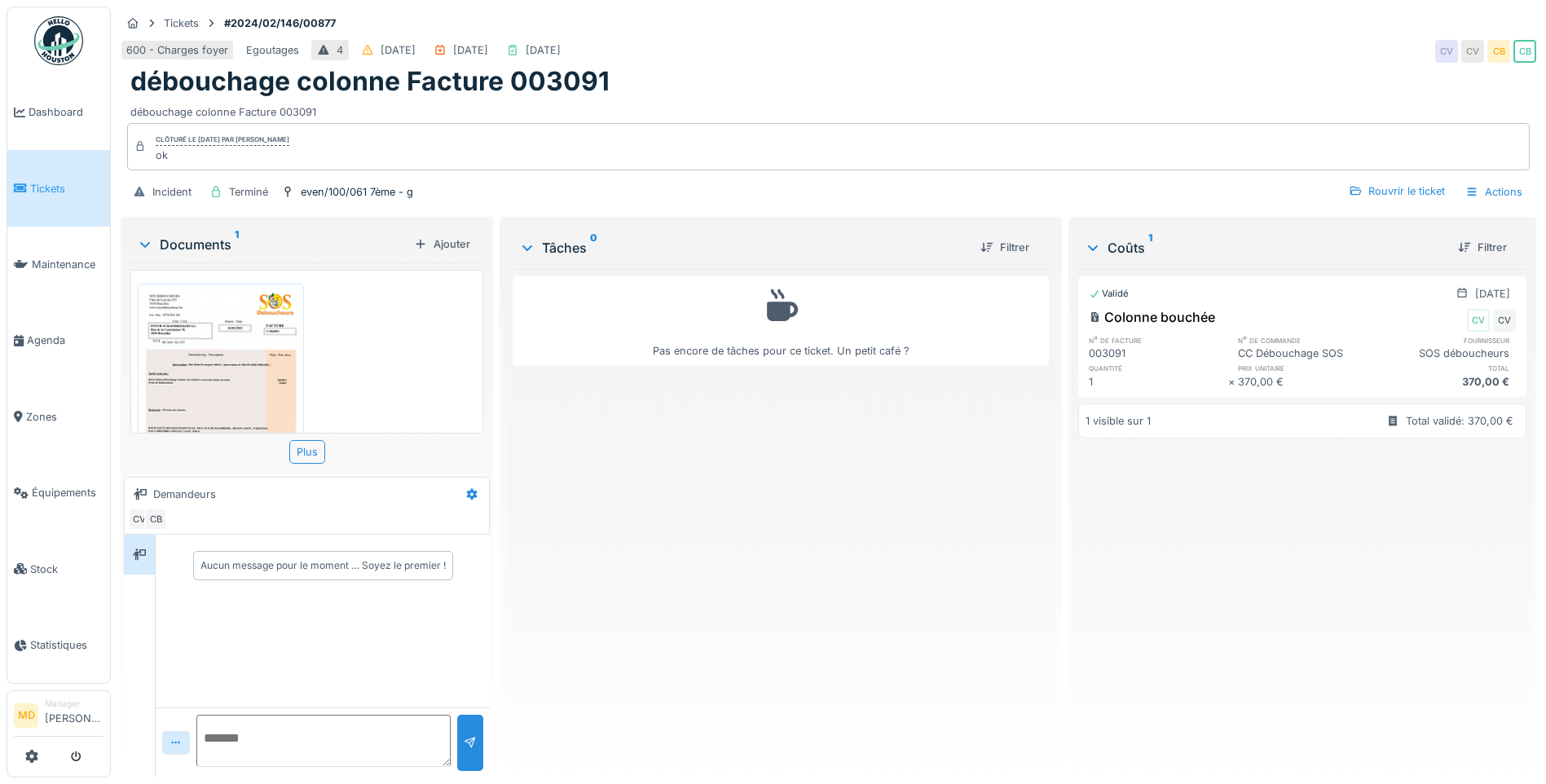
scroll to position [99, 0]
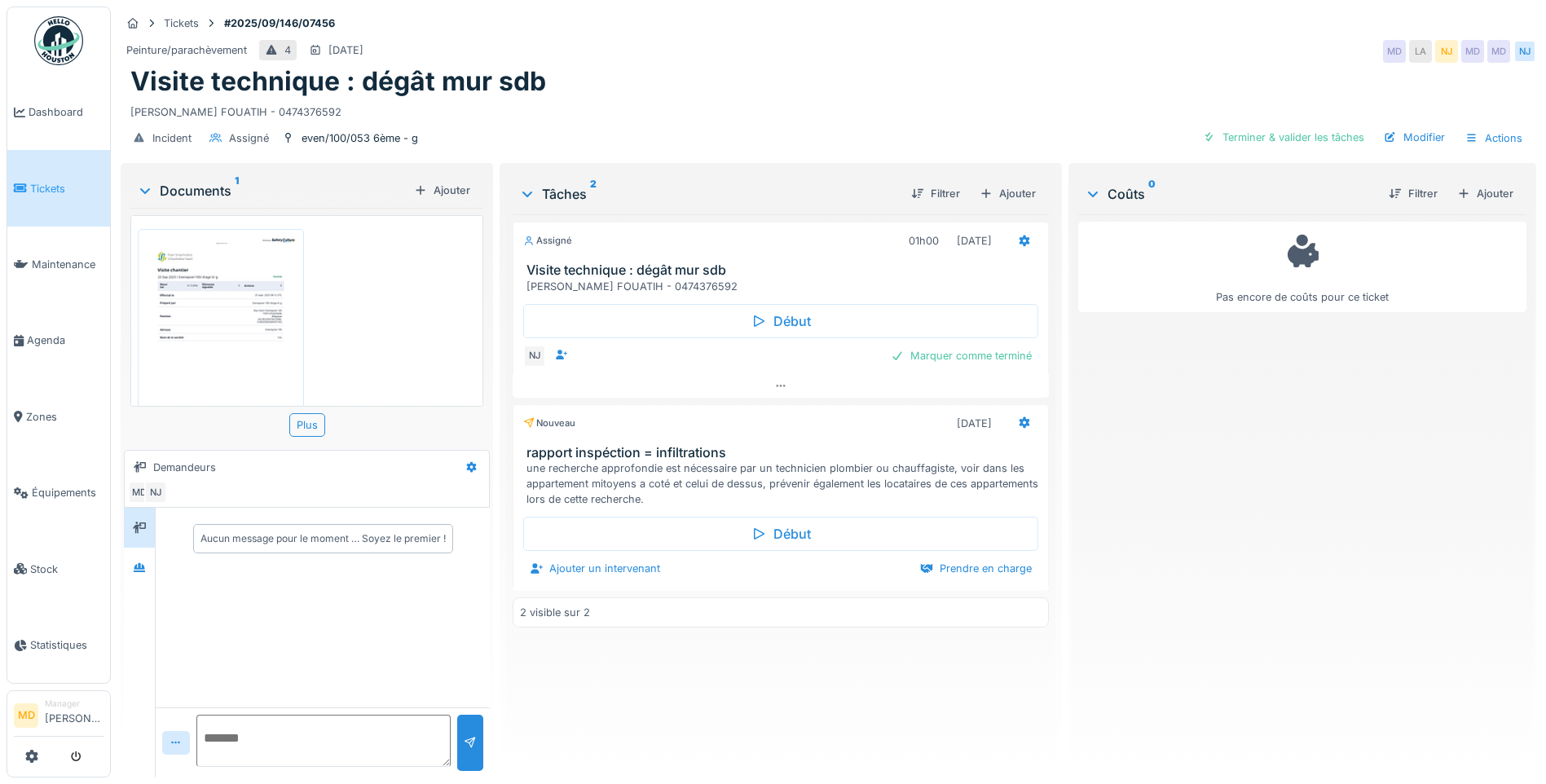
click at [237, 307] on img at bounding box center [220, 344] width 159 height 223
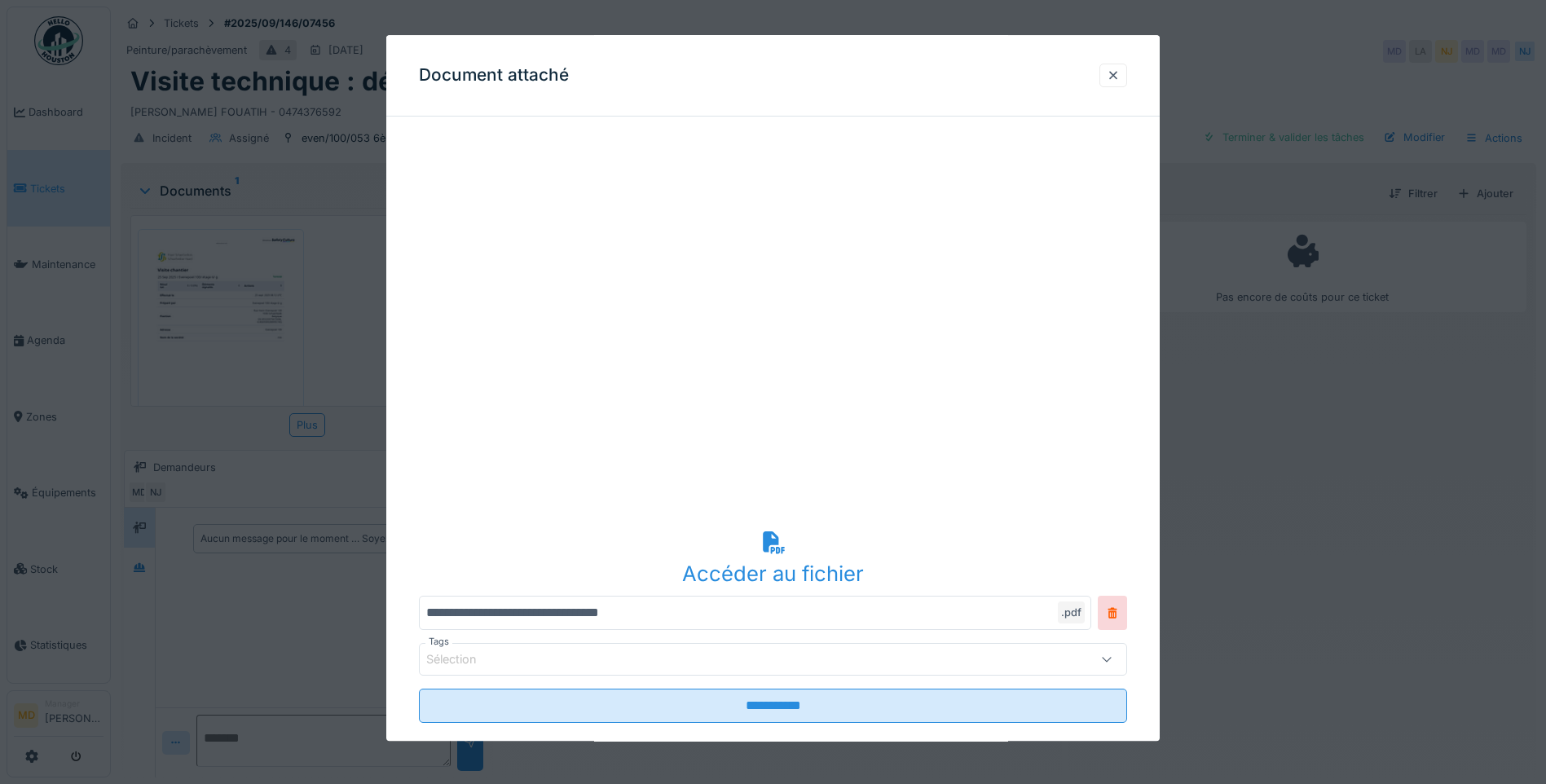
scroll to position [89, 0]
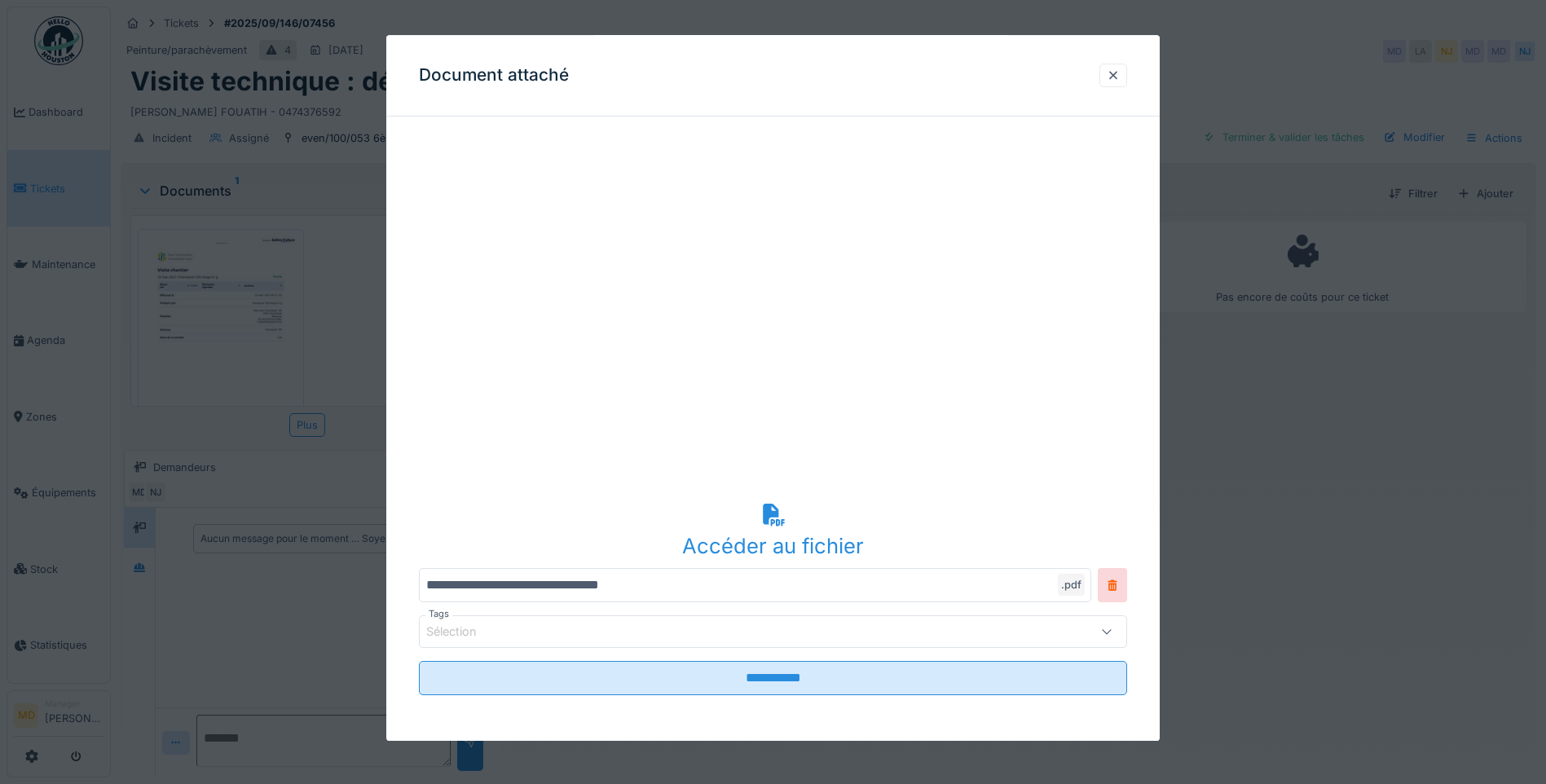
click at [758, 535] on div "Accéder au fichier" at bounding box center [772, 545] width 708 height 31
click at [1119, 77] on div at bounding box center [1114, 75] width 13 height 16
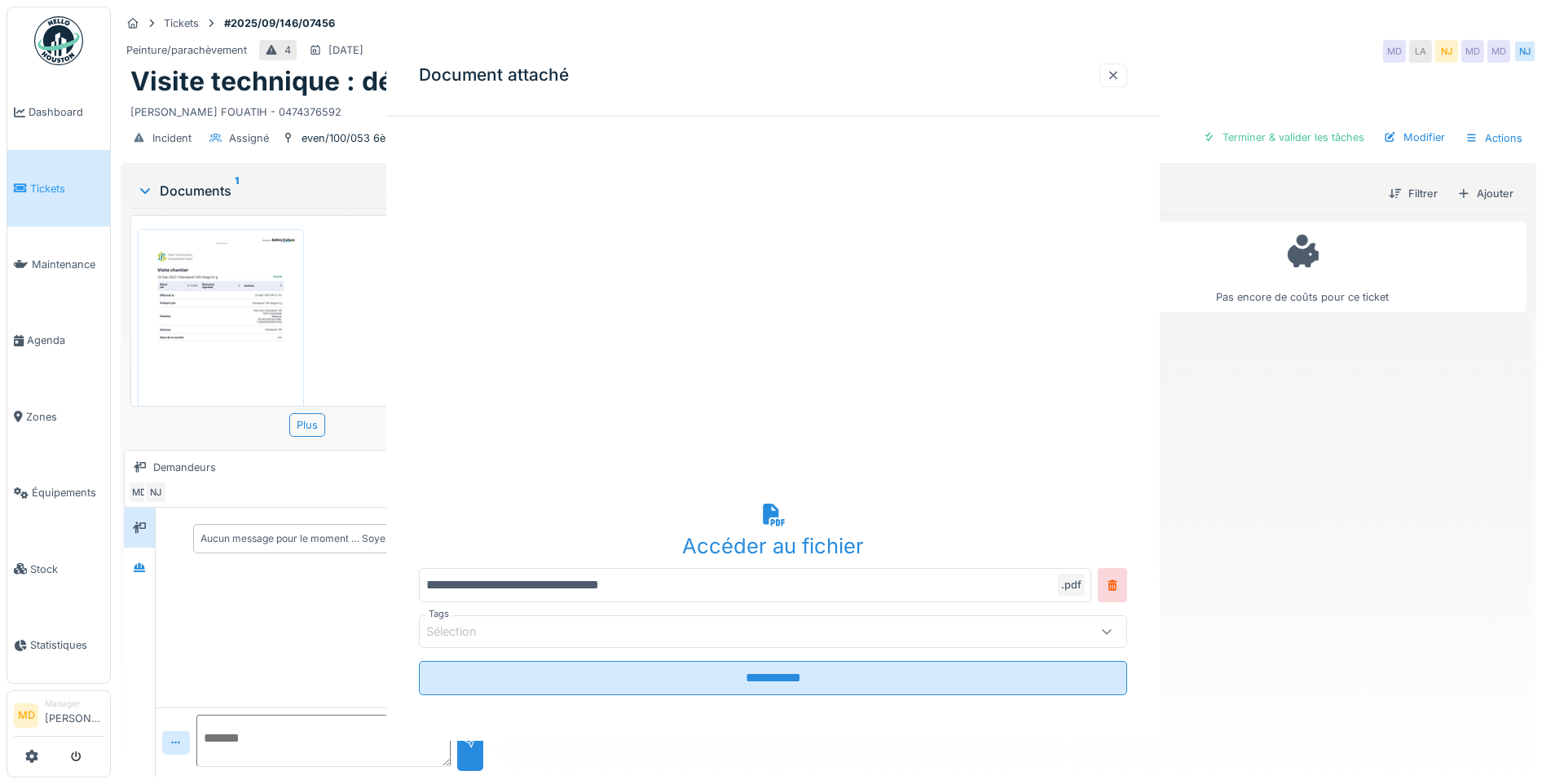
scroll to position [0, 0]
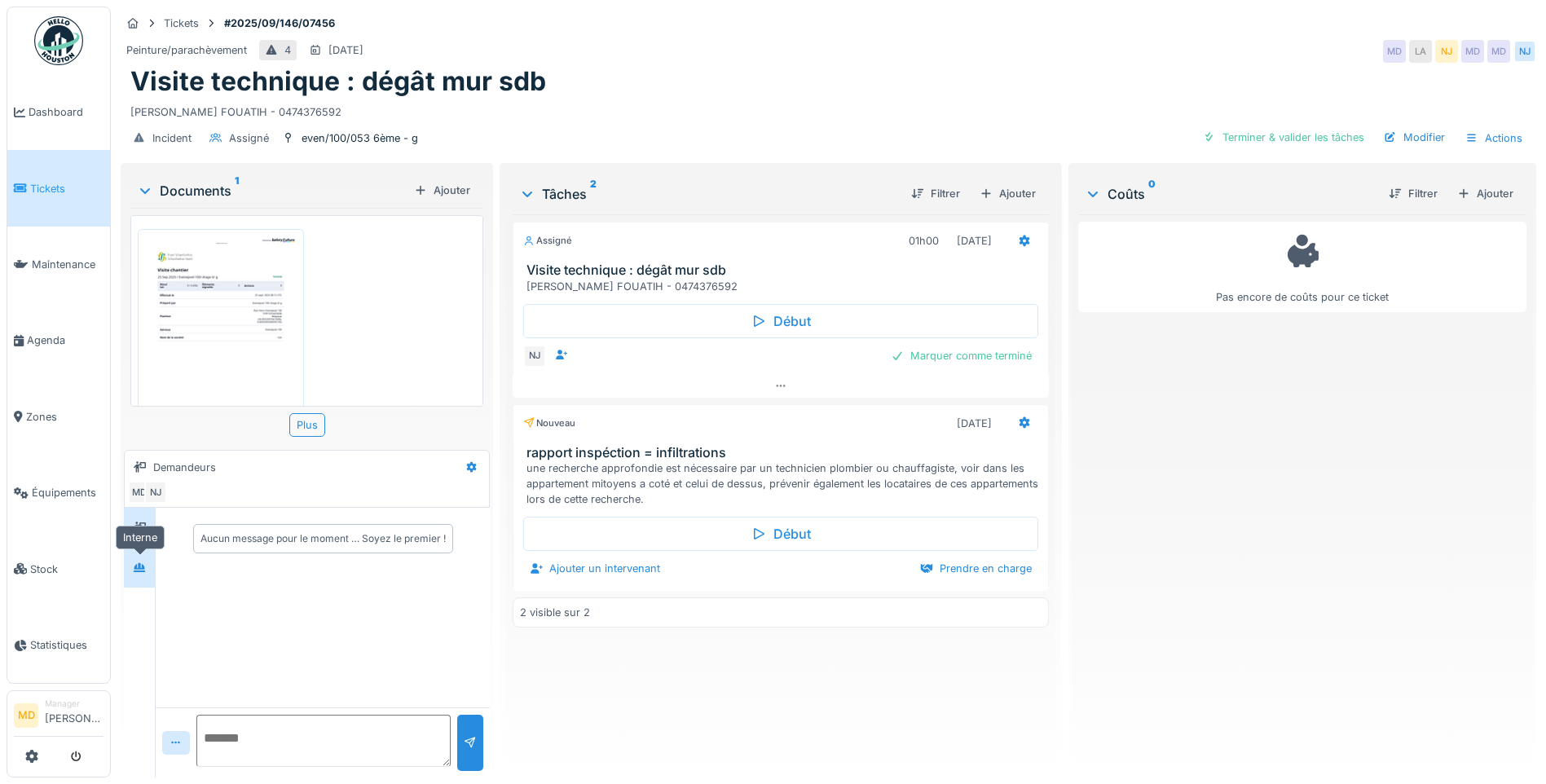
click at [148, 567] on div at bounding box center [140, 567] width 24 height 21
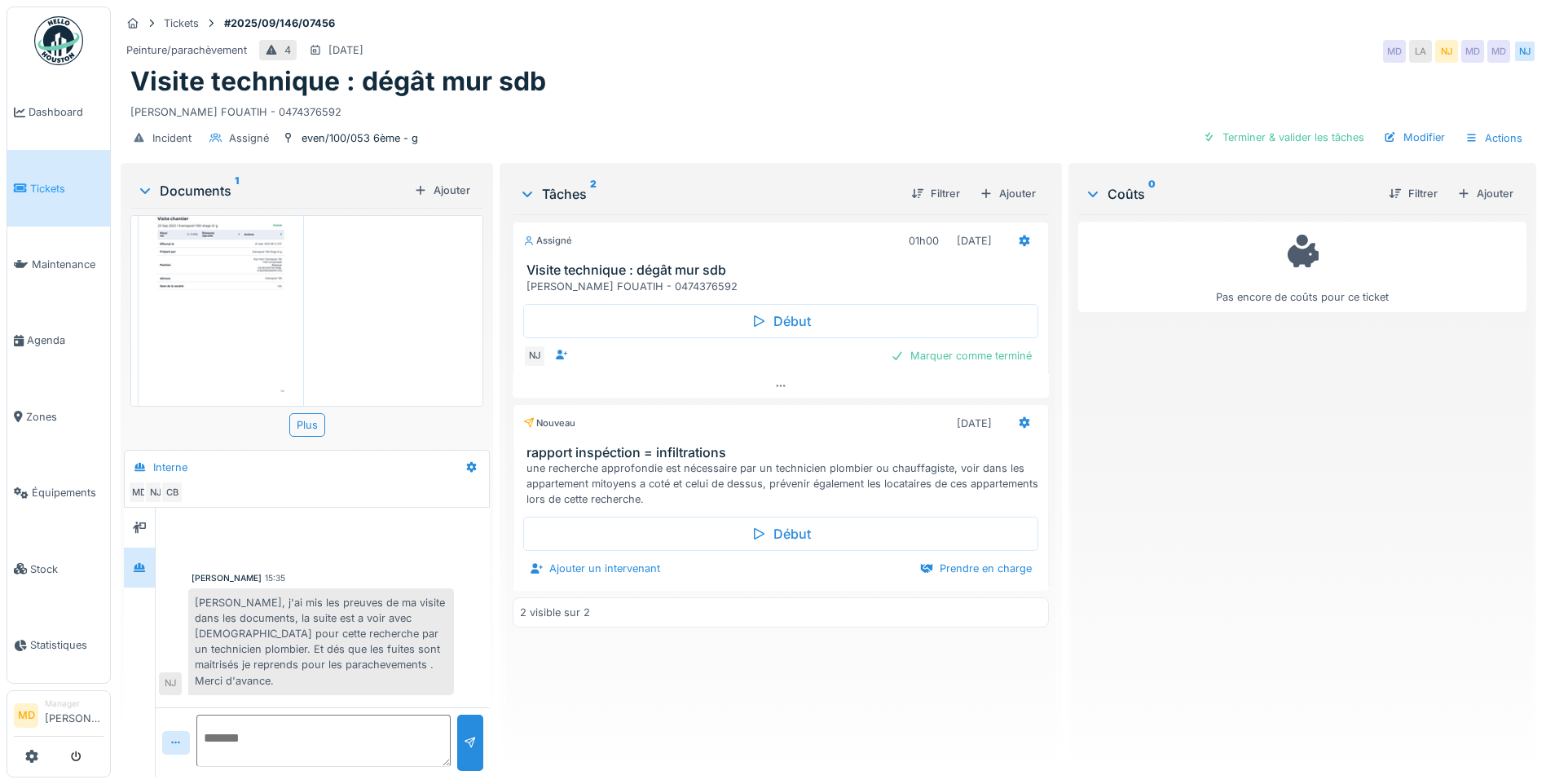
scroll to position [72, 0]
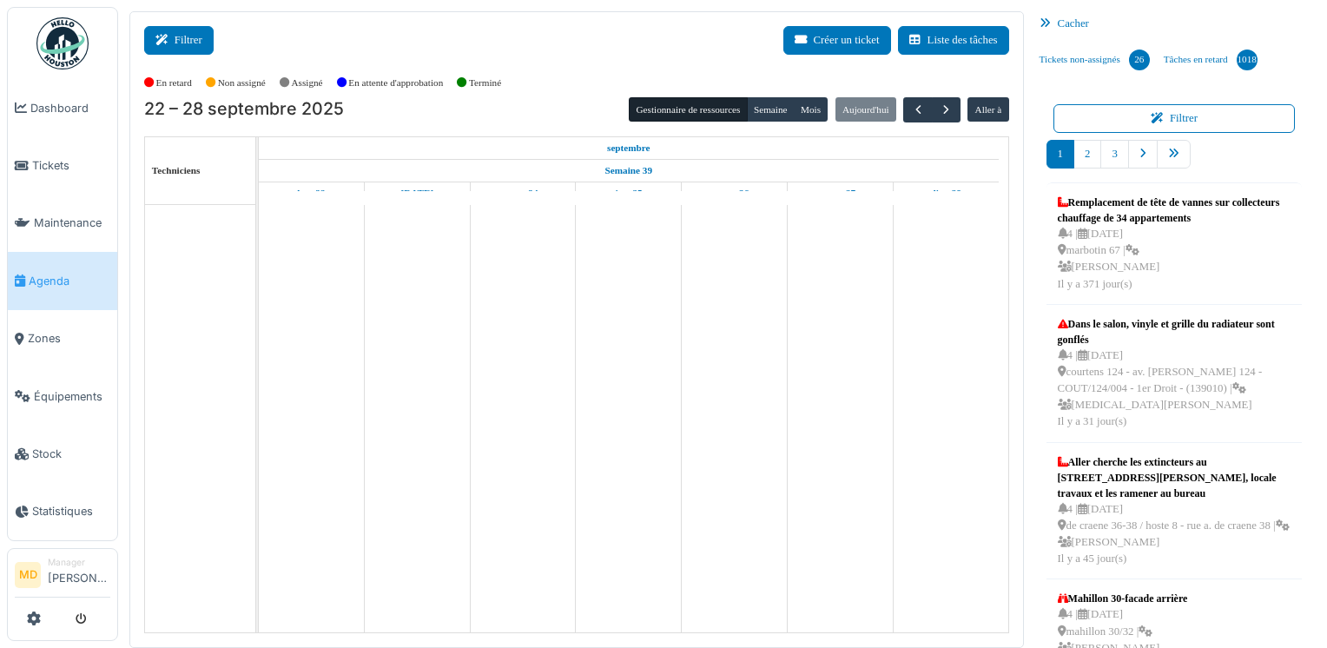
click at [161, 26] on button "Filtrer" at bounding box center [178, 40] width 69 height 29
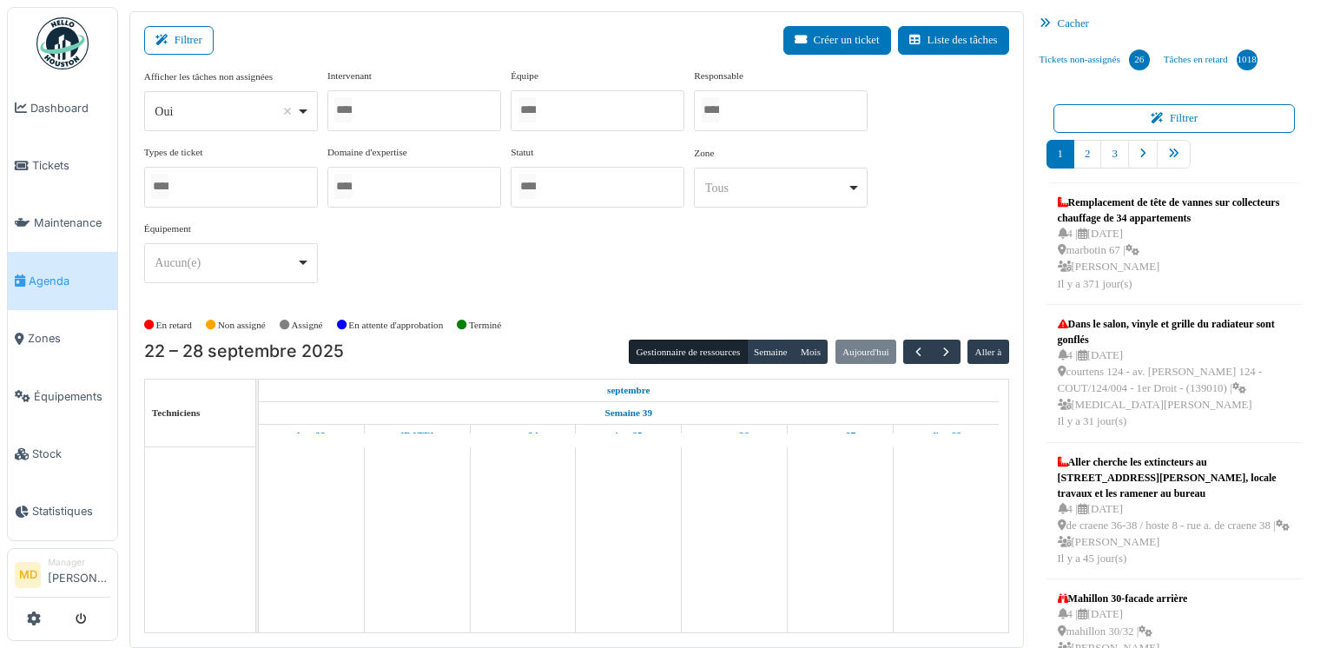
click at [409, 102] on div at bounding box center [414, 110] width 174 height 41
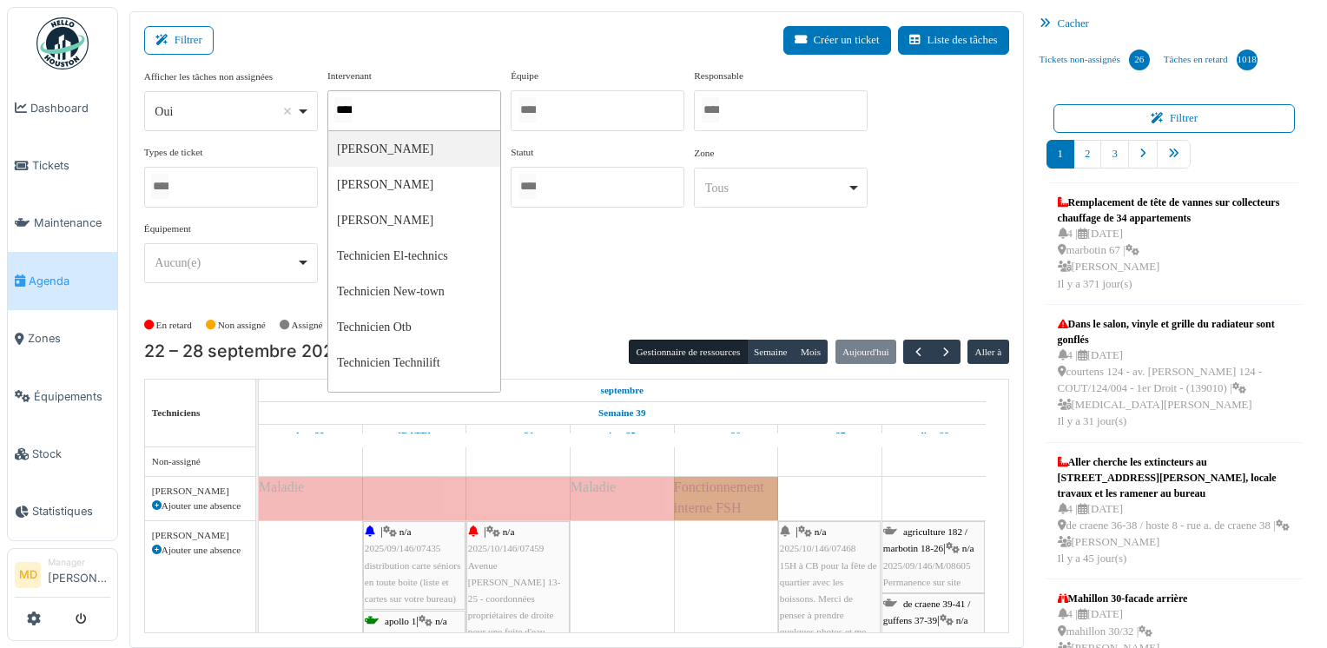
type input "*****"
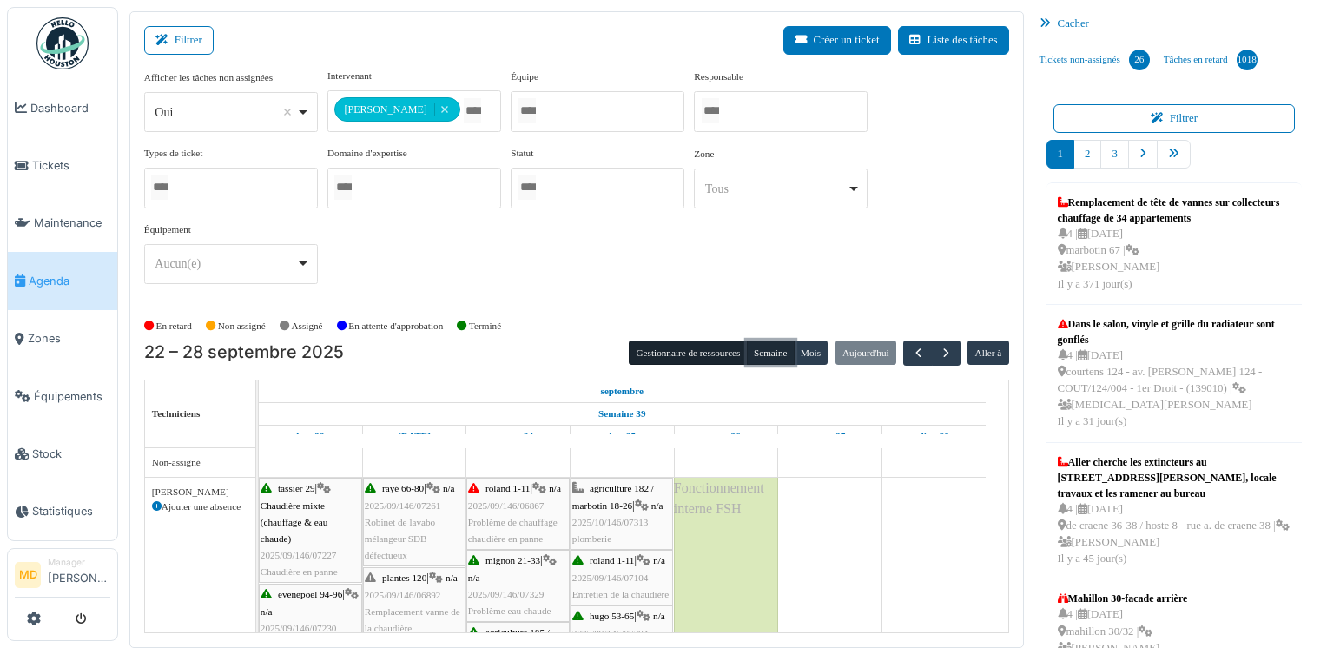
click at [767, 341] on button "Semaine" at bounding box center [771, 353] width 48 height 24
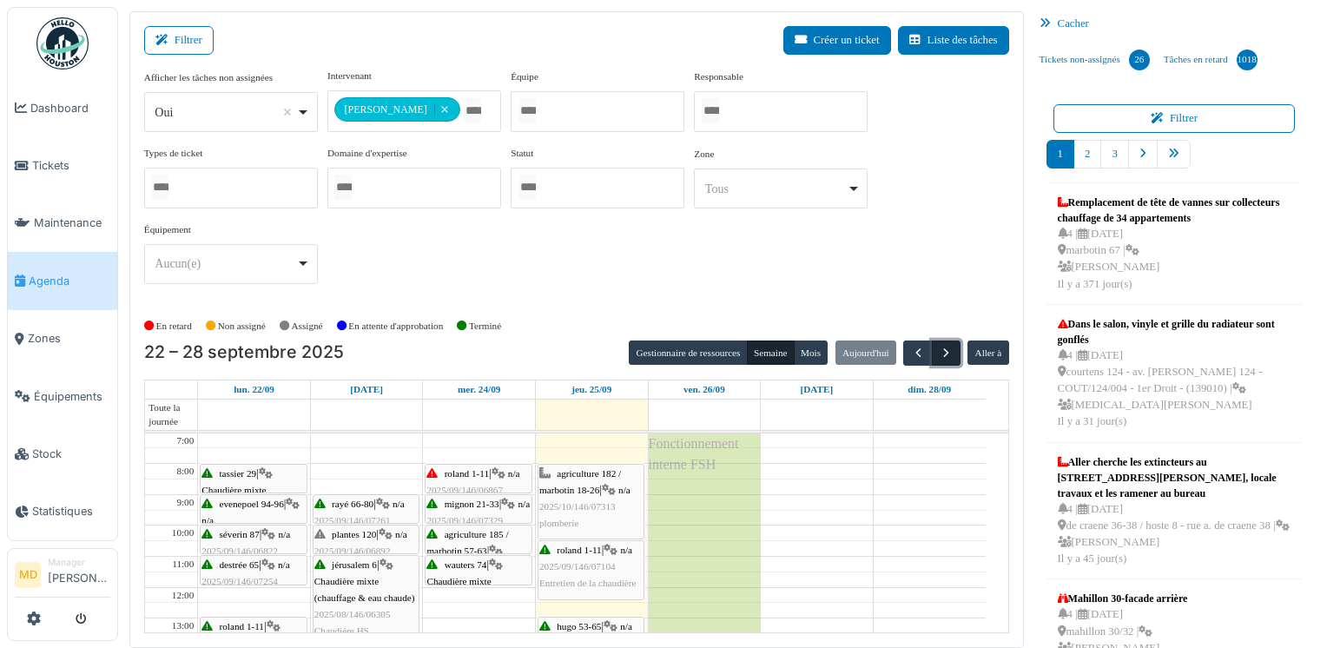
click at [939, 354] on span "button" at bounding box center [946, 353] width 15 height 15
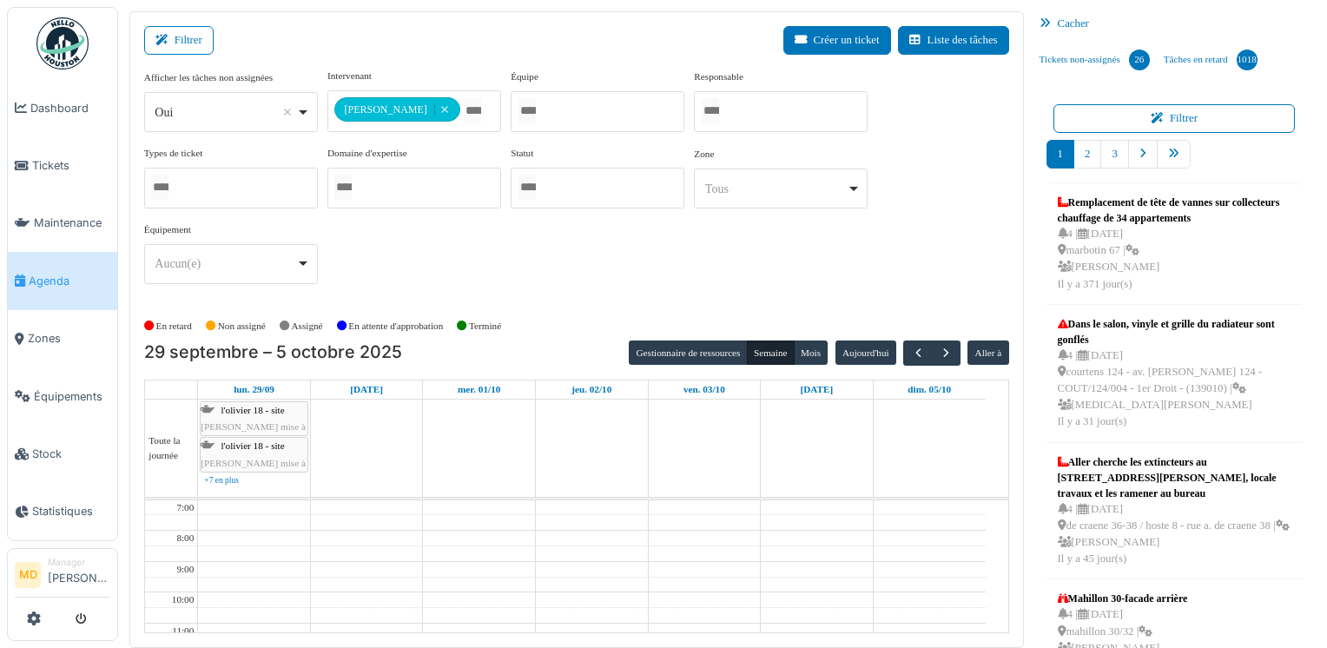
click at [1067, 17] on div "Cacher" at bounding box center [1175, 23] width 284 height 25
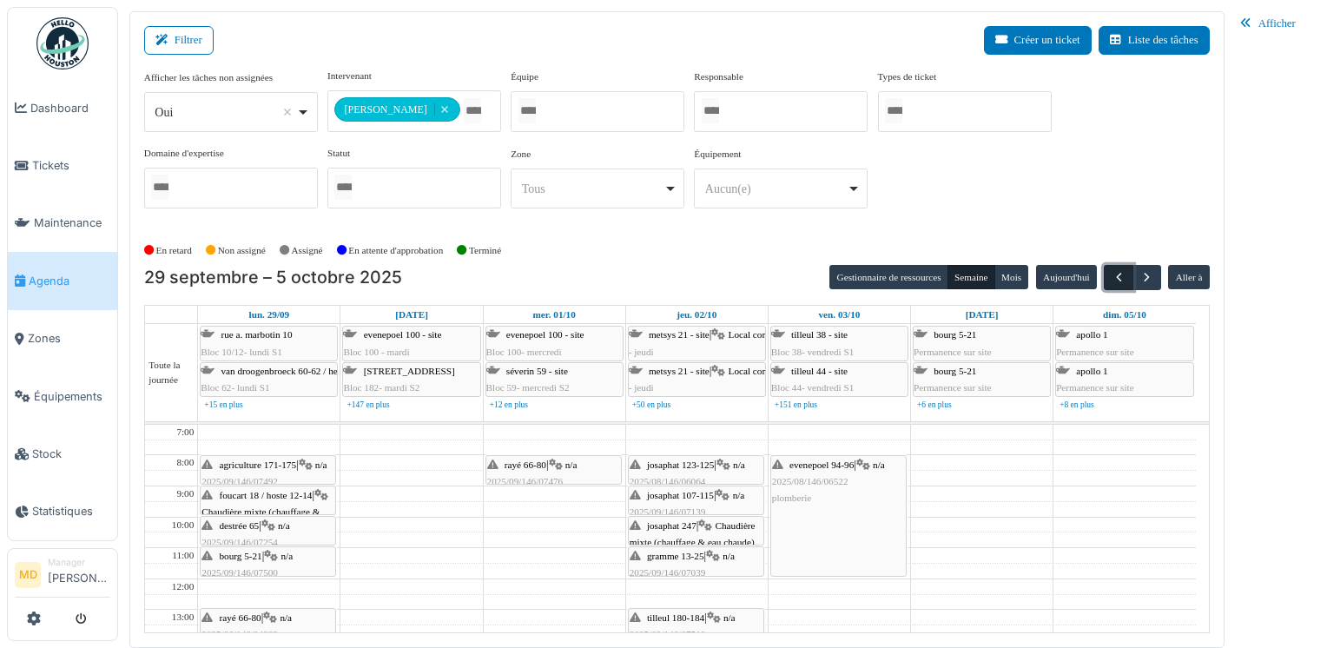
click at [1121, 280] on span "button" at bounding box center [1119, 277] width 15 height 15
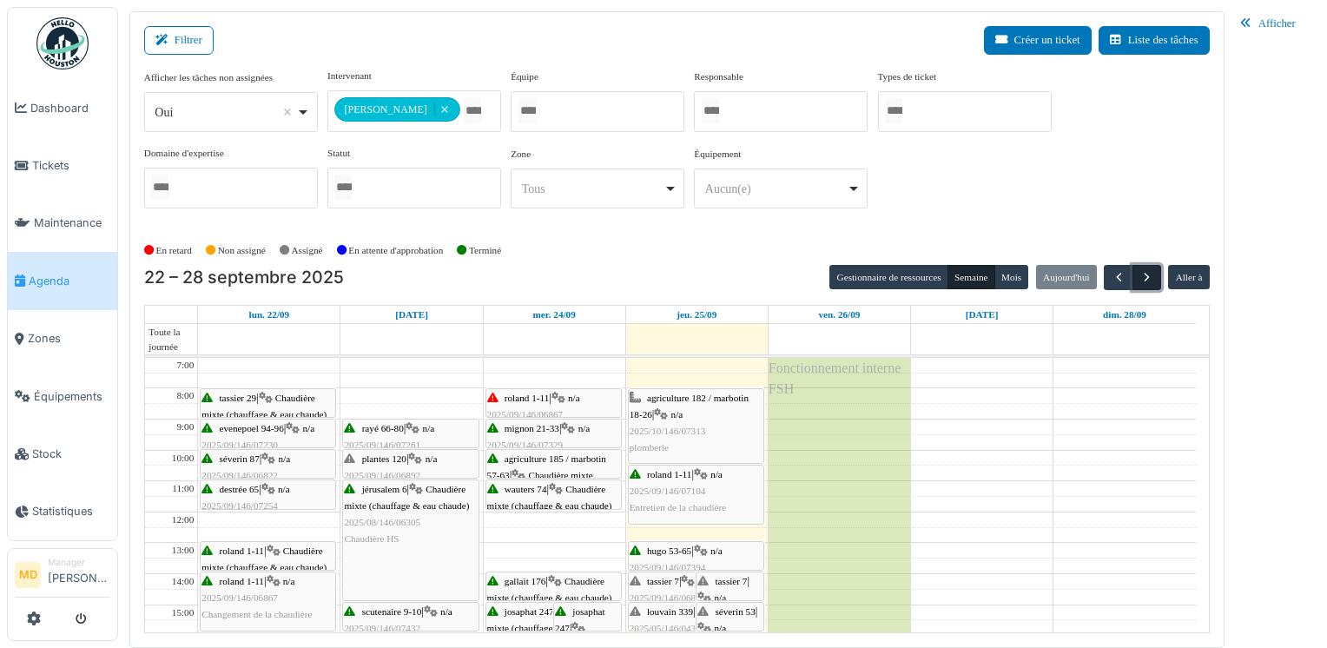
click at [1152, 275] on span "button" at bounding box center [1147, 277] width 15 height 15
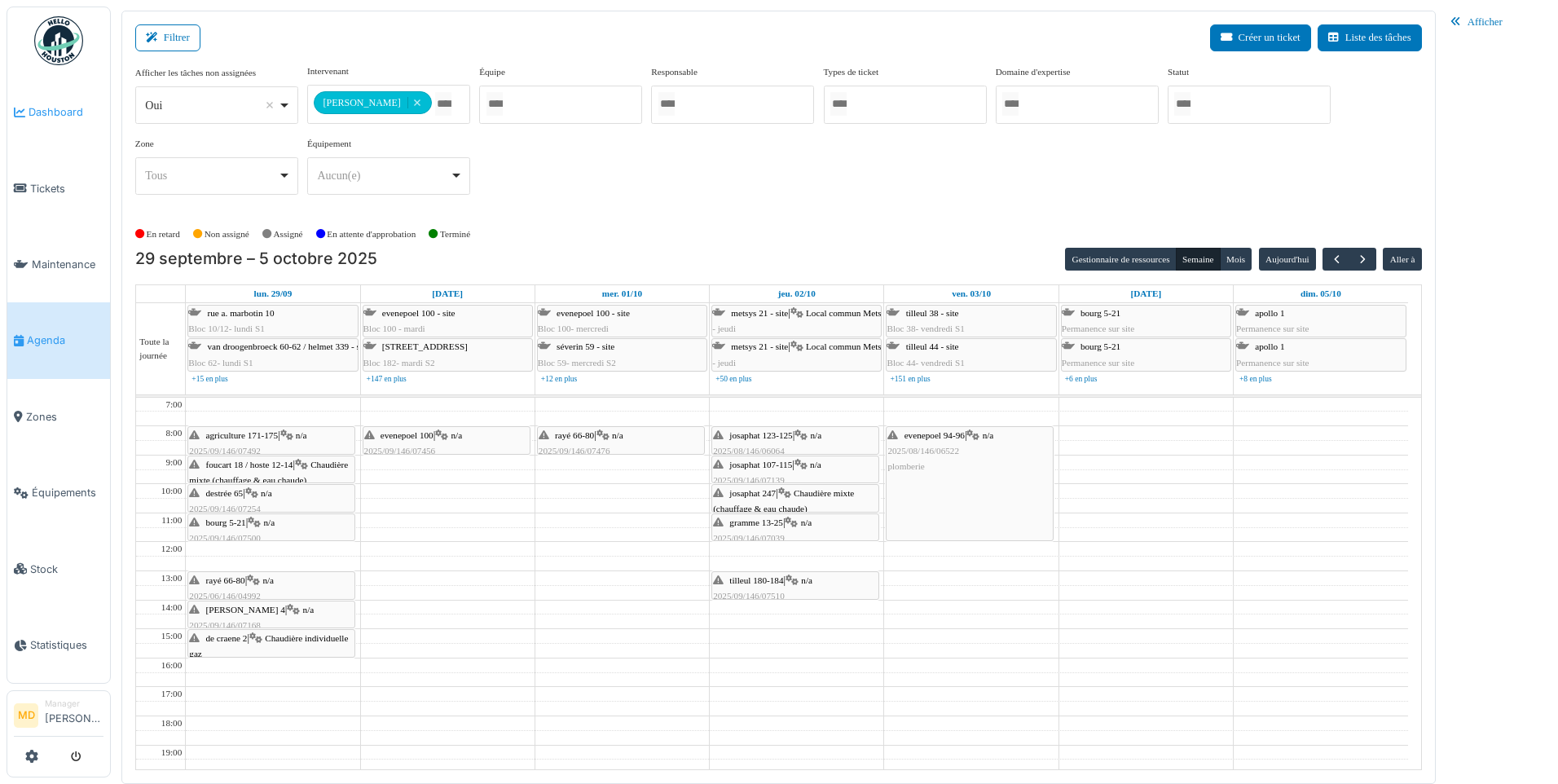
click at [94, 107] on span "Dashboard" at bounding box center [66, 112] width 75 height 16
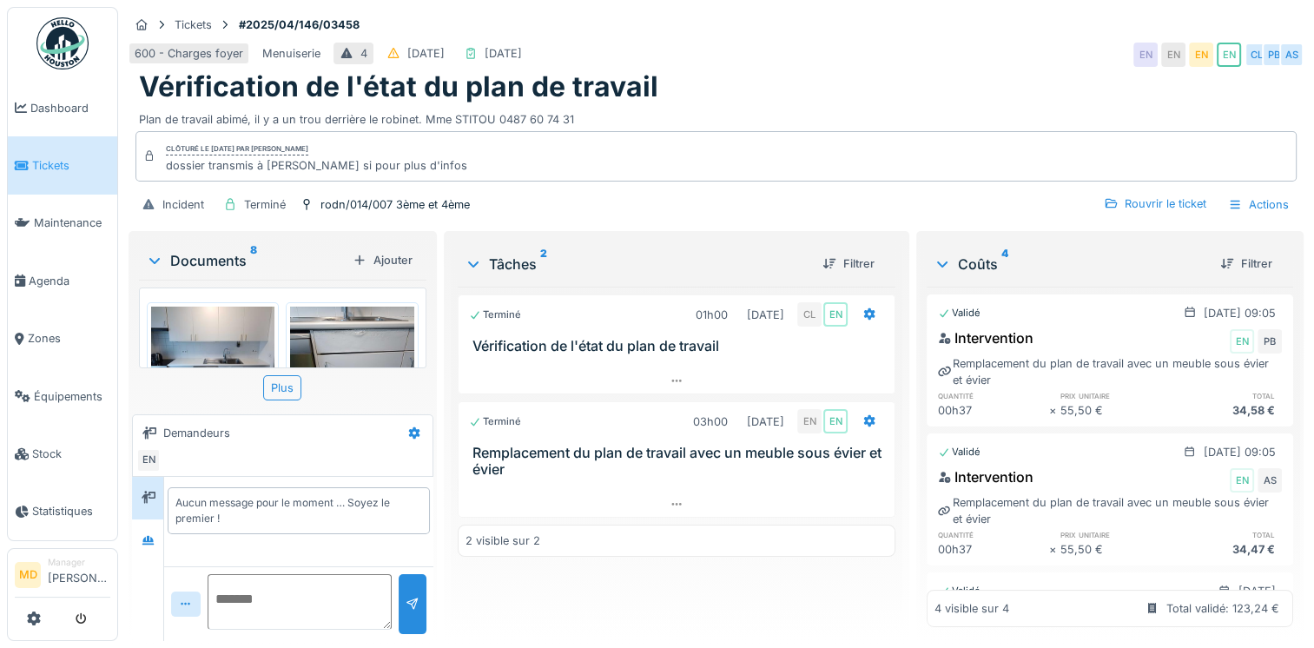
scroll to position [13, 0]
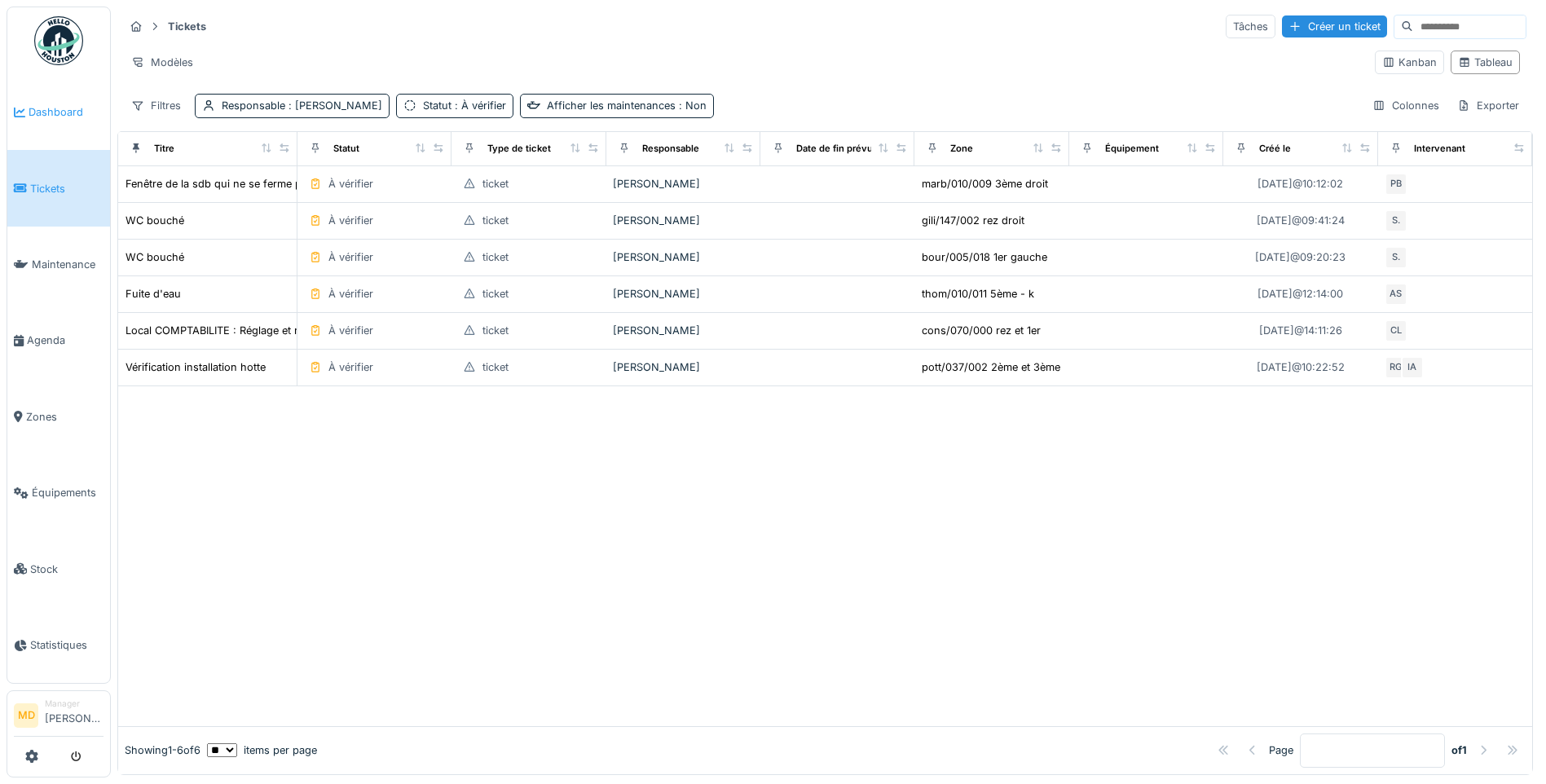
click at [47, 113] on span "Dashboard" at bounding box center [66, 112] width 75 height 16
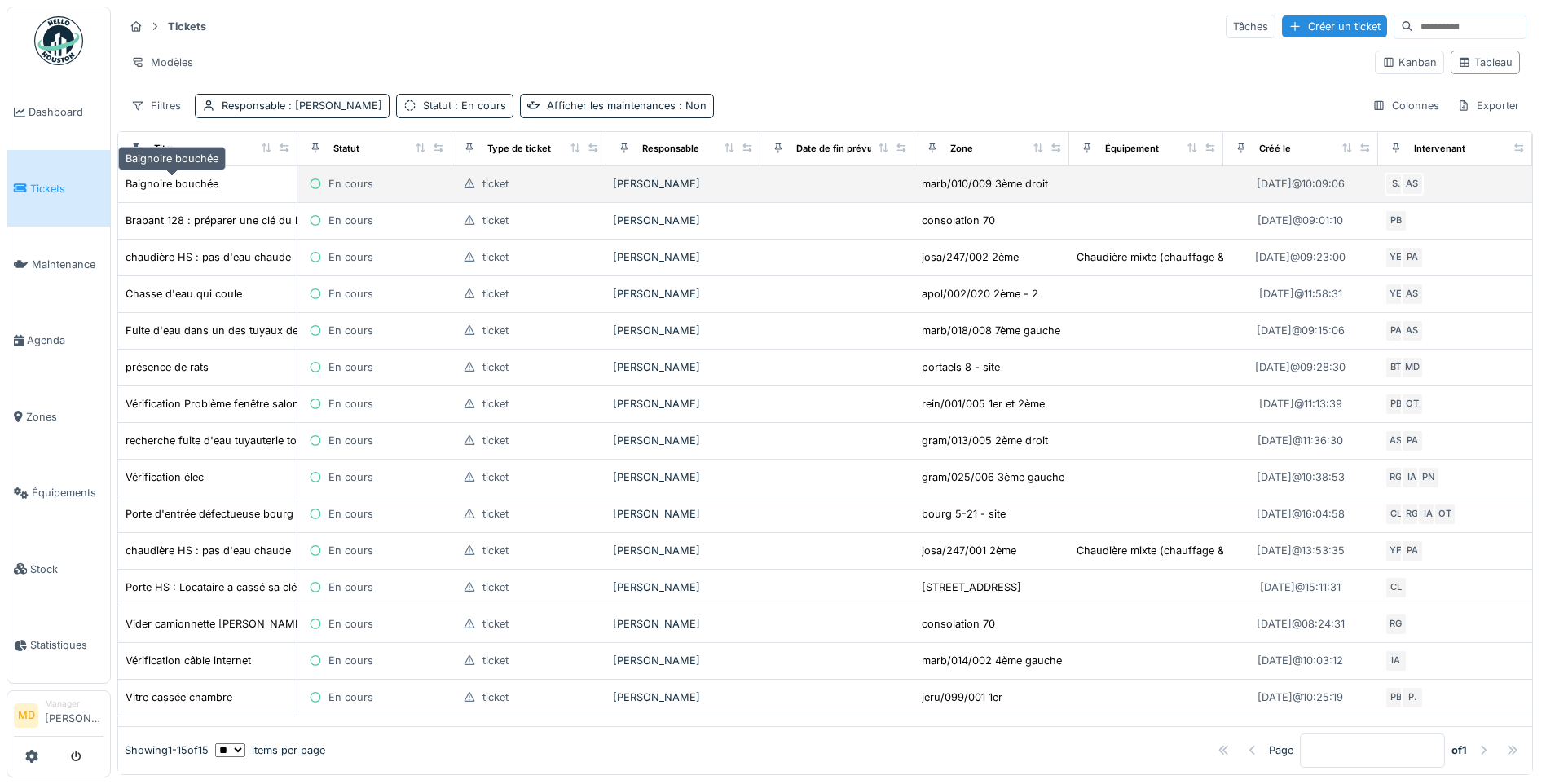
click at [180, 188] on div "Baignoire bouchée" at bounding box center [172, 184] width 93 height 16
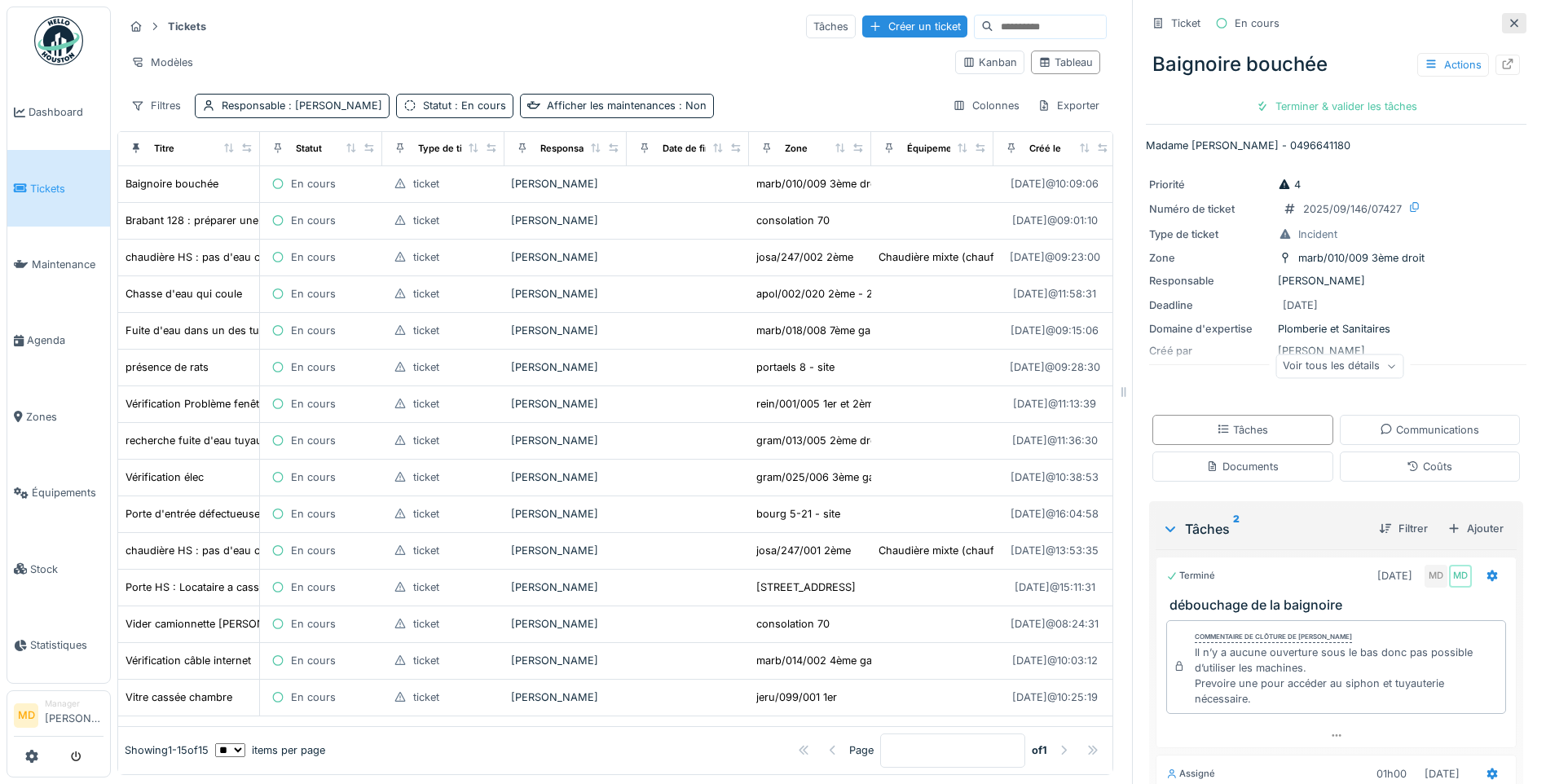
click at [1502, 20] on div at bounding box center [1514, 23] width 24 height 21
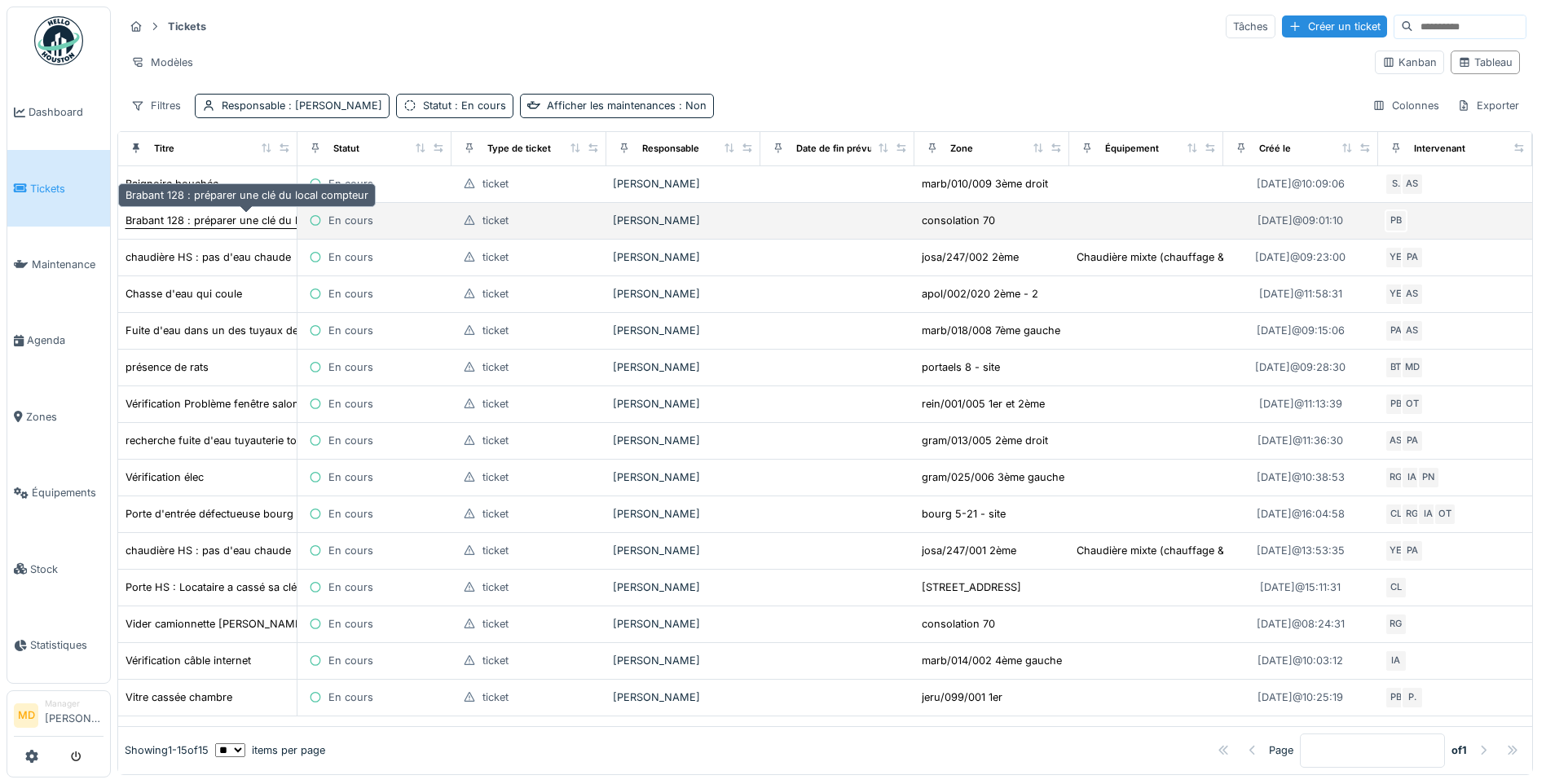
click at [160, 220] on div "Brabant 128 : préparer une clé du local compteur" at bounding box center [247, 220] width 243 height 16
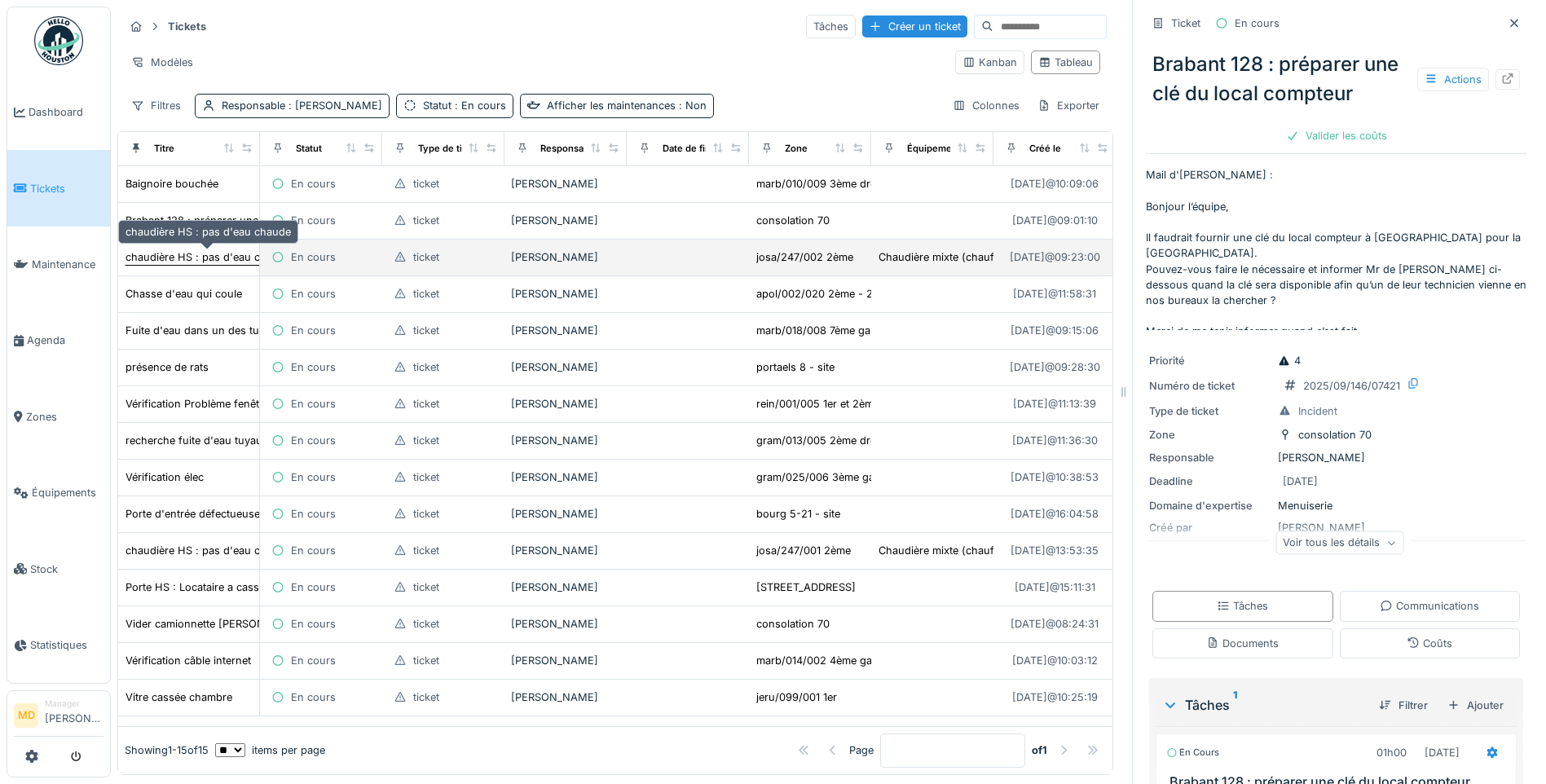
click at [168, 249] on div "chaudière HS : pas d'eau chaude" at bounding box center [208, 257] width 165 height 16
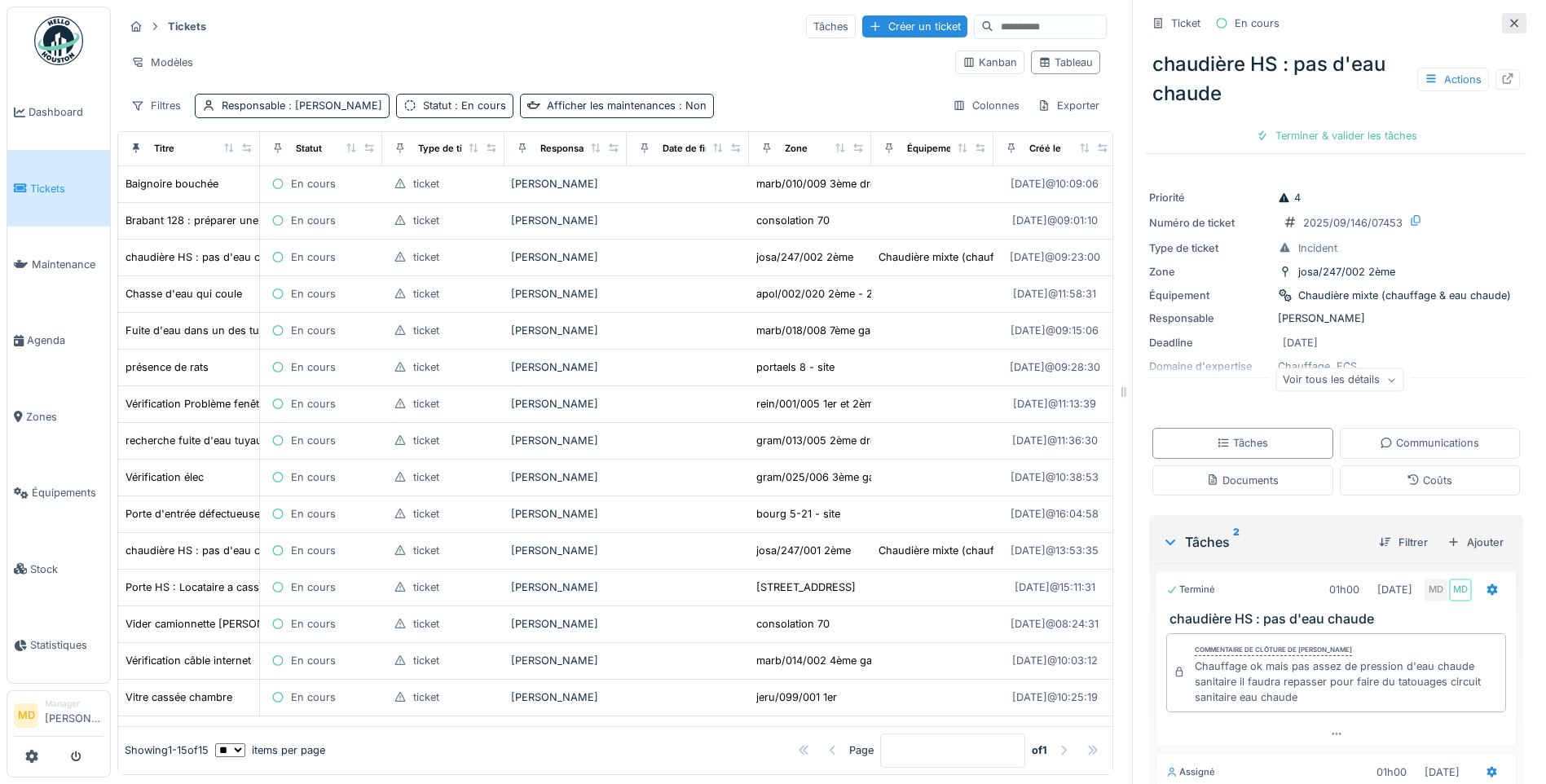
click at [1508, 27] on icon at bounding box center [1514, 23] width 13 height 10
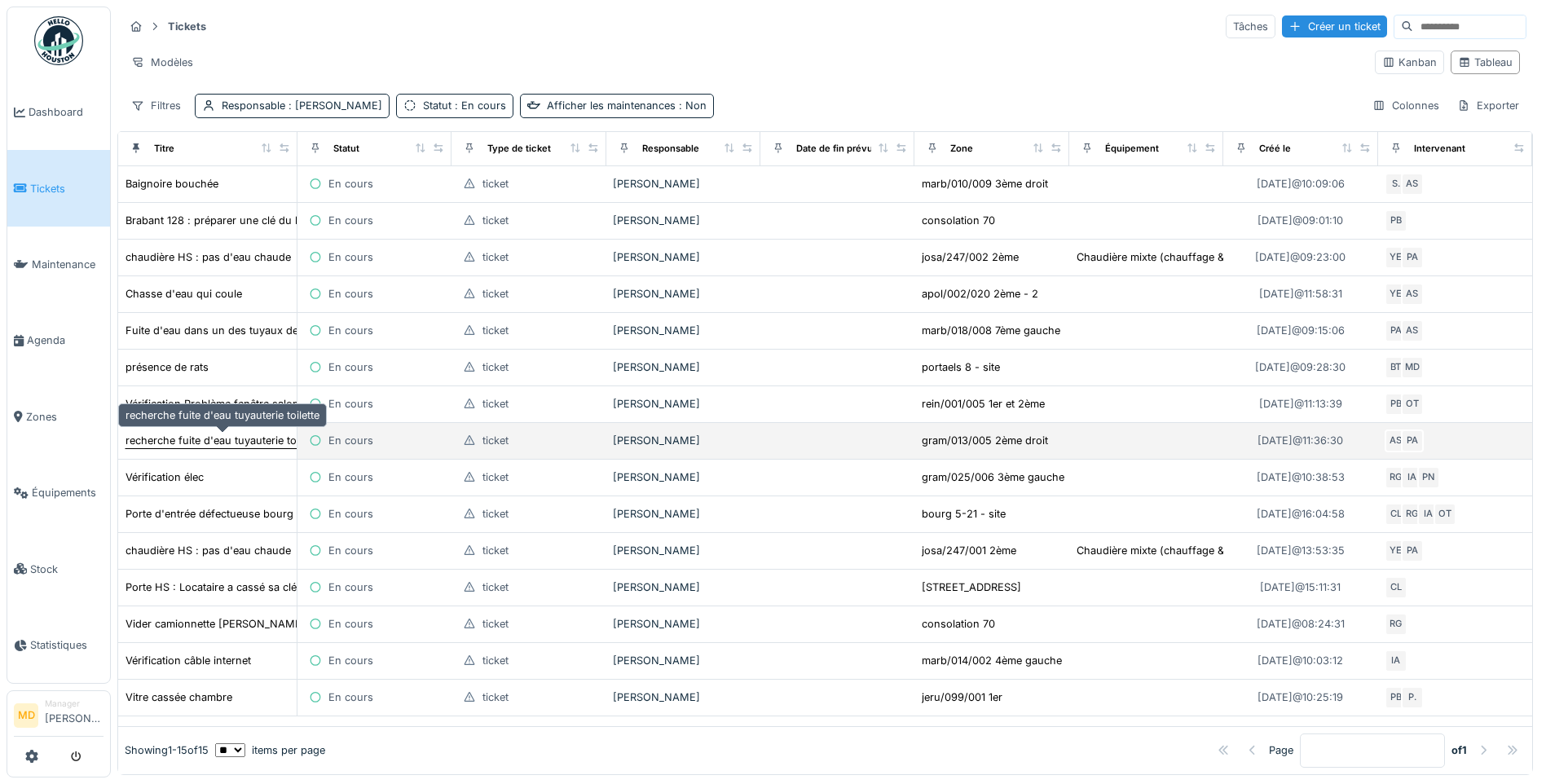
click at [196, 441] on div "recherche fuite d'eau tuyauterie toilette" at bounding box center [222, 440] width 194 height 16
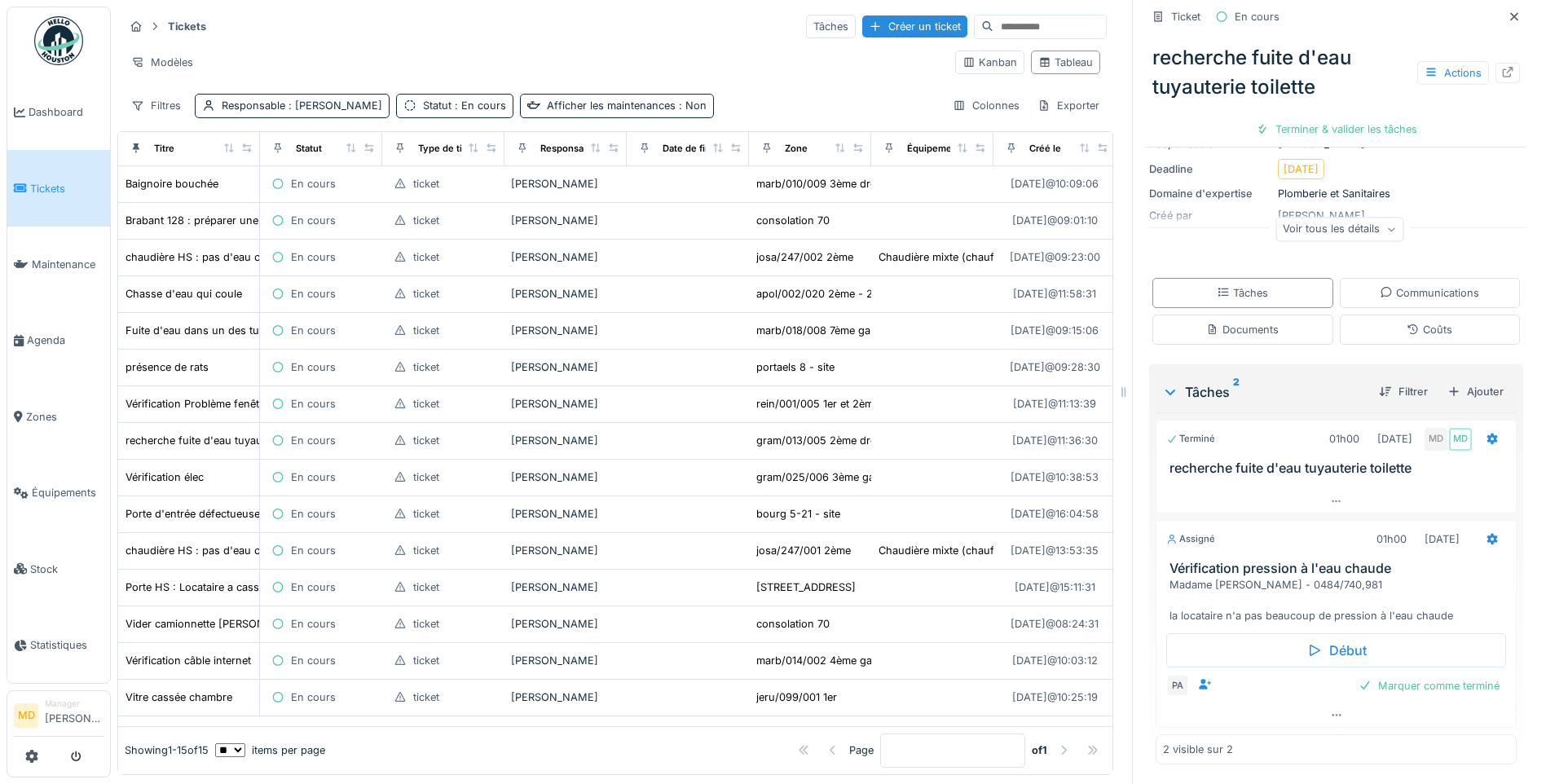
scroll to position [169, 0]
click at [1508, 12] on icon at bounding box center [1514, 16] width 13 height 10
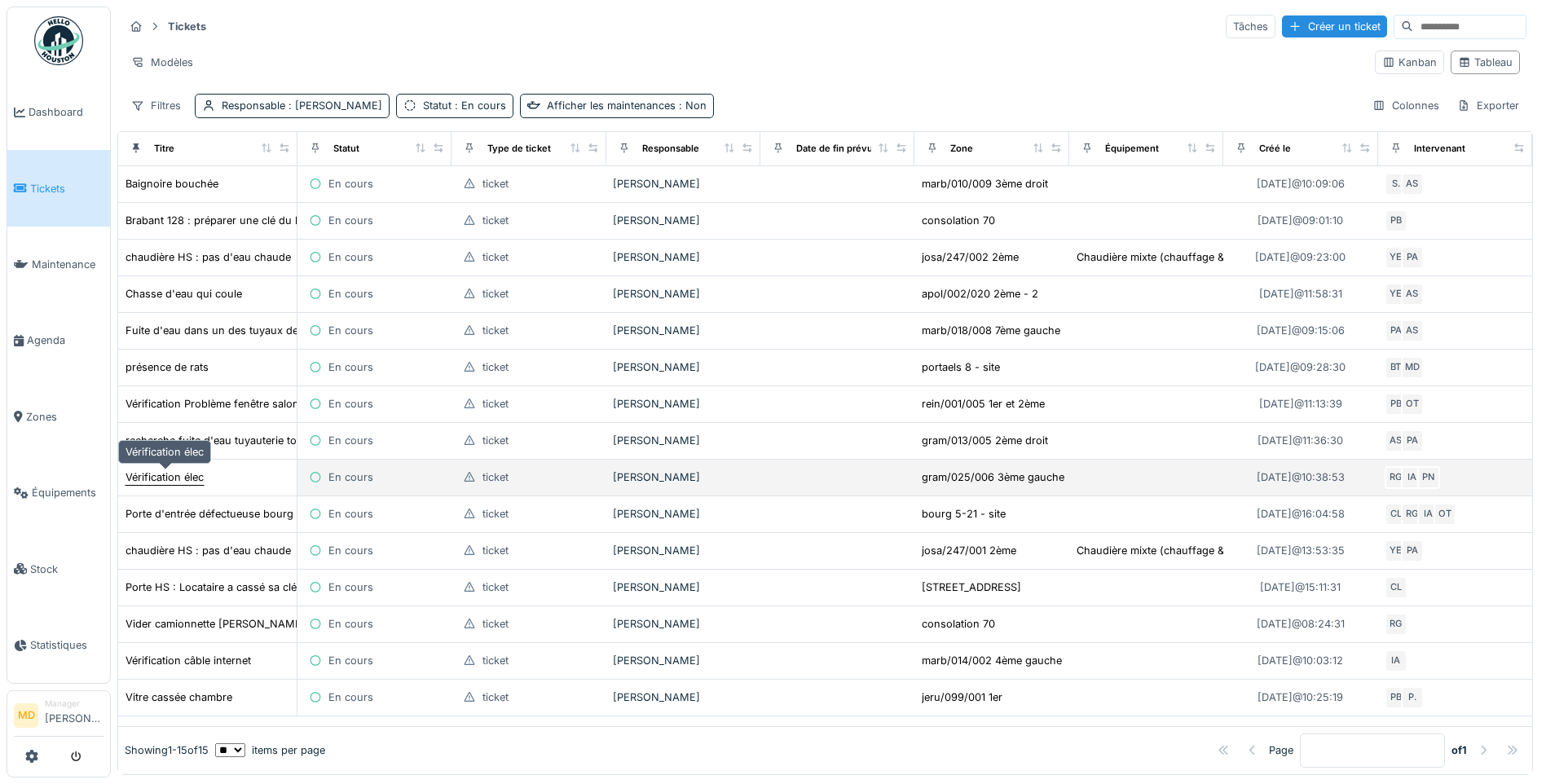
click at [164, 478] on div "Vérification élec" at bounding box center [164, 476] width 78 height 16
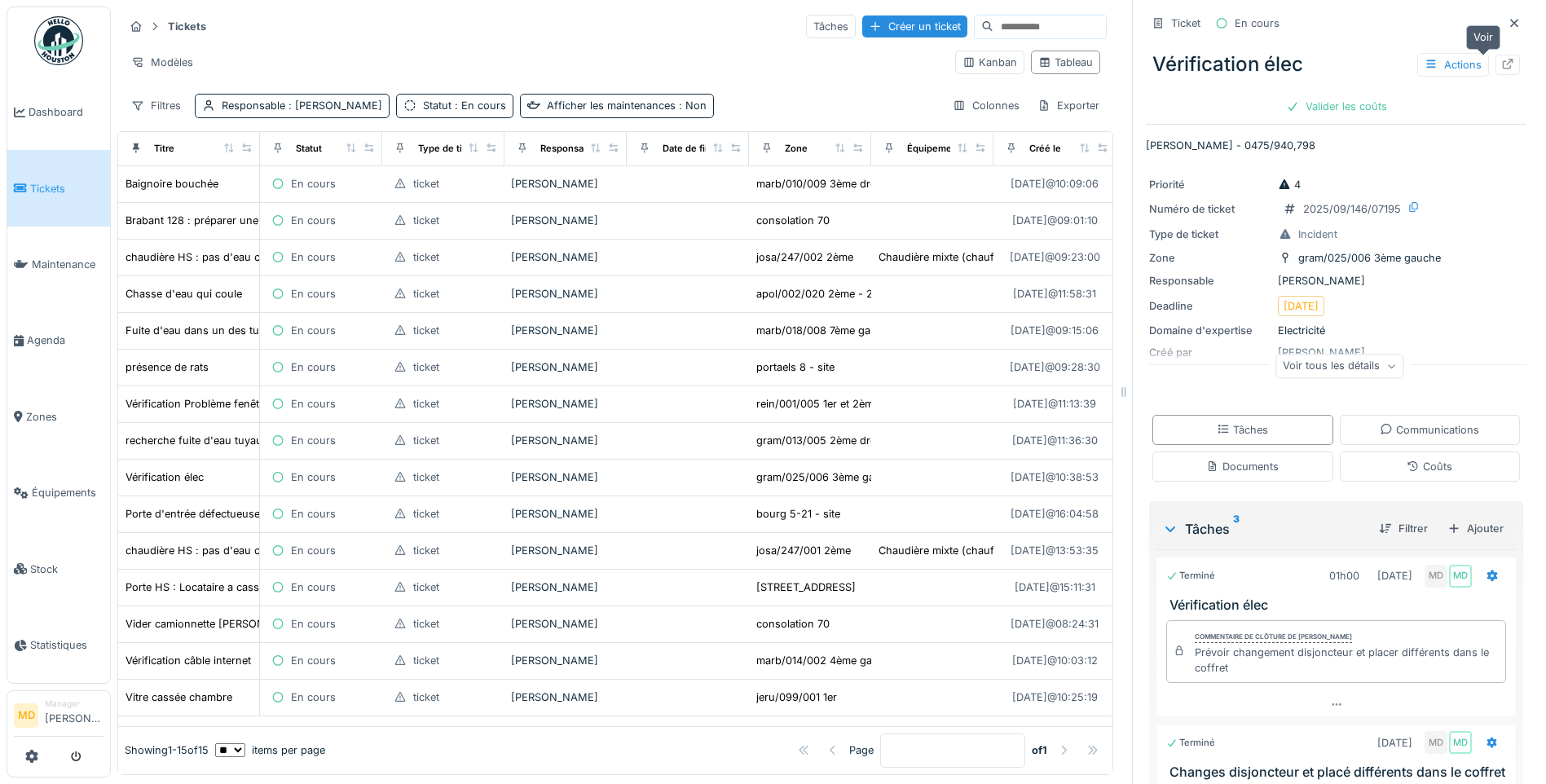
click at [1495, 57] on div at bounding box center [1508, 65] width 24 height 21
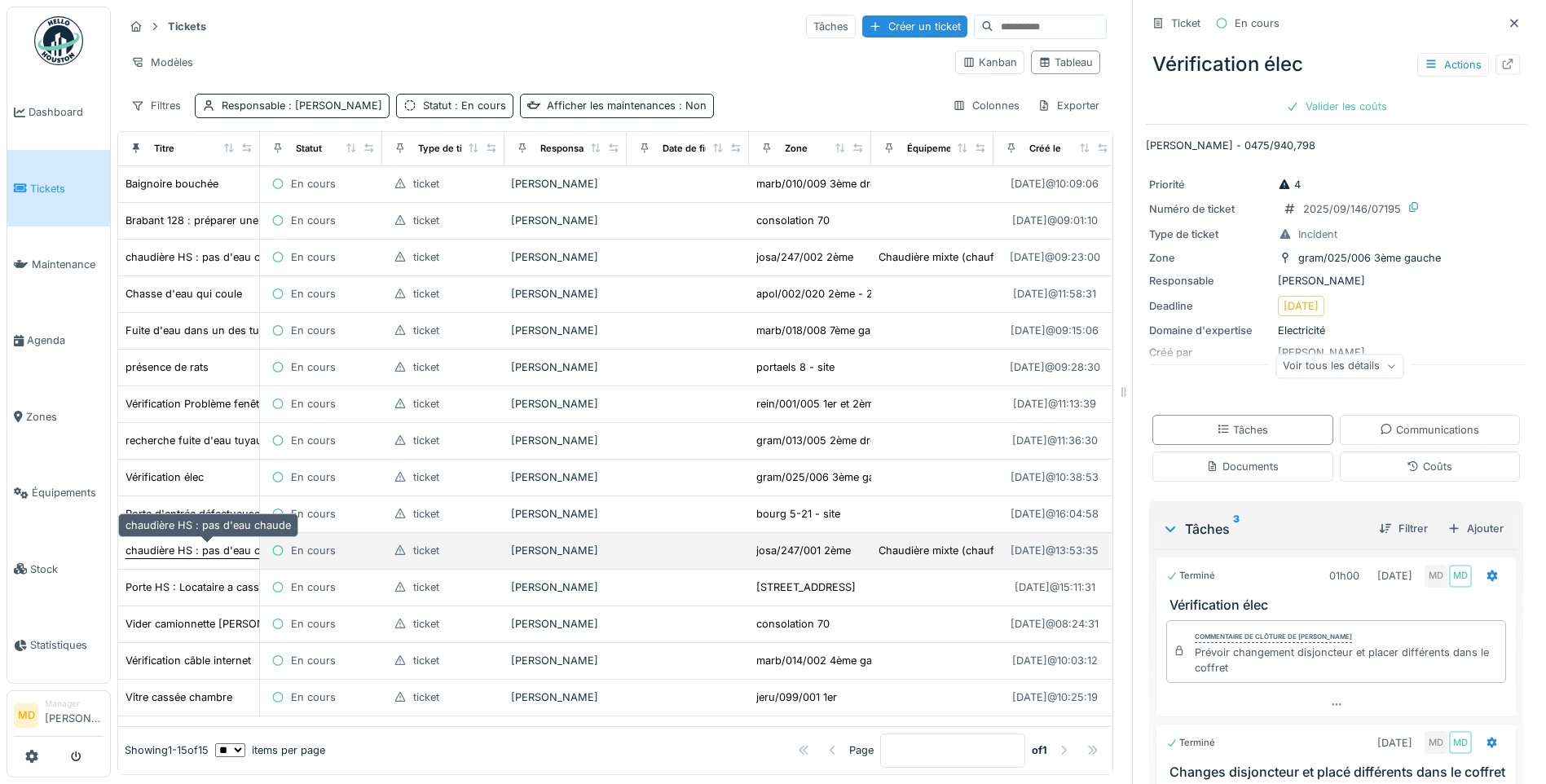
click at [170, 557] on div "chaudière HS : pas d'eau chaude" at bounding box center [208, 550] width 165 height 16
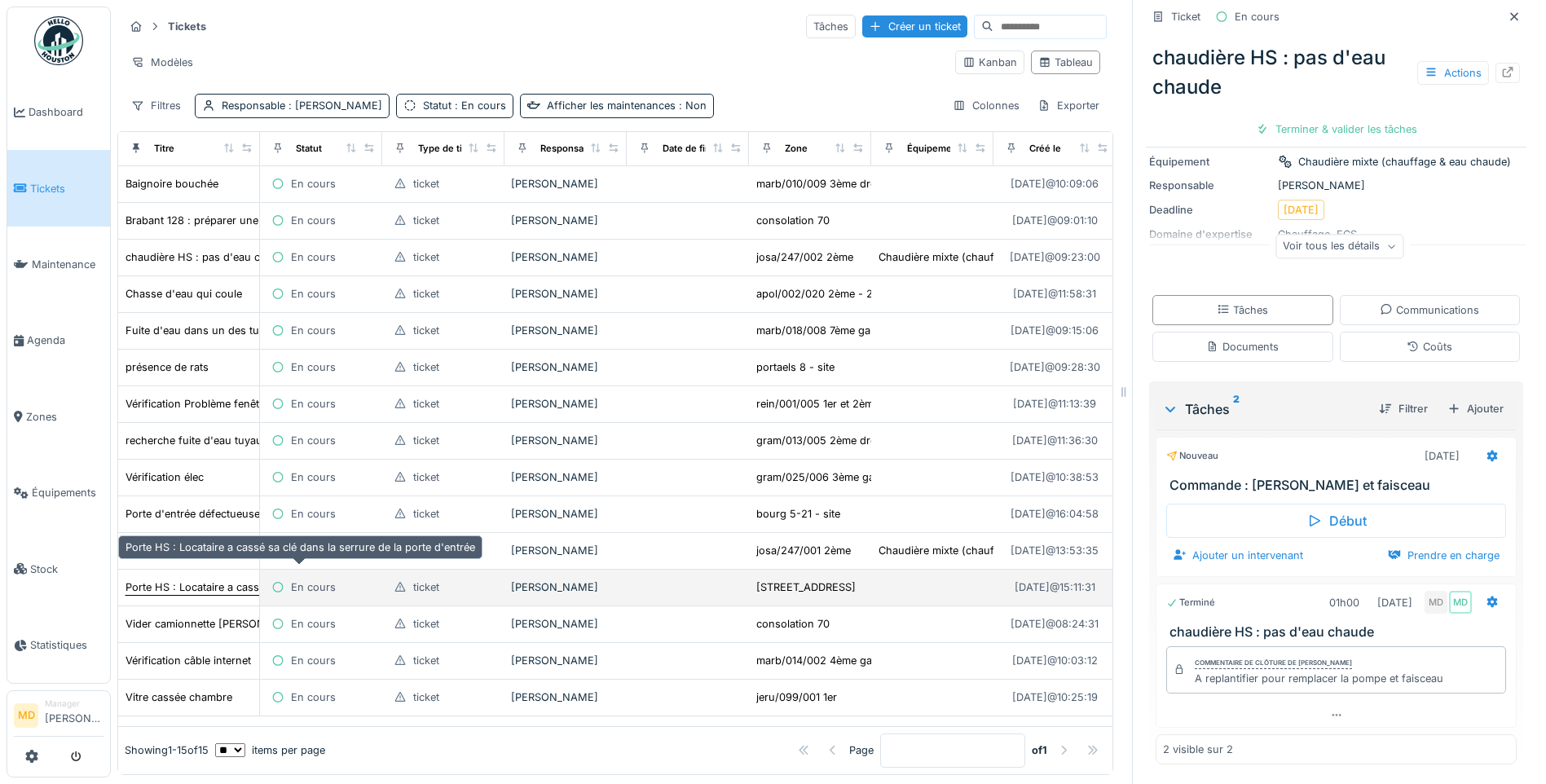
scroll to position [12, 0]
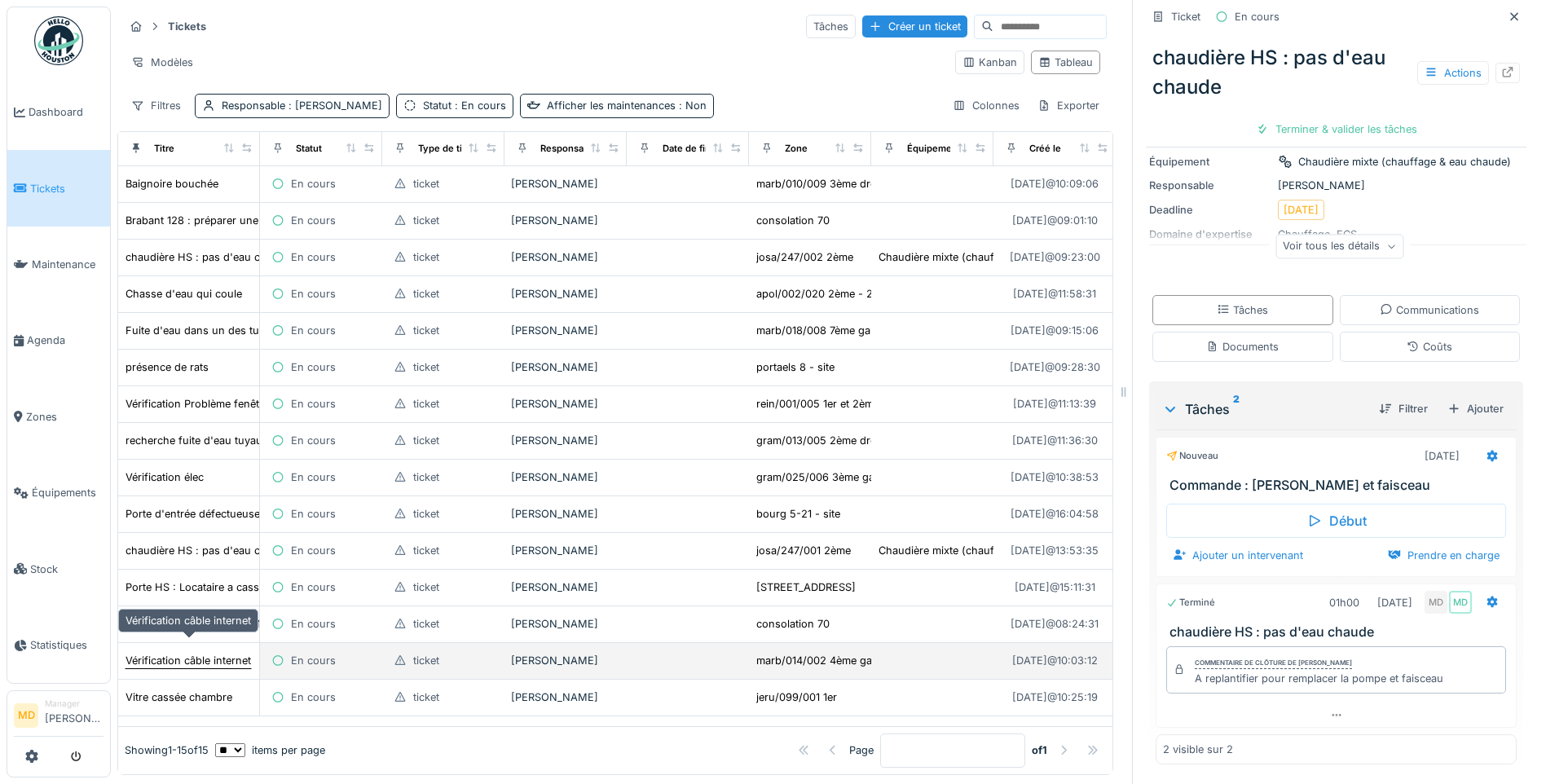
click at [175, 653] on div "Vérification câble internet" at bounding box center [189, 660] width 126 height 16
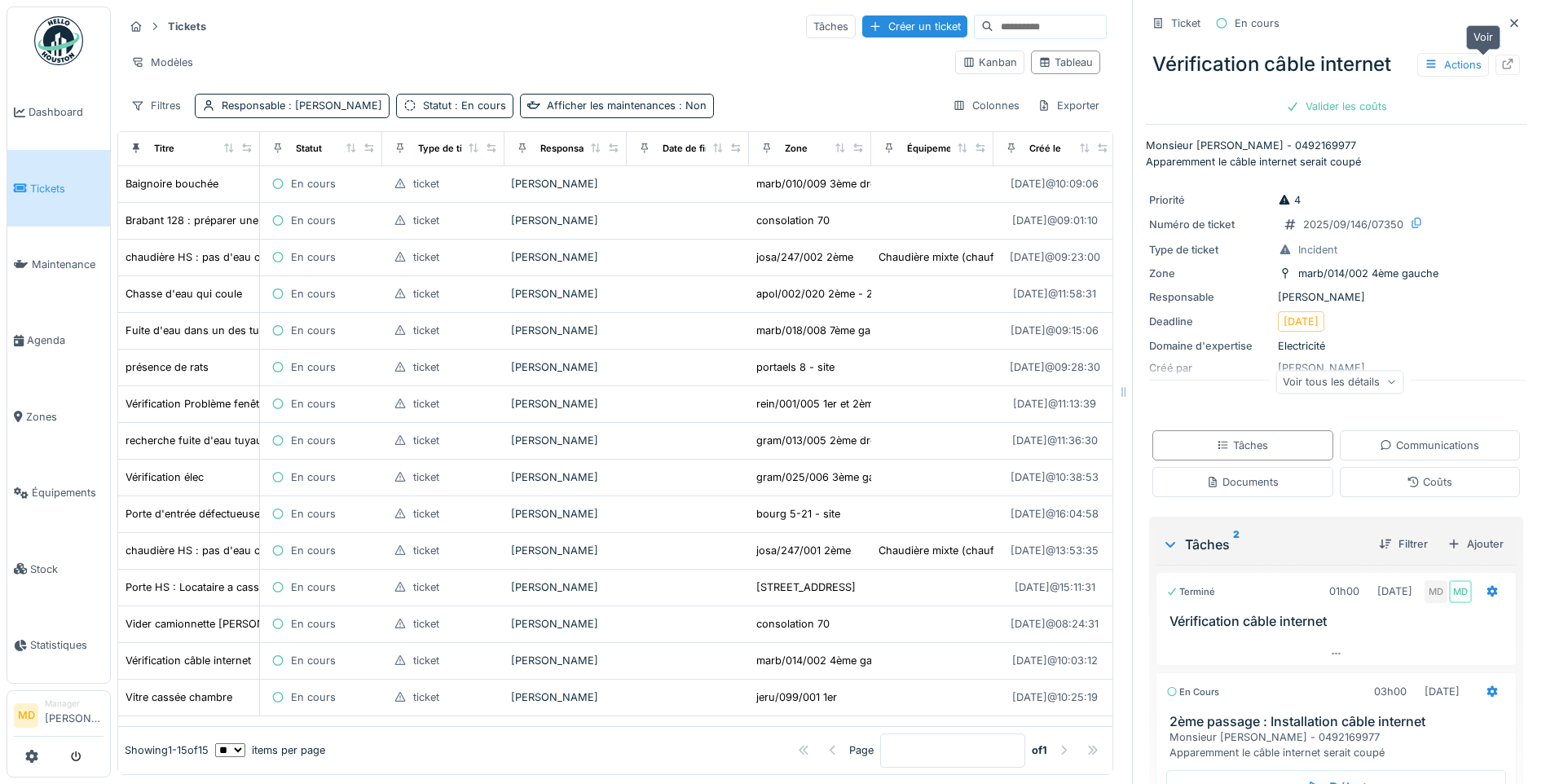
click at [1503, 59] on icon at bounding box center [1508, 64] width 10 height 10
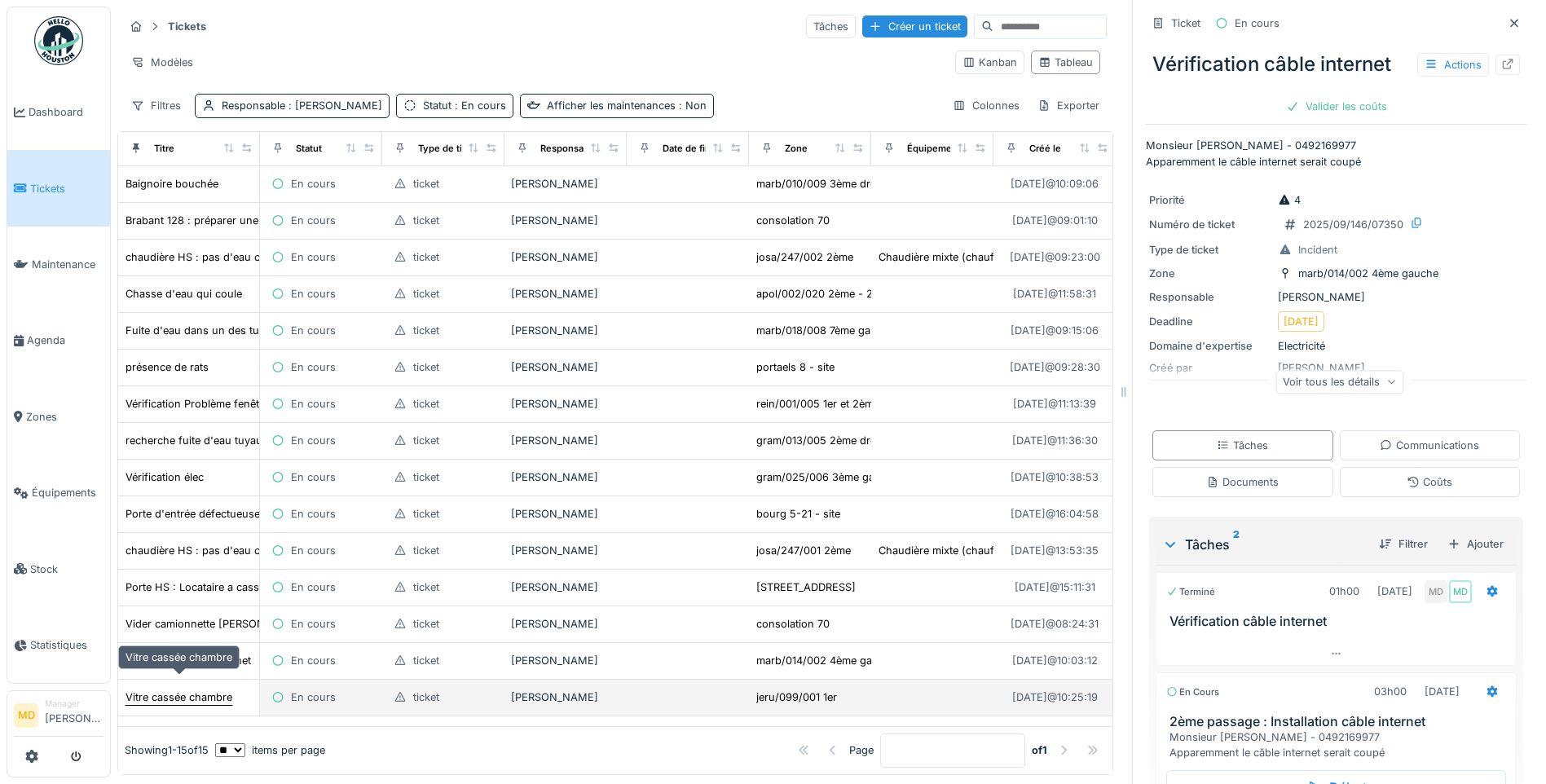
click at [153, 689] on div "Vitre cassée chambre" at bounding box center [179, 697] width 107 height 16
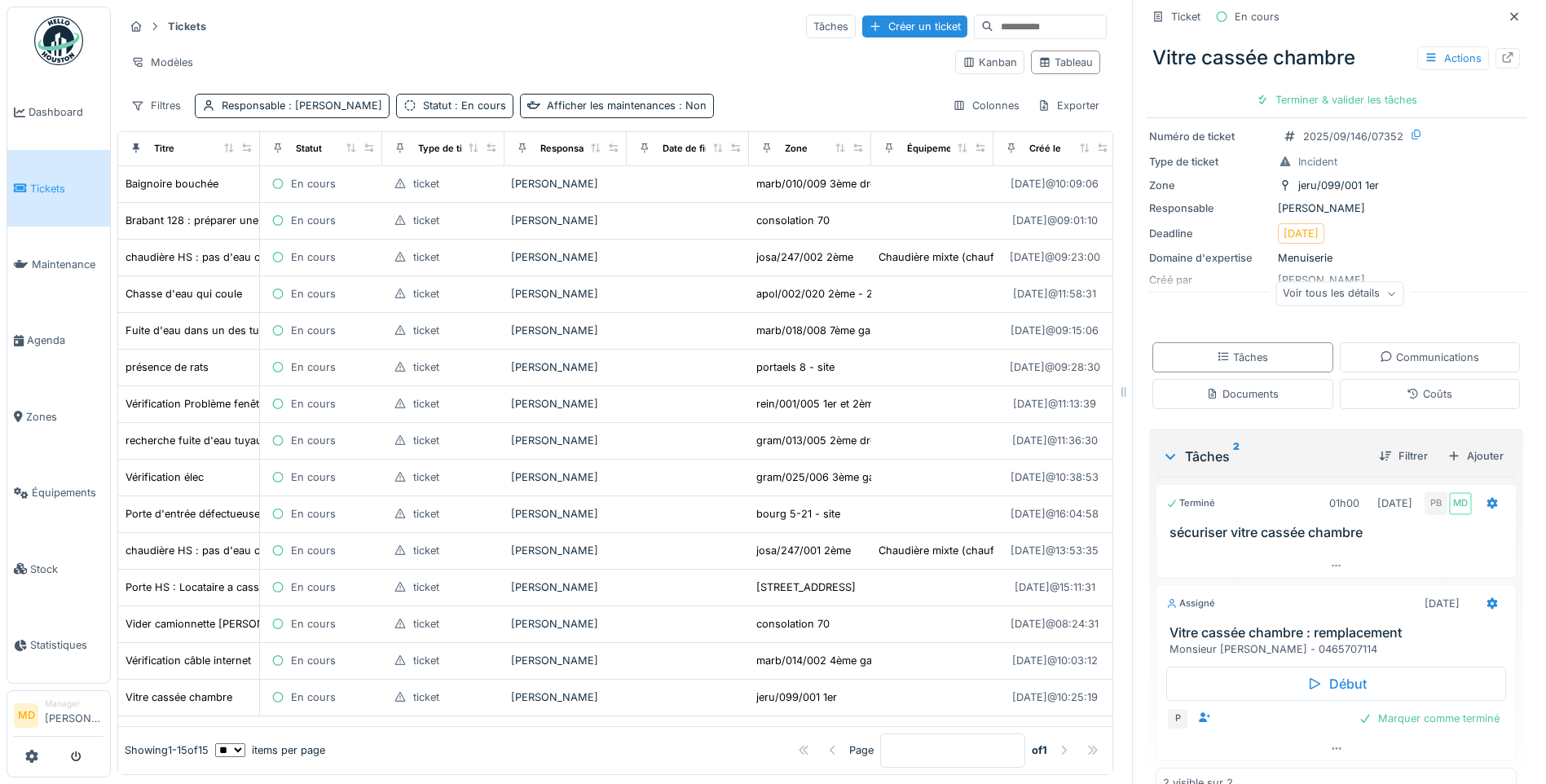
scroll to position [108, 0]
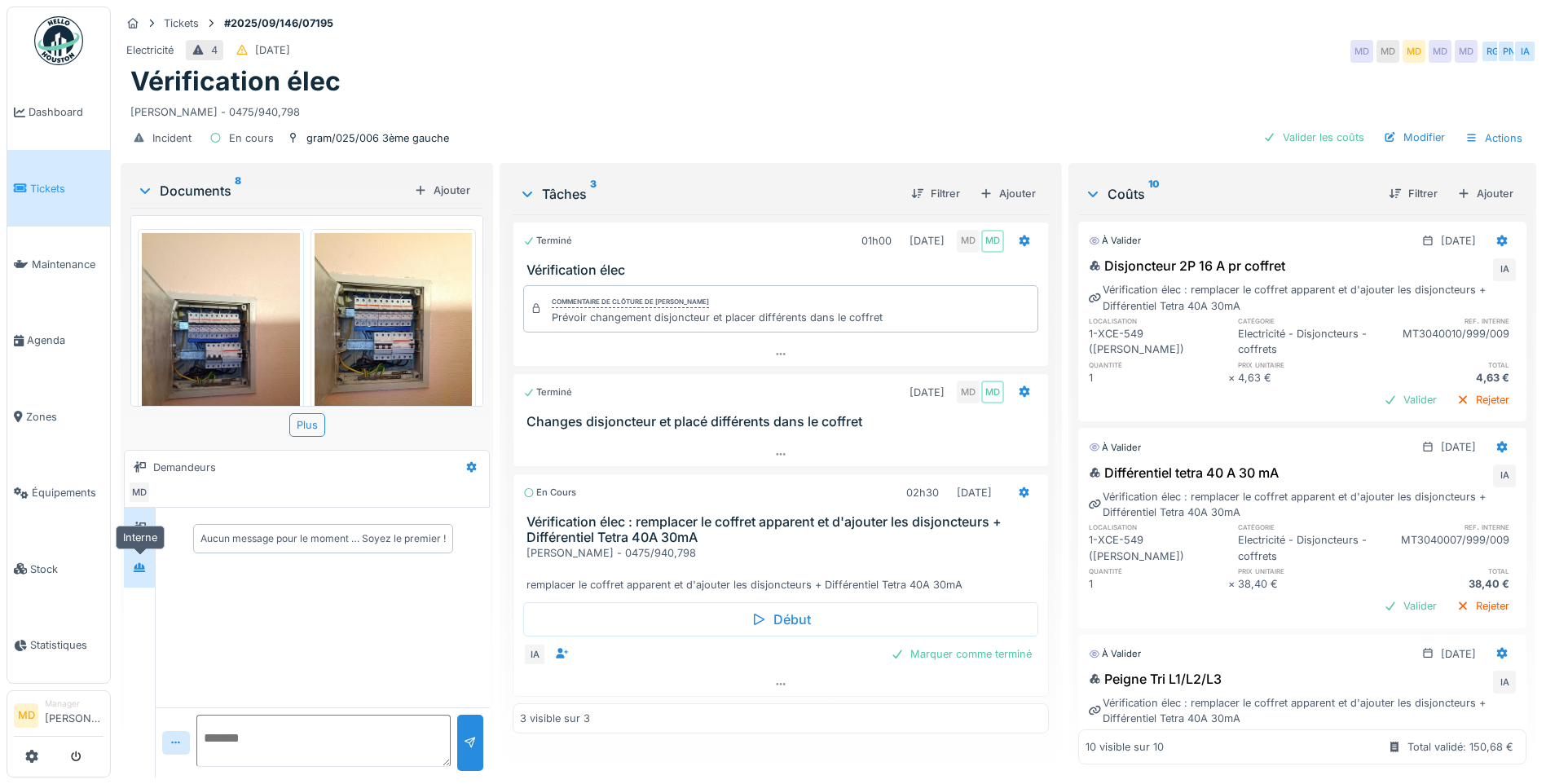
click at [128, 567] on div at bounding box center [139, 567] width 31 height 40
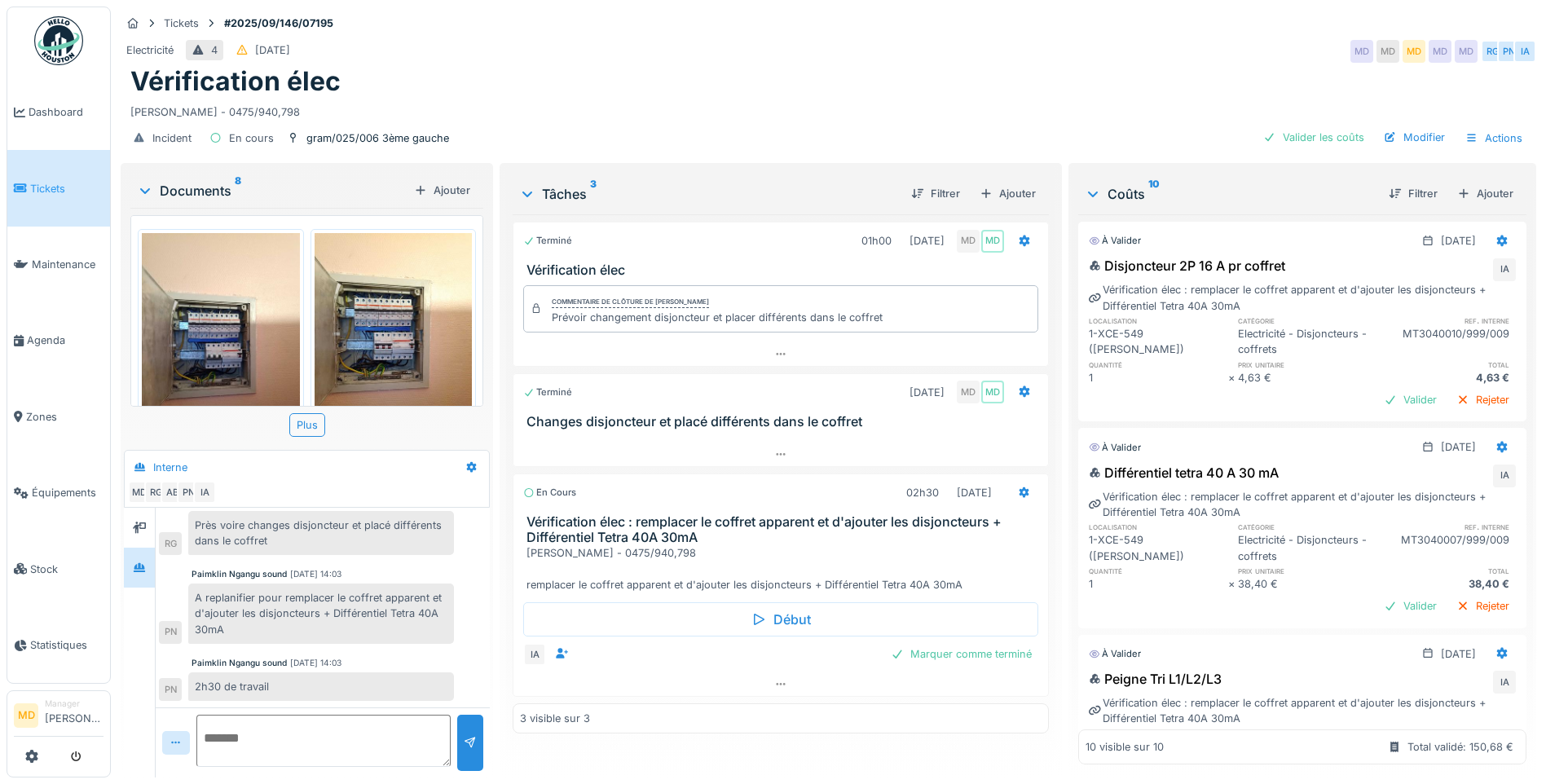
scroll to position [12, 0]
click at [138, 518] on div at bounding box center [140, 528] width 24 height 21
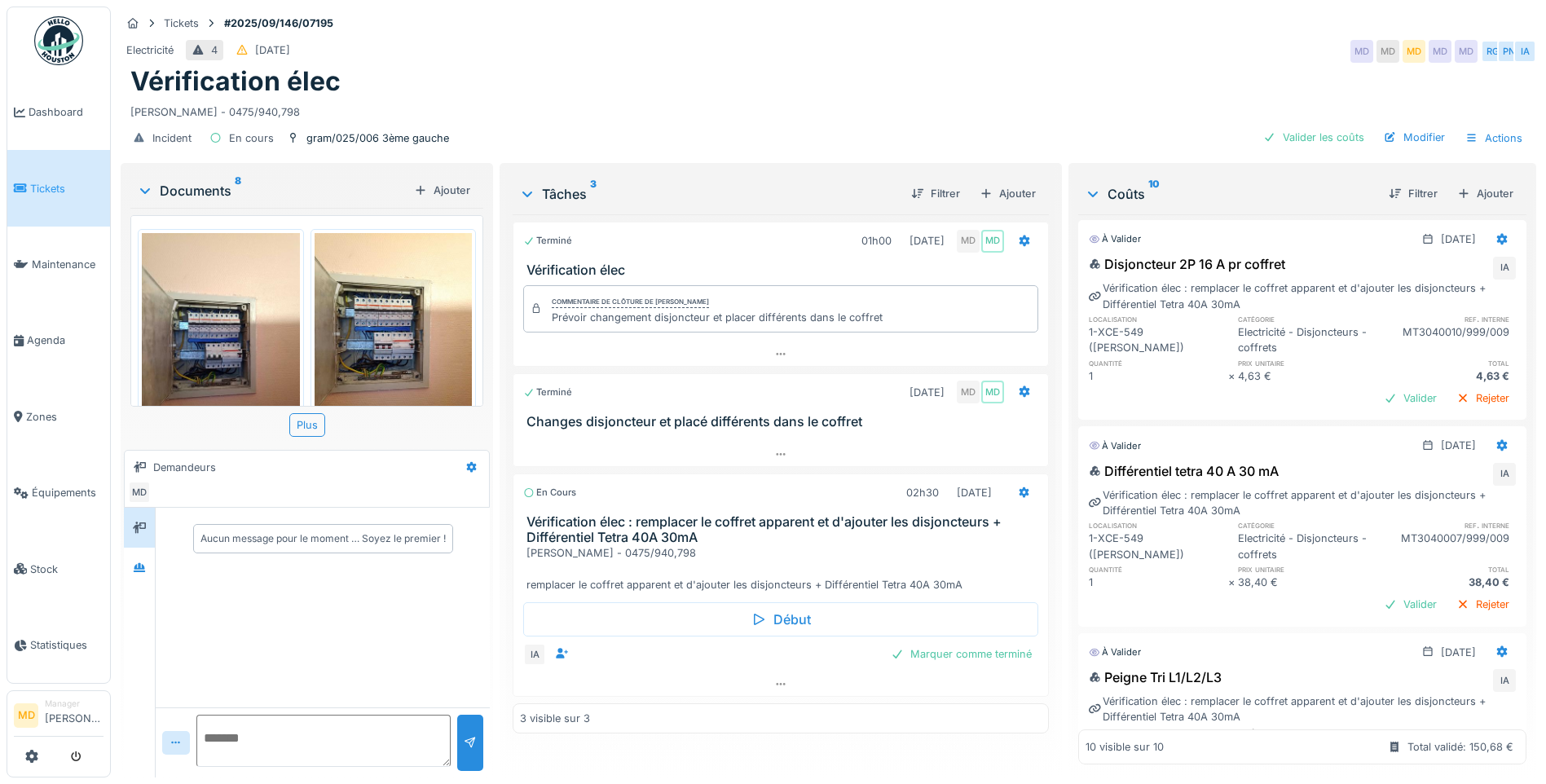
scroll to position [0, 0]
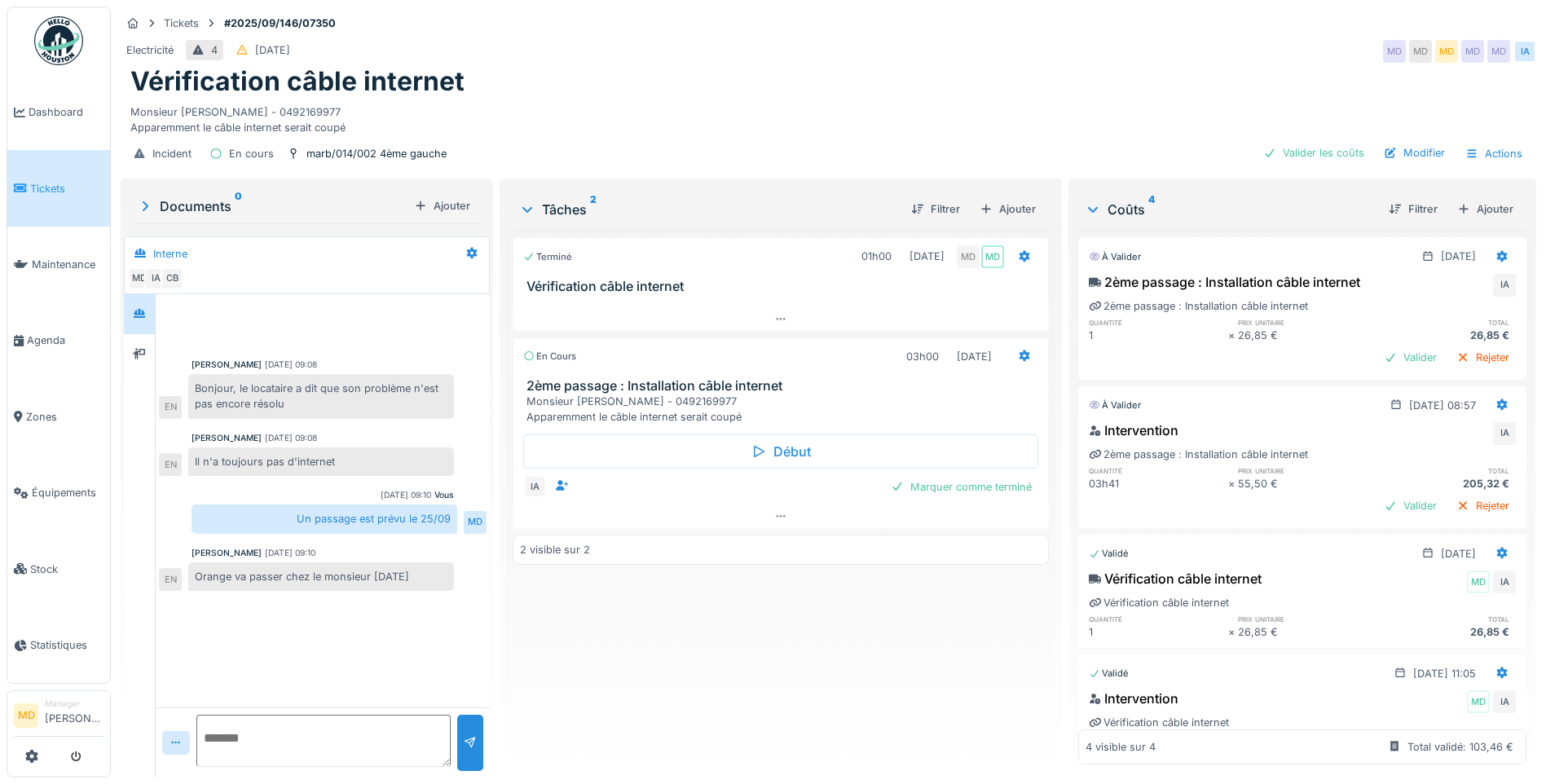
scroll to position [69, 0]
